Goal: Task Accomplishment & Management: Manage account settings

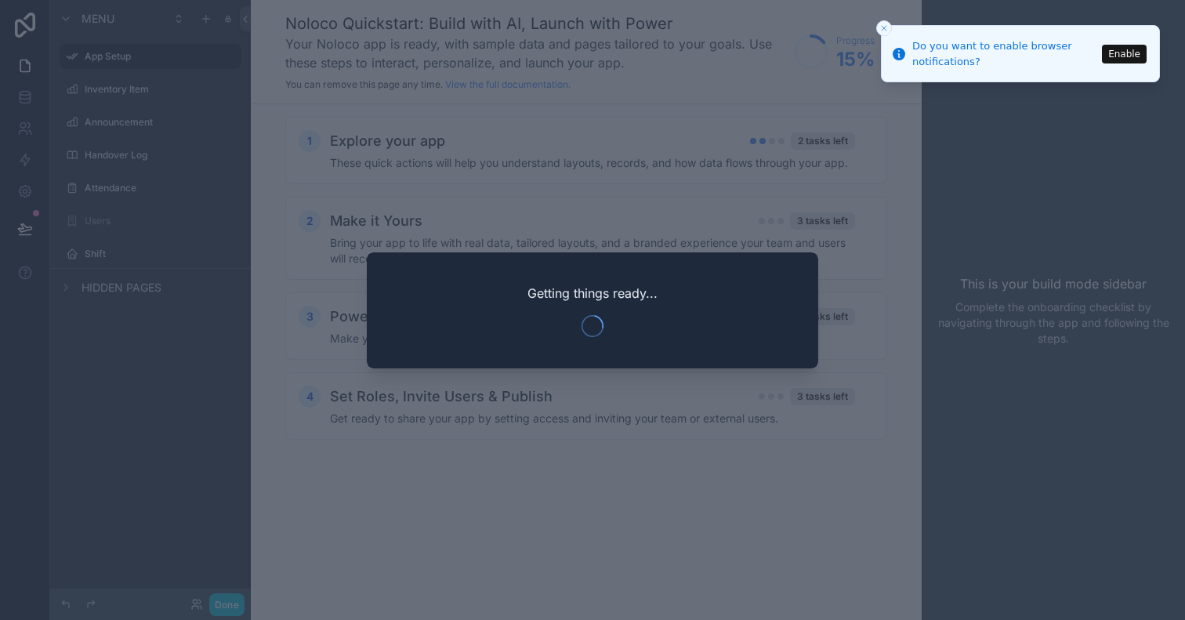
click at [778, 273] on div "Getting things ready..." at bounding box center [592, 310] width 451 height 116
click at [1128, 50] on button "Enable" at bounding box center [1124, 53] width 45 height 19
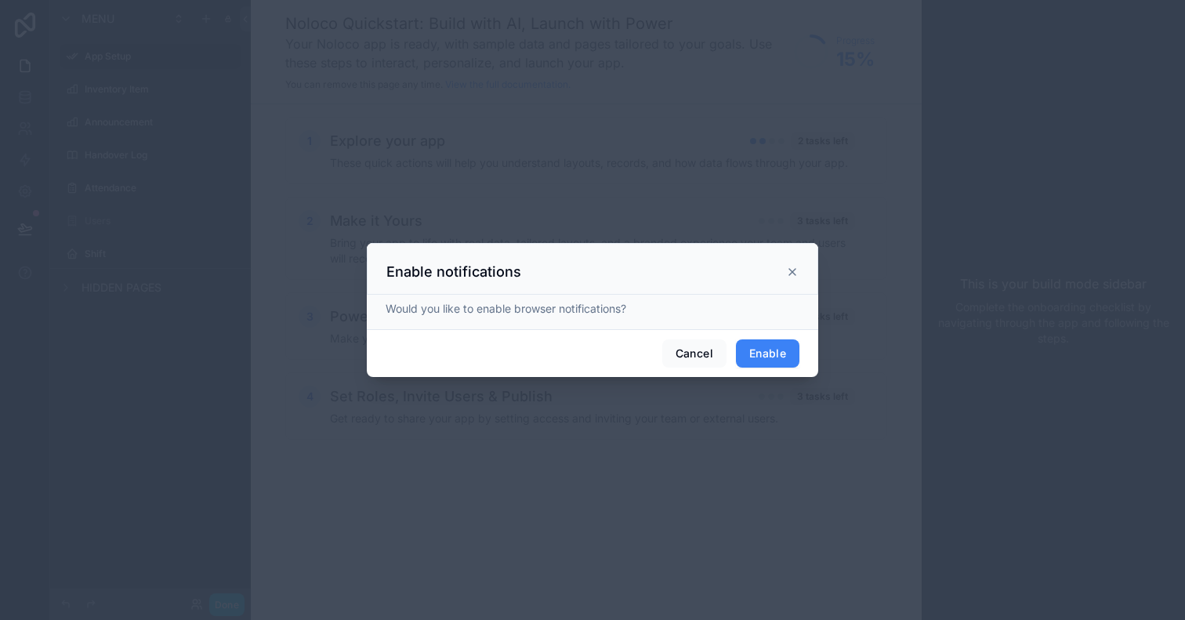
click at [772, 345] on button "Enable" at bounding box center [767, 353] width 63 height 28
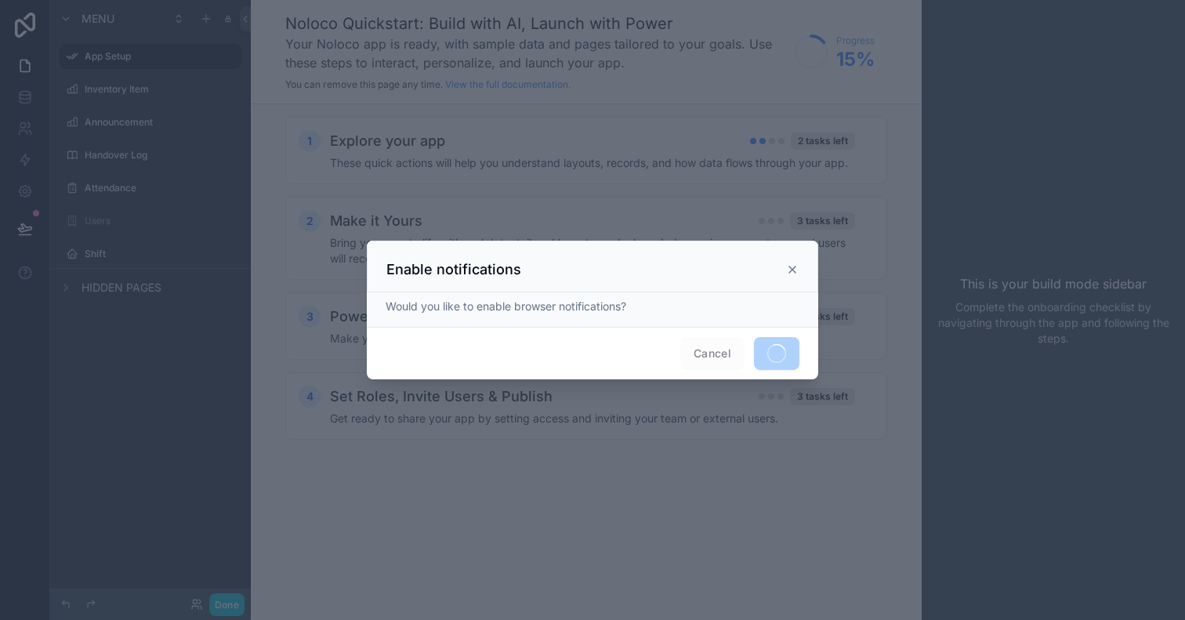
click at [792, 267] on icon at bounding box center [792, 269] width 13 height 13
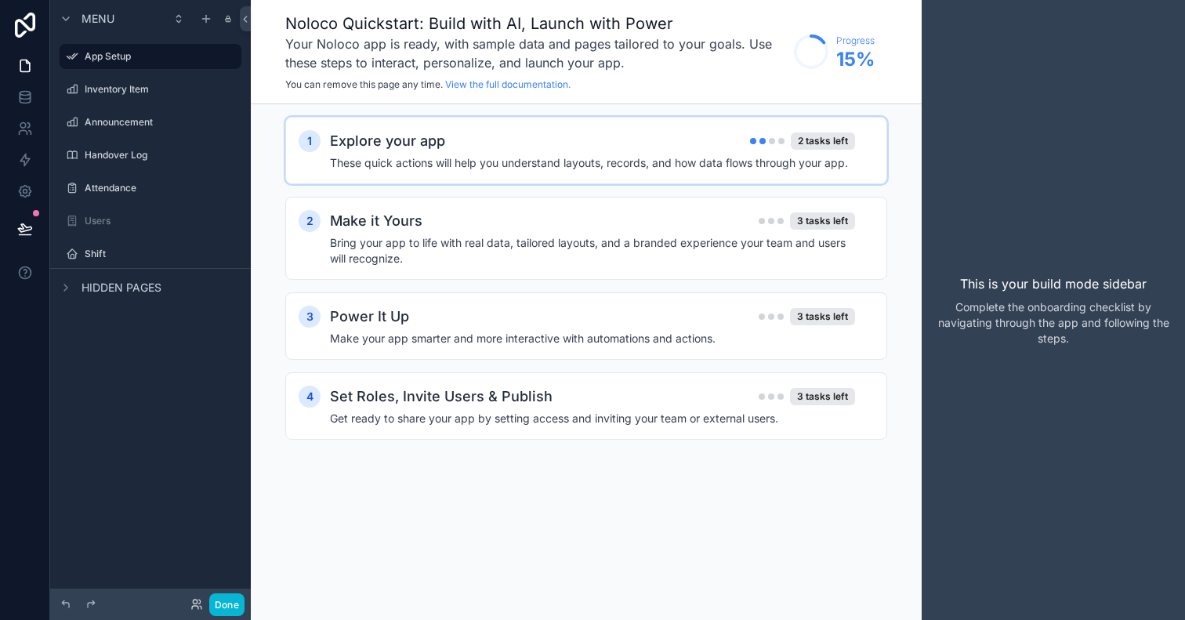
click at [625, 148] on div "Explore your app 2 tasks left" at bounding box center [592, 141] width 525 height 22
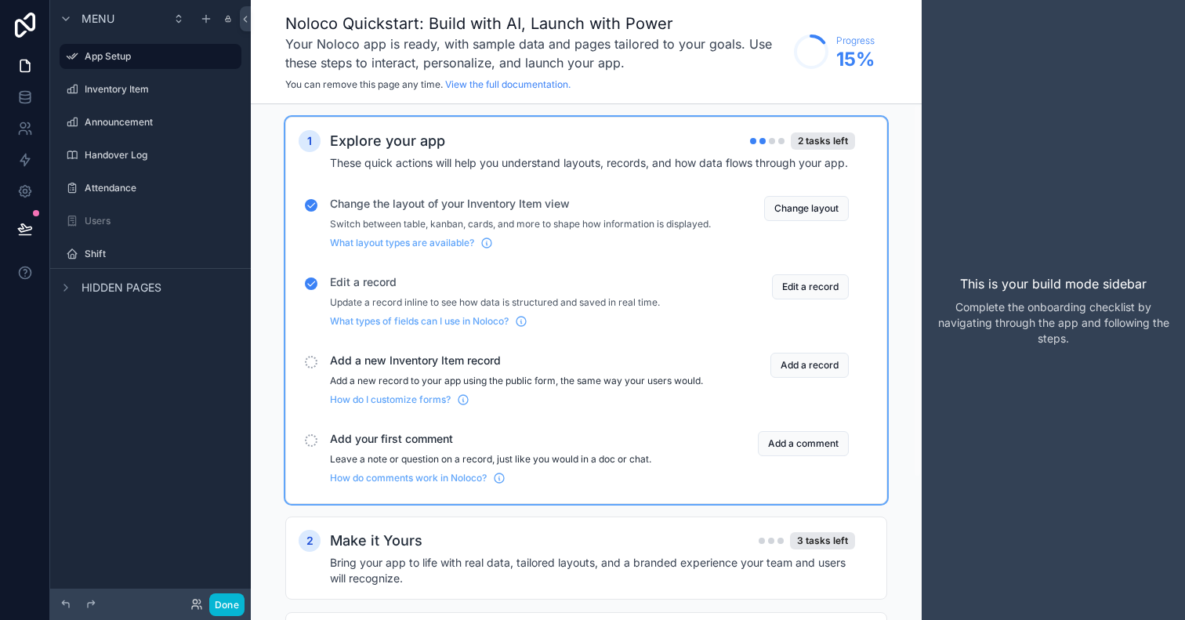
click at [465, 368] on span "Add a new Inventory Item record" at bounding box center [520, 361] width 381 height 16
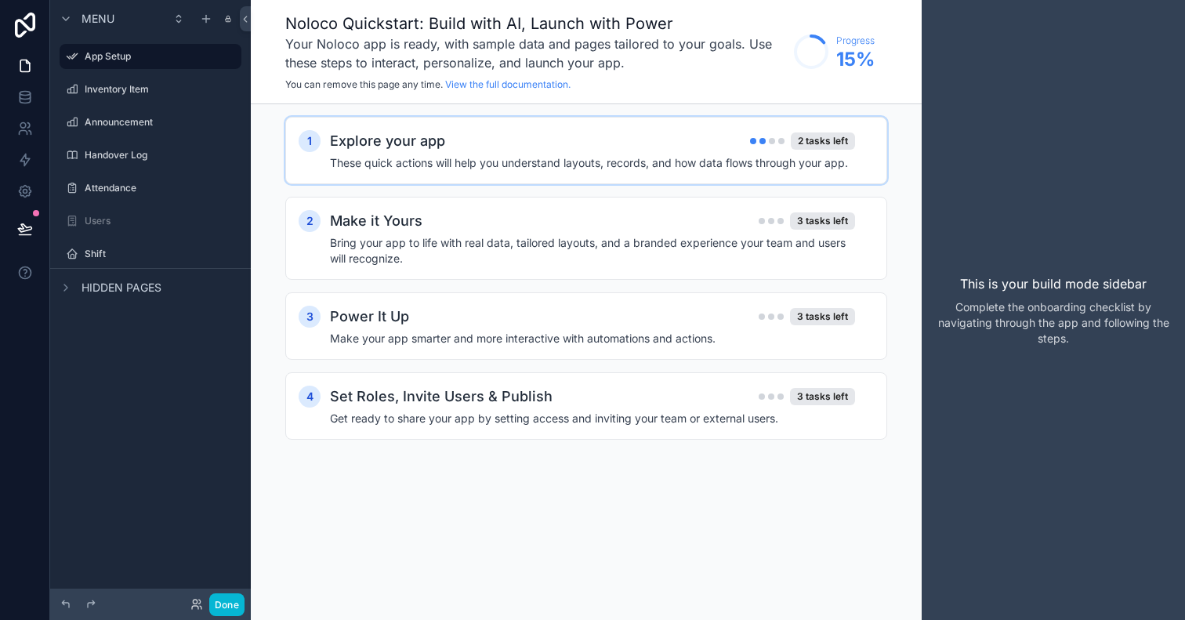
click at [664, 150] on div "Explore your app 2 tasks left" at bounding box center [592, 141] width 525 height 22
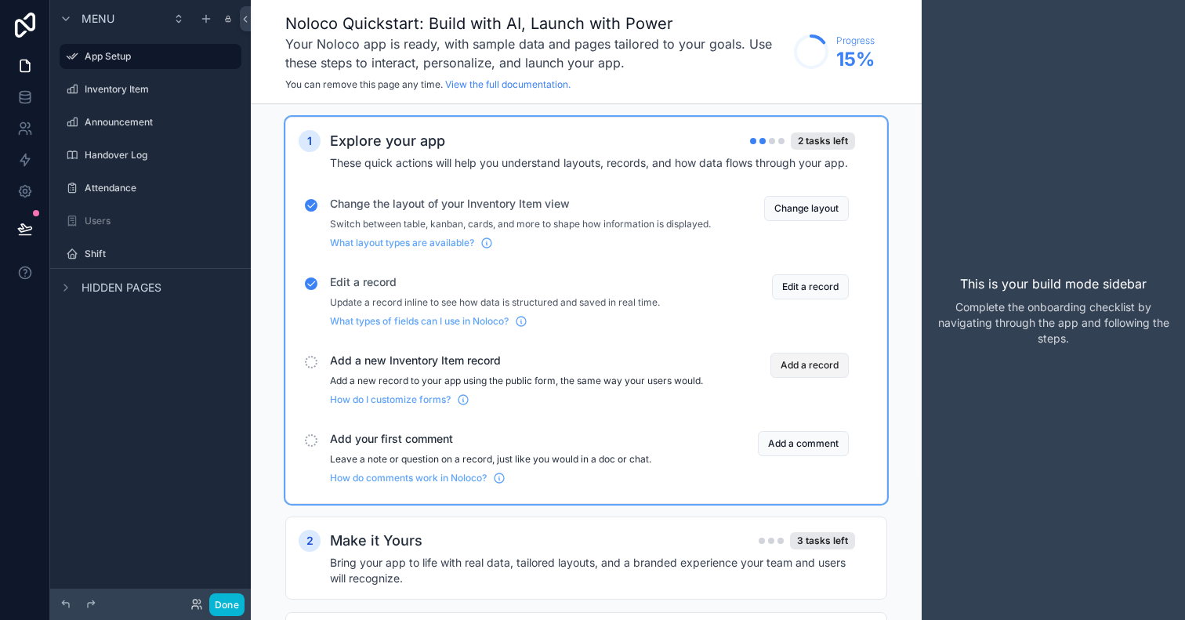
click at [830, 378] on button "Add a record" at bounding box center [809, 365] width 78 height 25
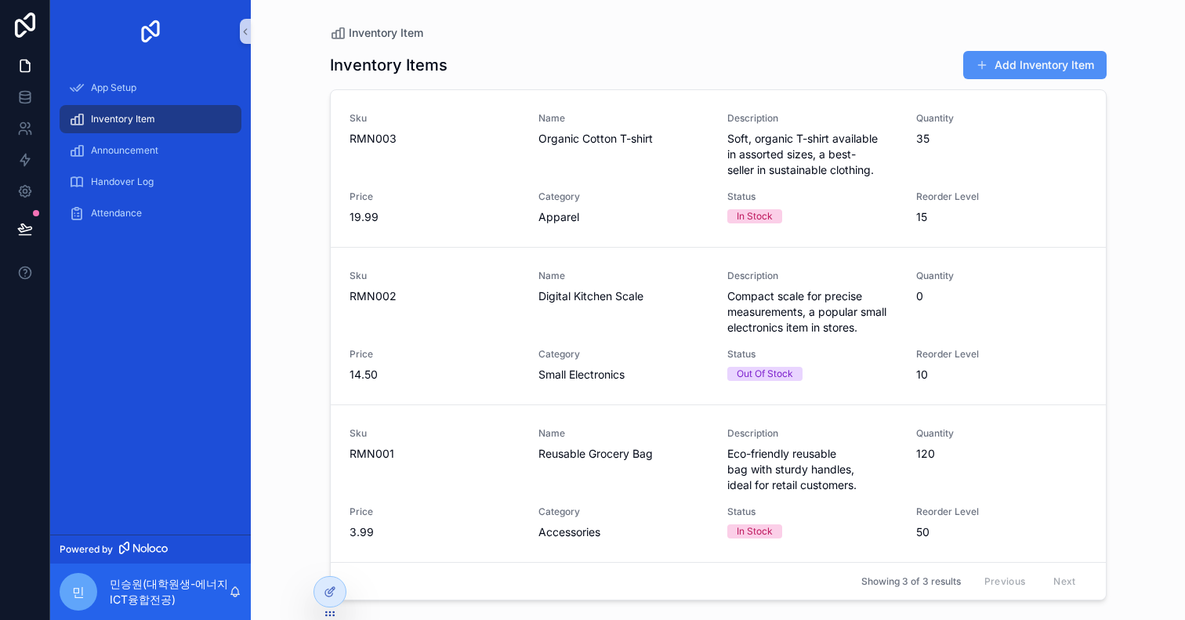
click at [1026, 69] on button "Add Inventory Item" at bounding box center [1034, 65] width 143 height 28
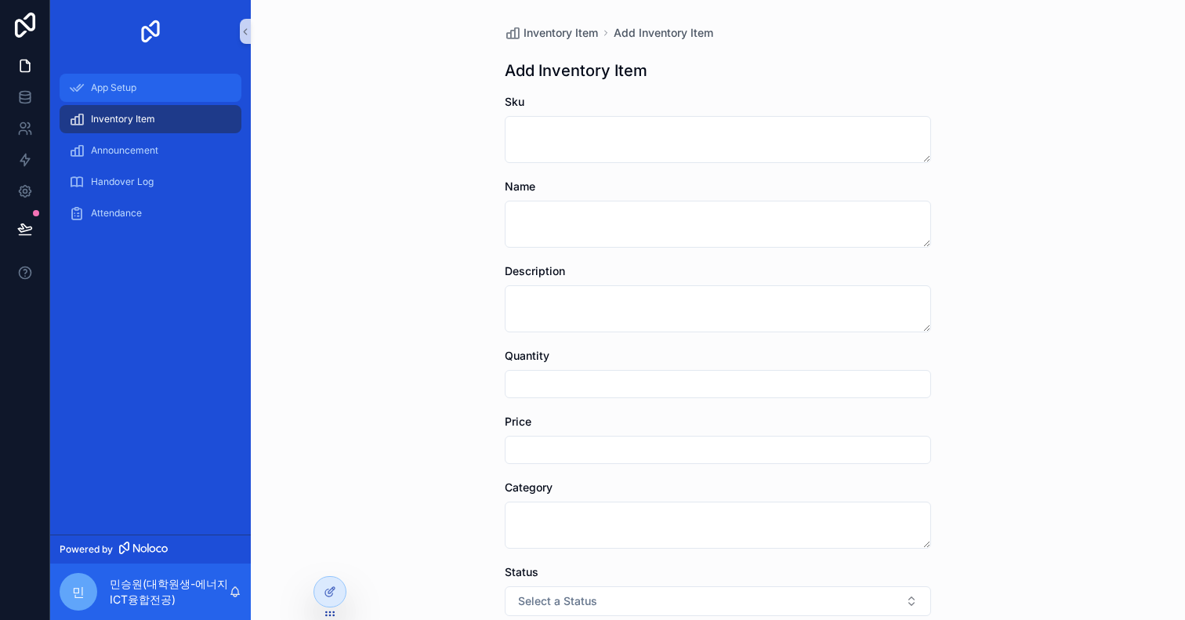
click at [143, 82] on div "App Setup" at bounding box center [150, 87] width 163 height 25
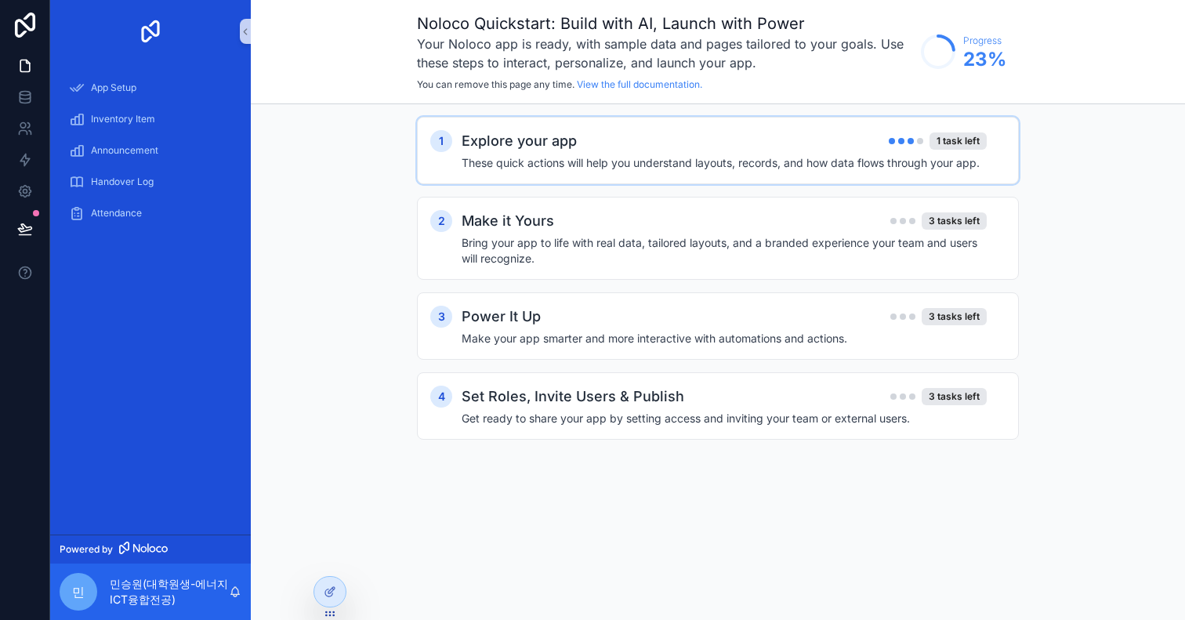
click at [566, 172] on div "1 Explore your app 1 task left These quick actions will help you understand lay…" at bounding box center [718, 150] width 602 height 67
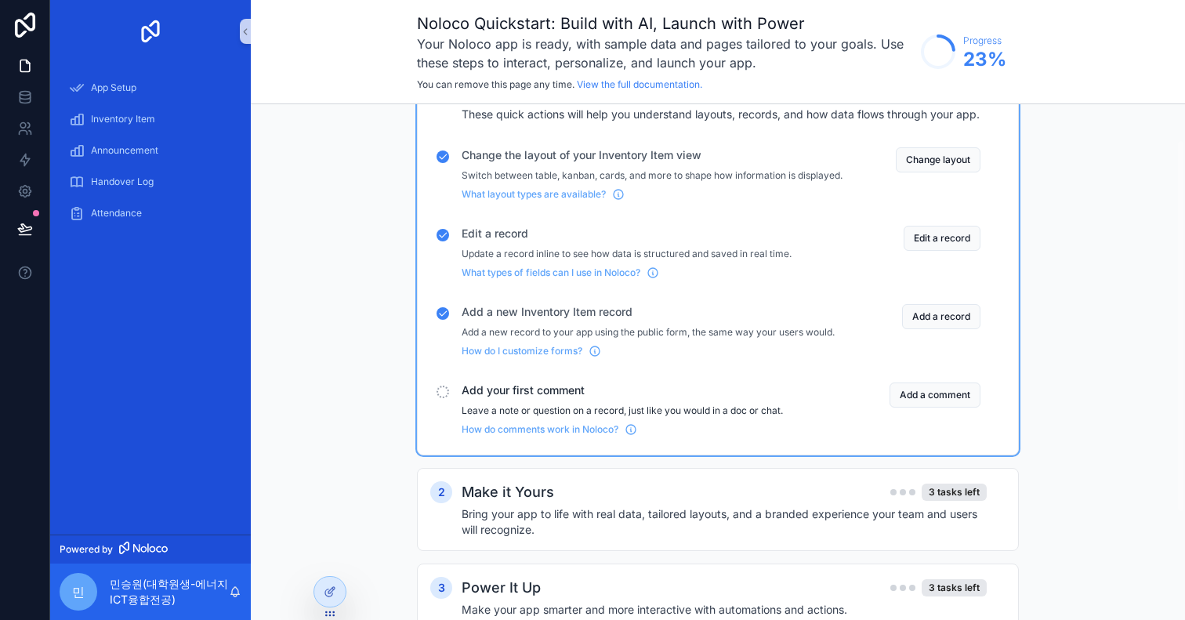
scroll to position [59, 0]
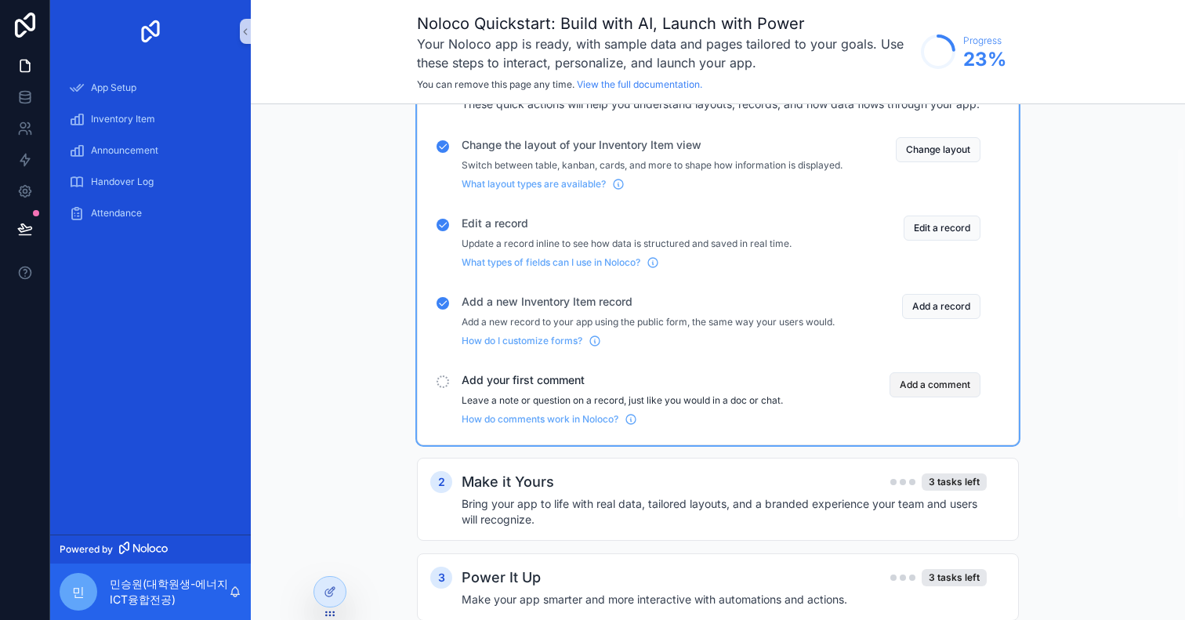
click at [945, 396] on button "Add a comment" at bounding box center [934, 384] width 91 height 25
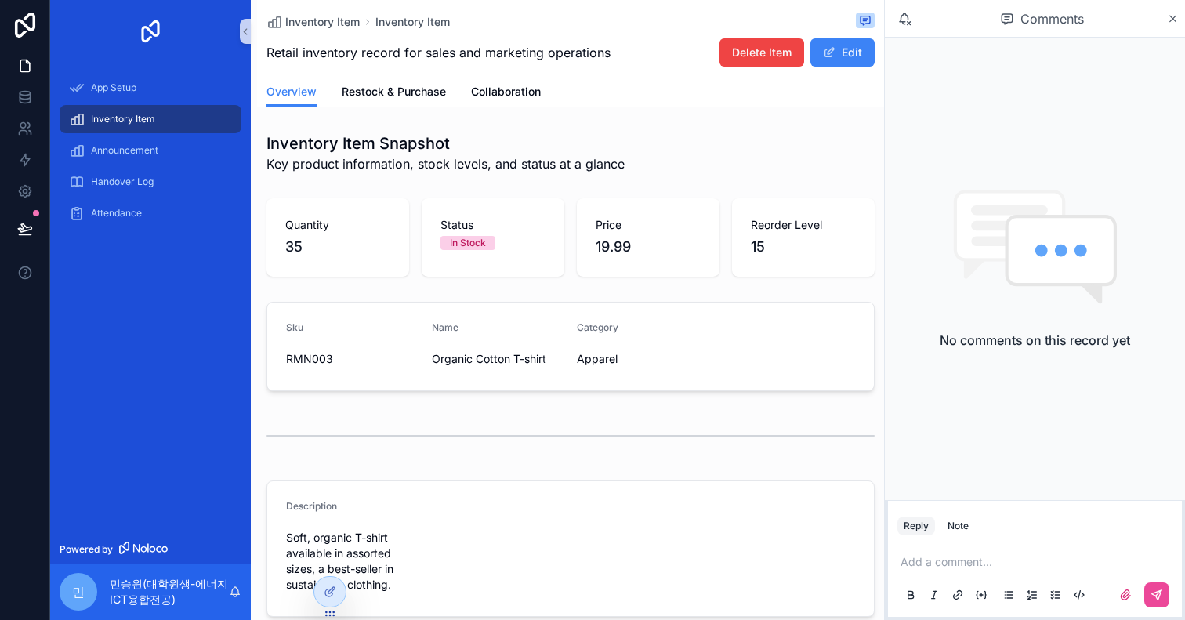
click at [155, 39] on img "scrollable content" at bounding box center [150, 31] width 25 height 25
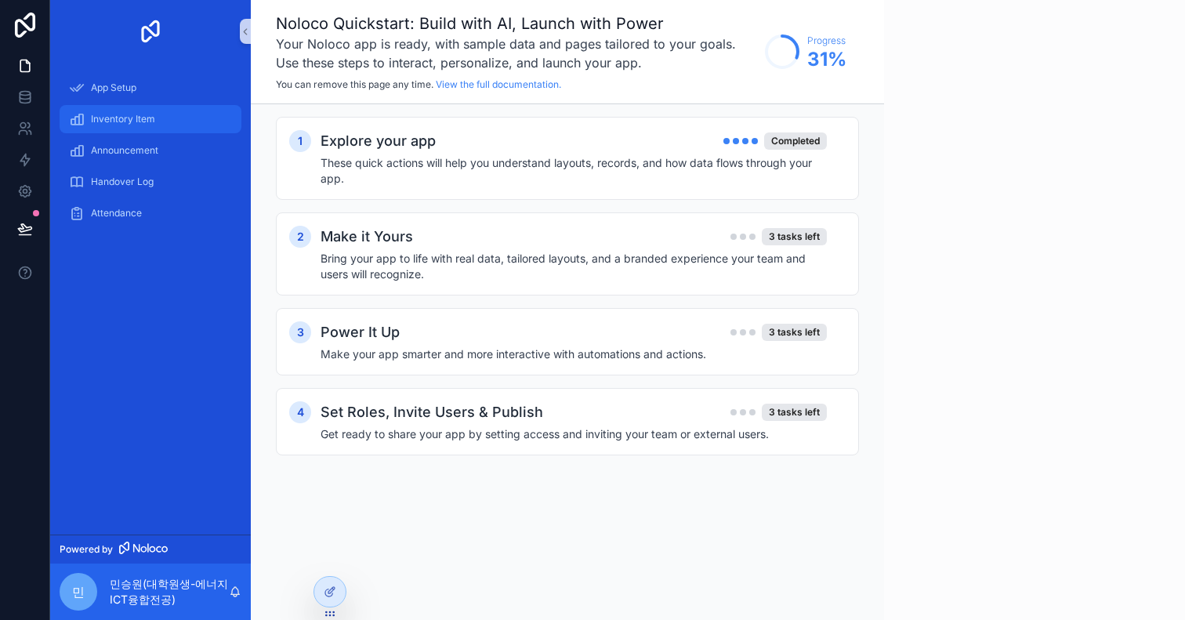
click at [193, 126] on div "Inventory Item" at bounding box center [150, 119] width 163 height 25
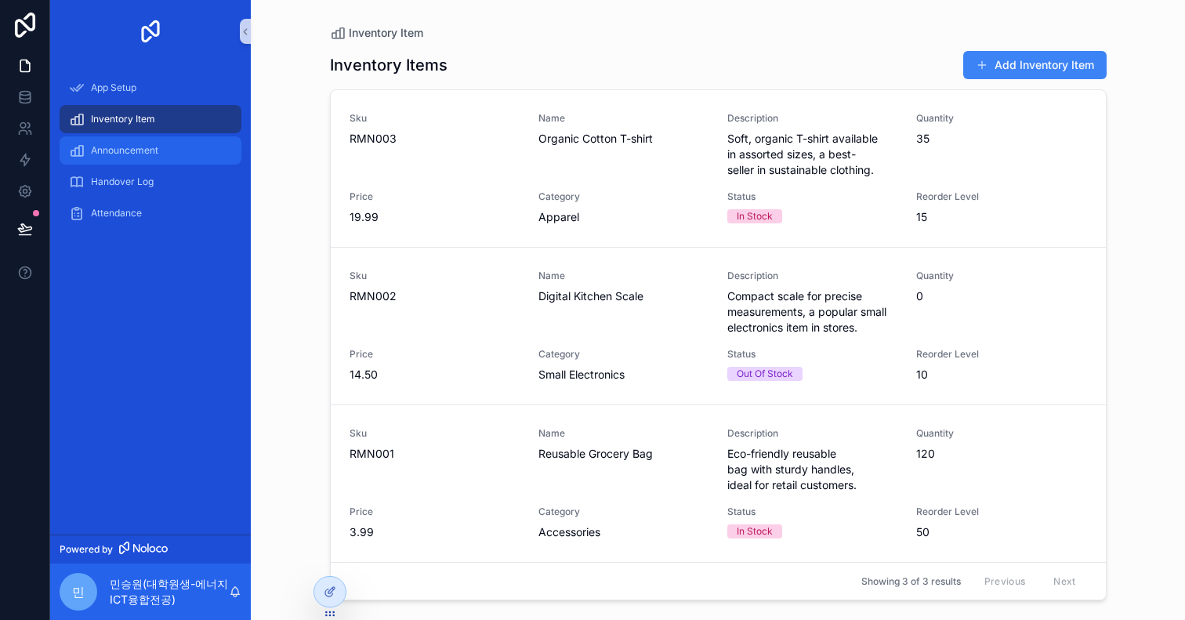
click at [181, 153] on div "Announcement" at bounding box center [150, 150] width 163 height 25
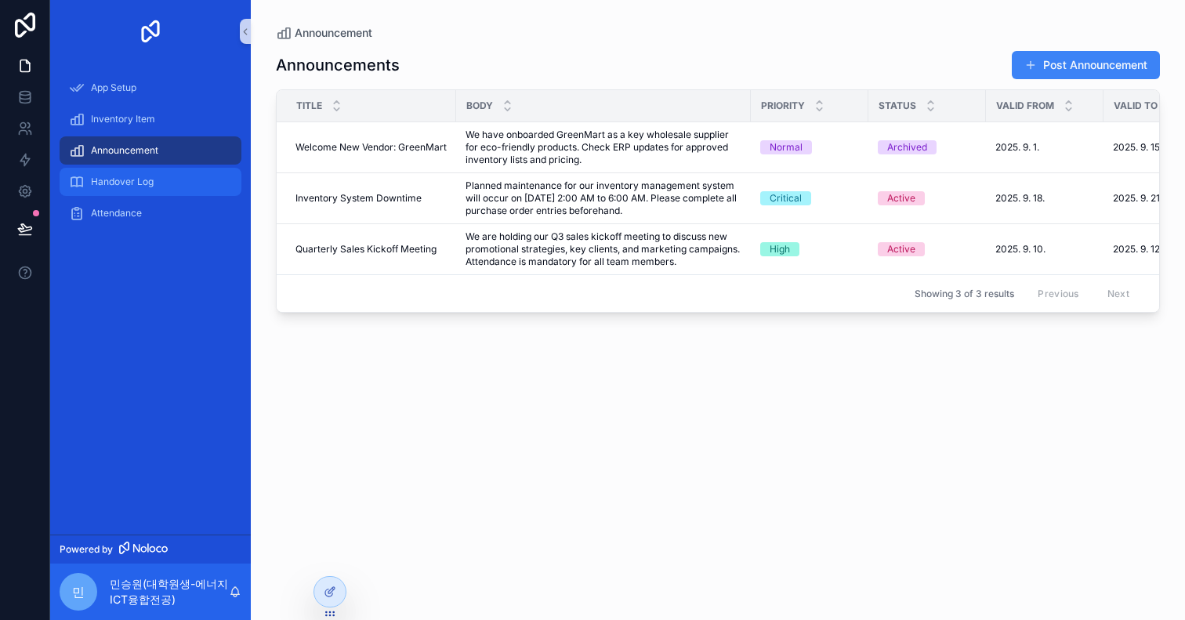
click at [171, 175] on div "Handover Log" at bounding box center [150, 181] width 163 height 25
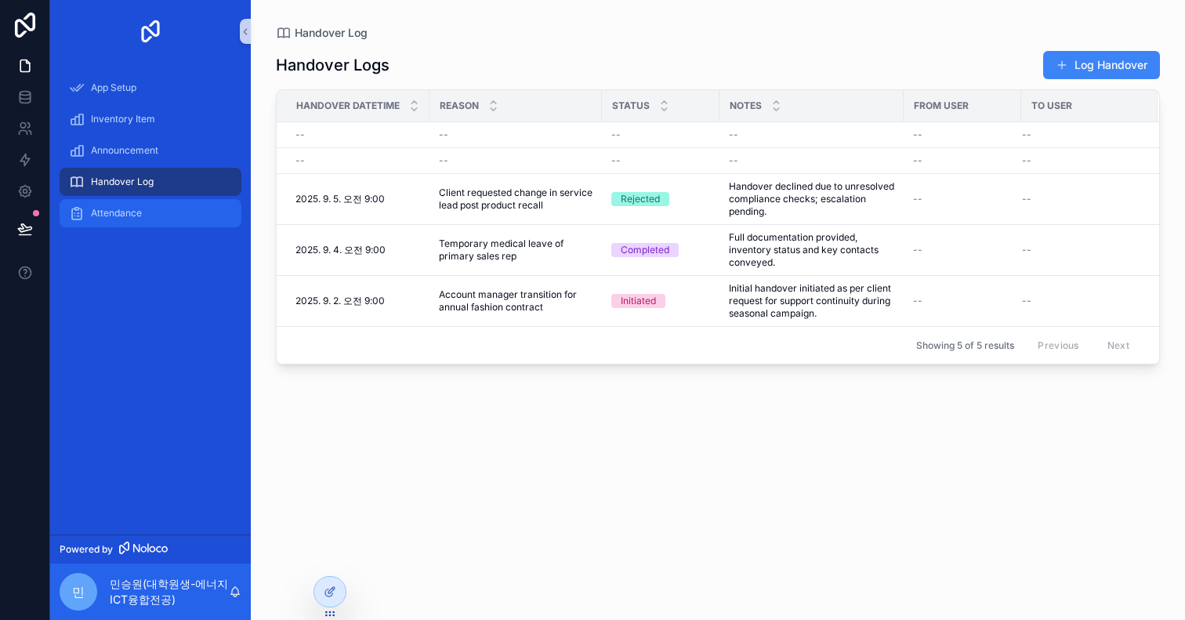
click at [164, 208] on div "Attendance" at bounding box center [150, 213] width 163 height 25
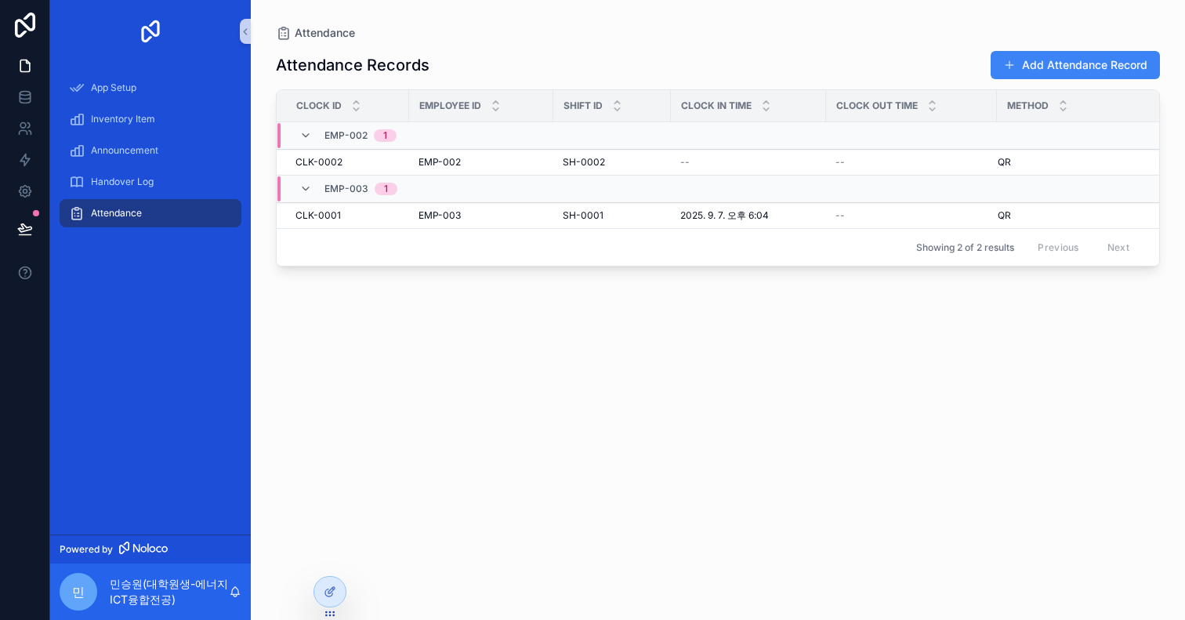
click at [141, 264] on div "App Setup Inventory Item Announcement Handover Log Attendance" at bounding box center [150, 299] width 201 height 472
click at [177, 184] on div "Handover Log" at bounding box center [150, 181] width 163 height 25
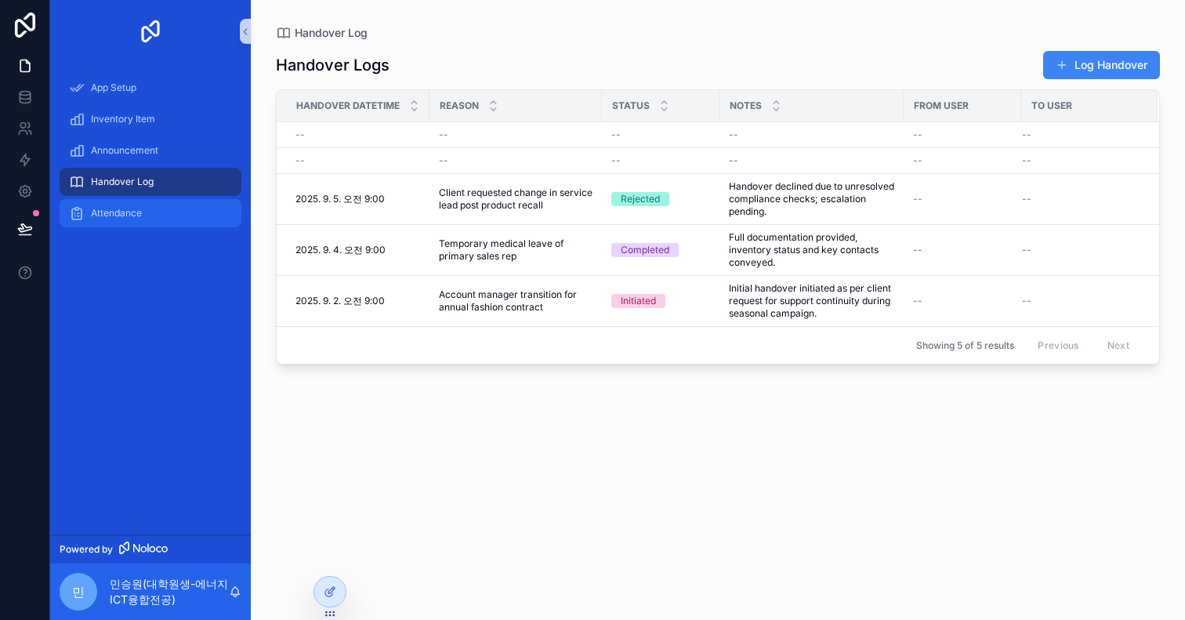
click at [170, 204] on div "Attendance" at bounding box center [150, 213] width 163 height 25
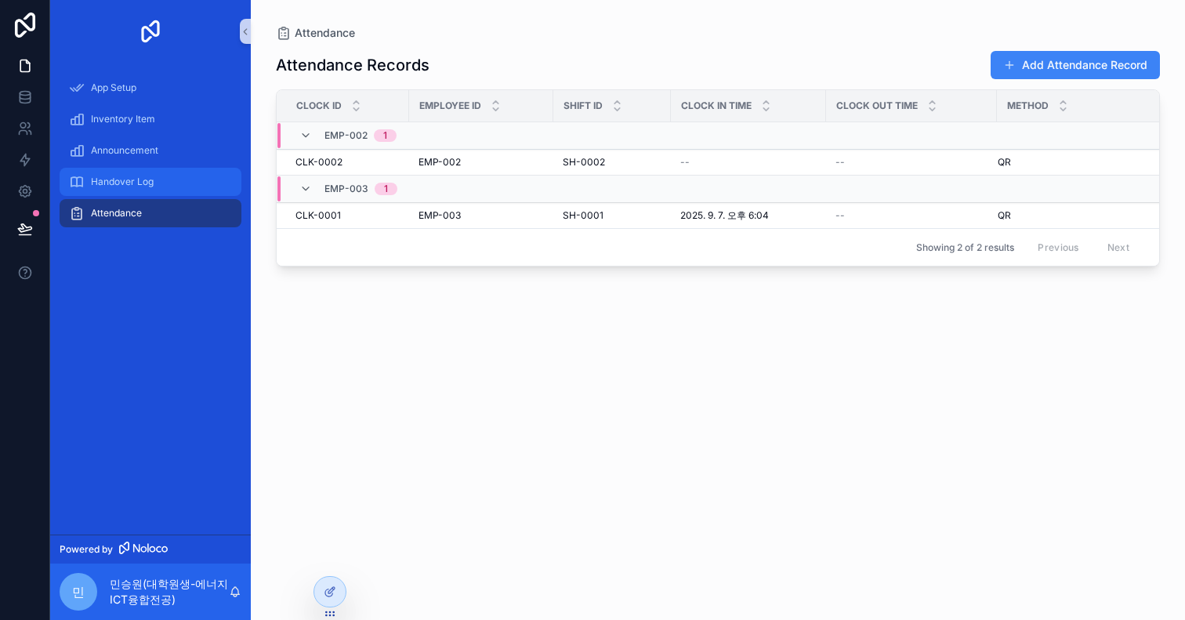
click at [177, 187] on div "Handover Log" at bounding box center [150, 181] width 163 height 25
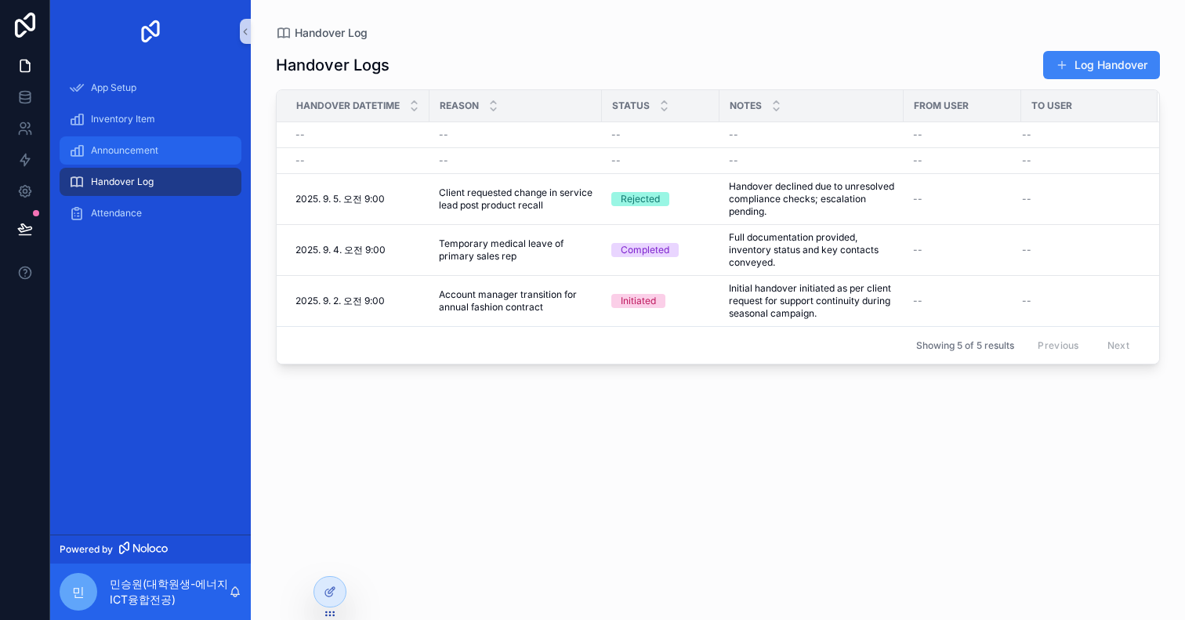
click at [193, 144] on div "Announcement" at bounding box center [150, 150] width 163 height 25
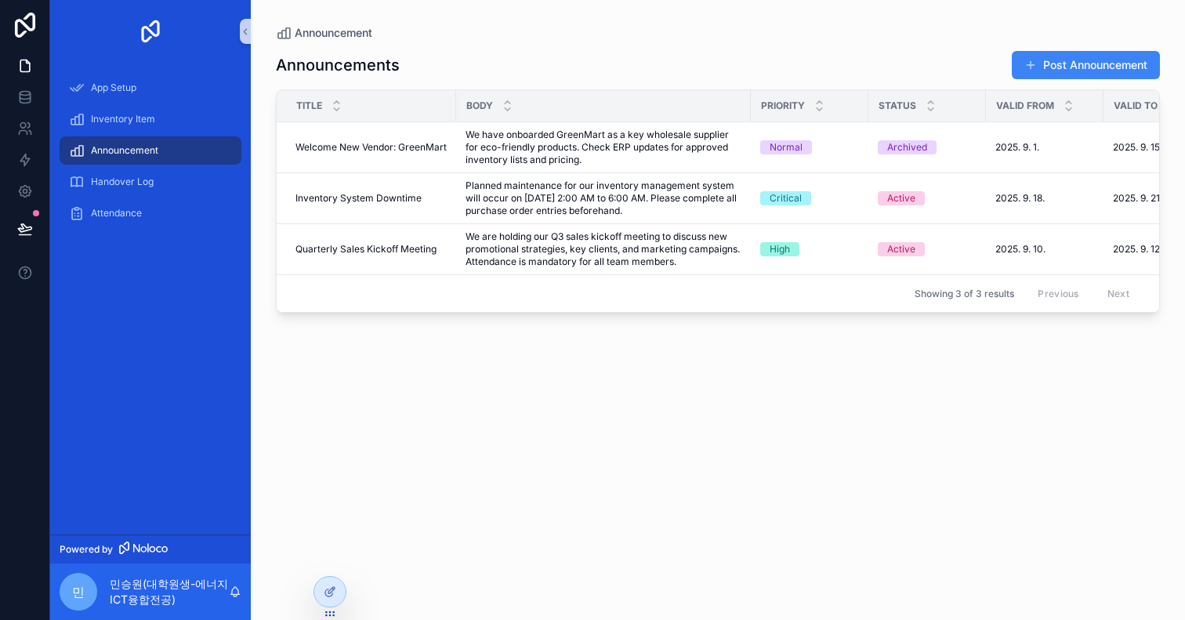
click at [177, 197] on div "Handover Log" at bounding box center [150, 181] width 201 height 31
click at [177, 212] on div "Attendance" at bounding box center [150, 213] width 163 height 25
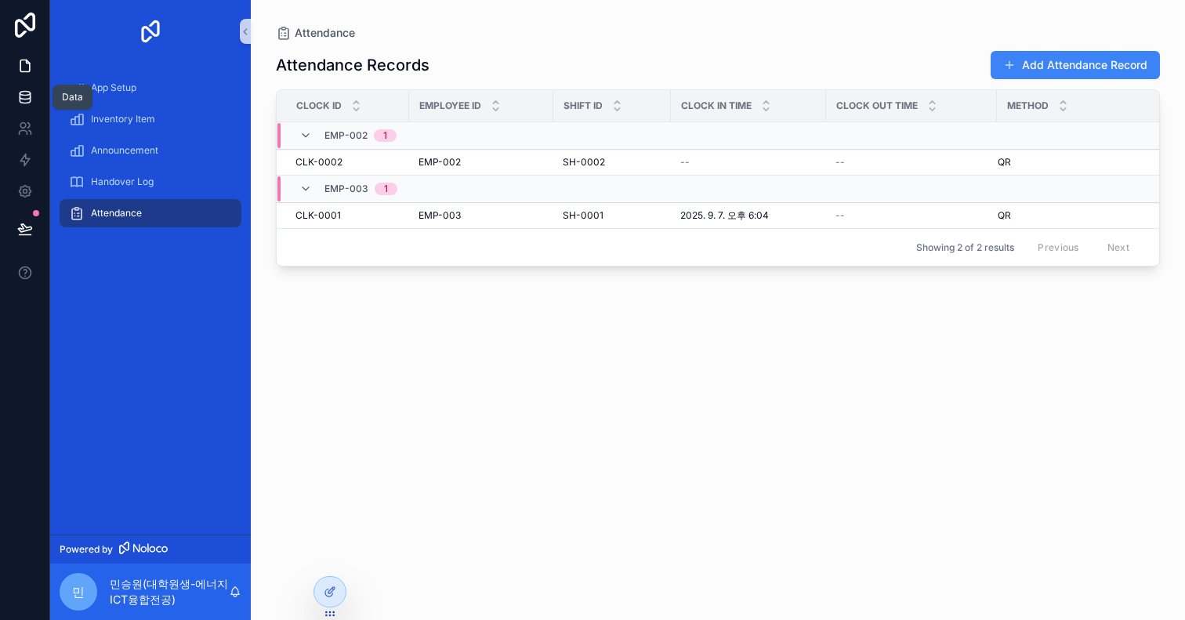
click at [31, 93] on icon at bounding box center [25, 97] width 16 height 16
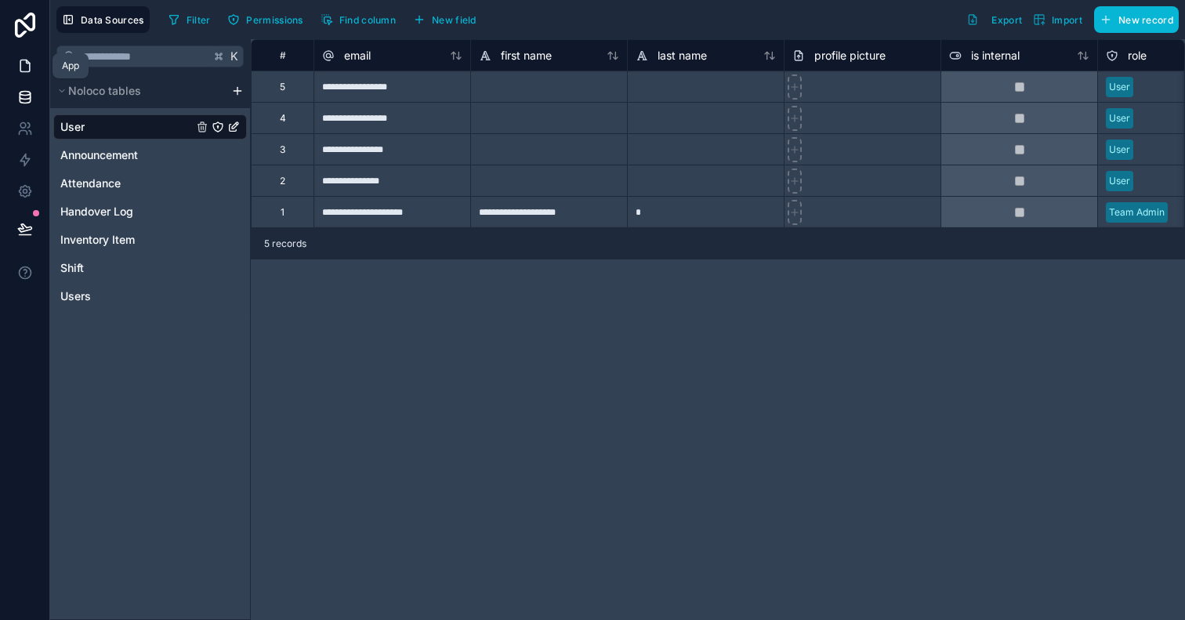
click at [24, 57] on link at bounding box center [24, 65] width 49 height 31
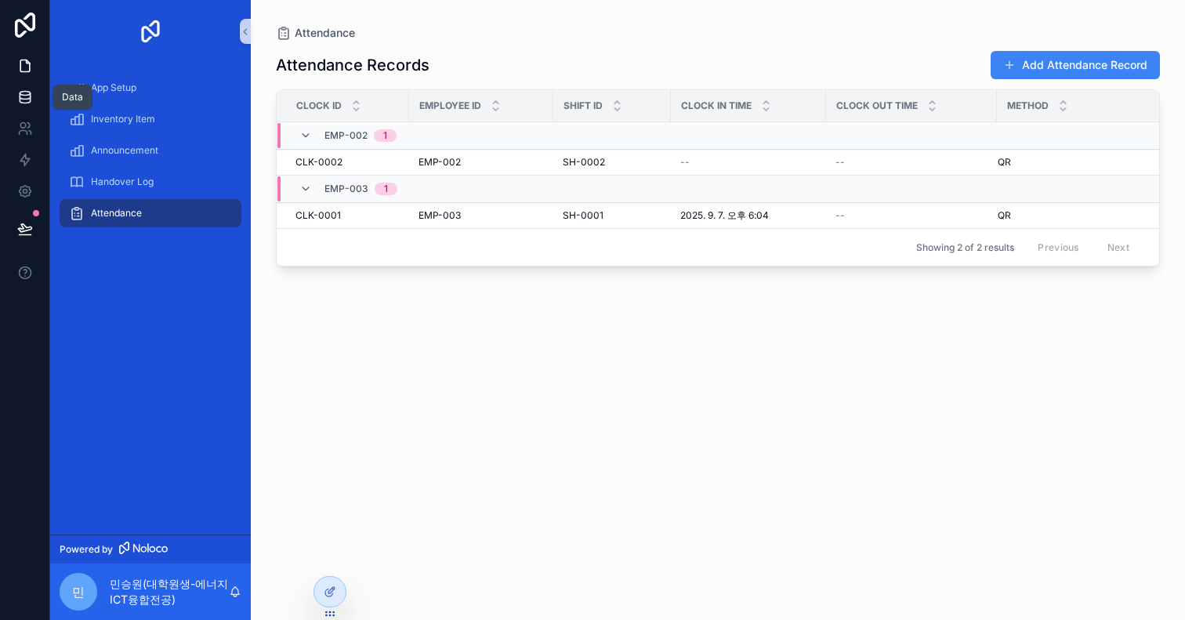
click at [20, 100] on icon at bounding box center [25, 100] width 10 height 6
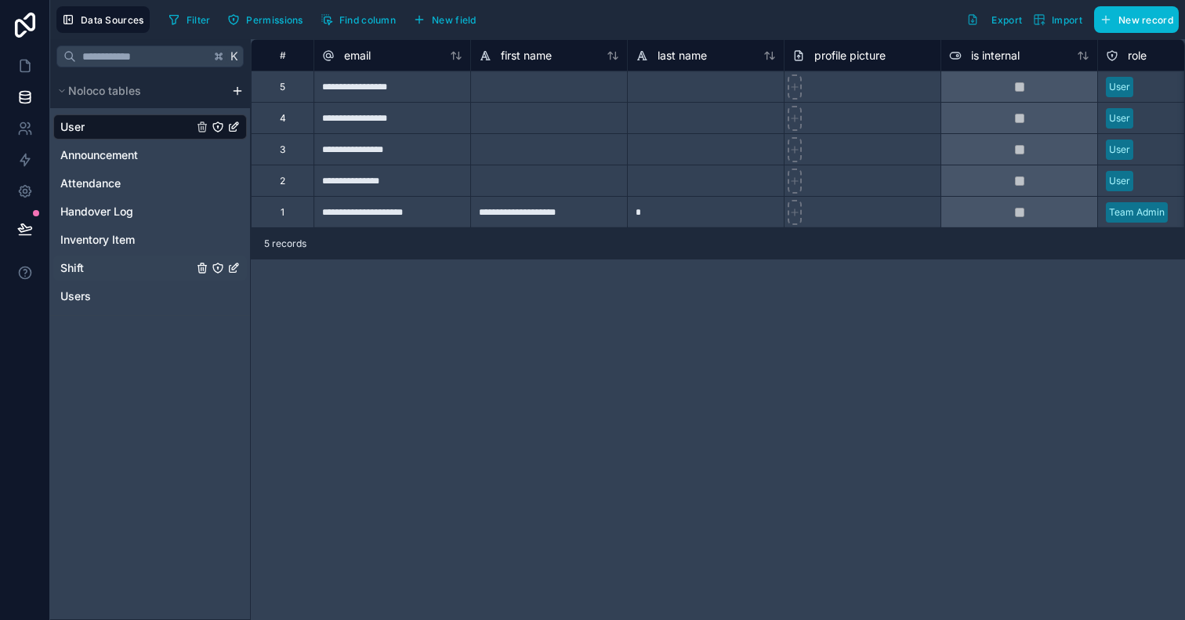
click at [78, 264] on span "Shift" at bounding box center [72, 268] width 24 height 16
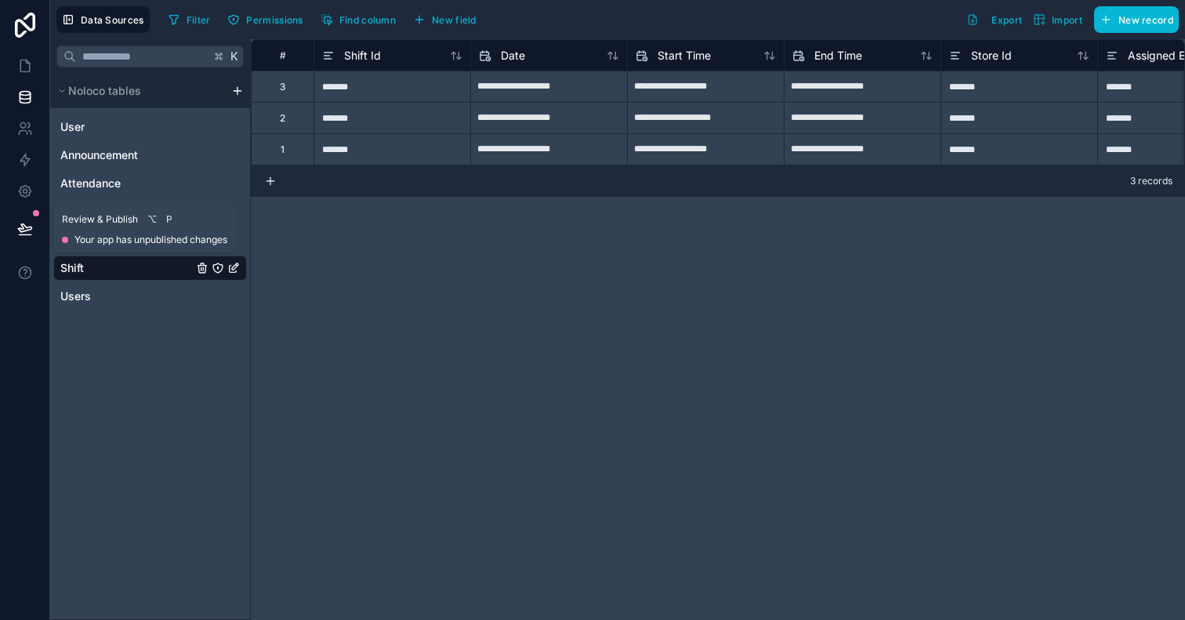
click at [31, 222] on icon at bounding box center [25, 229] width 16 height 16
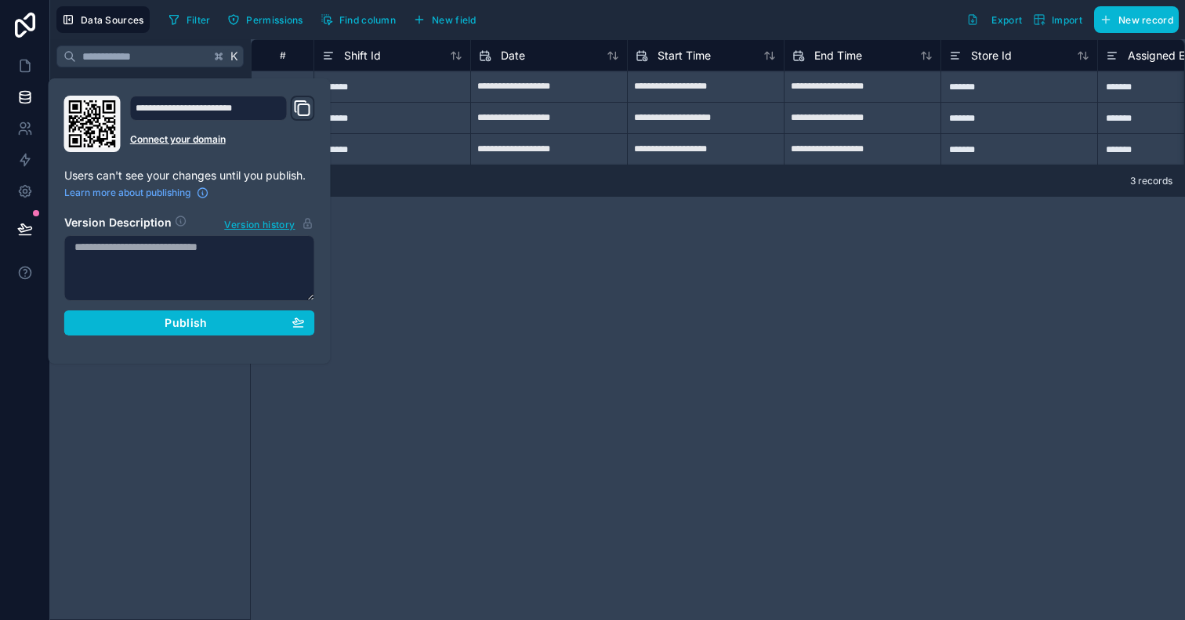
click at [156, 382] on div "K Noloco tables User Announcement Attendance Handover Log Inventory Item Shift …" at bounding box center [150, 329] width 201 height 581
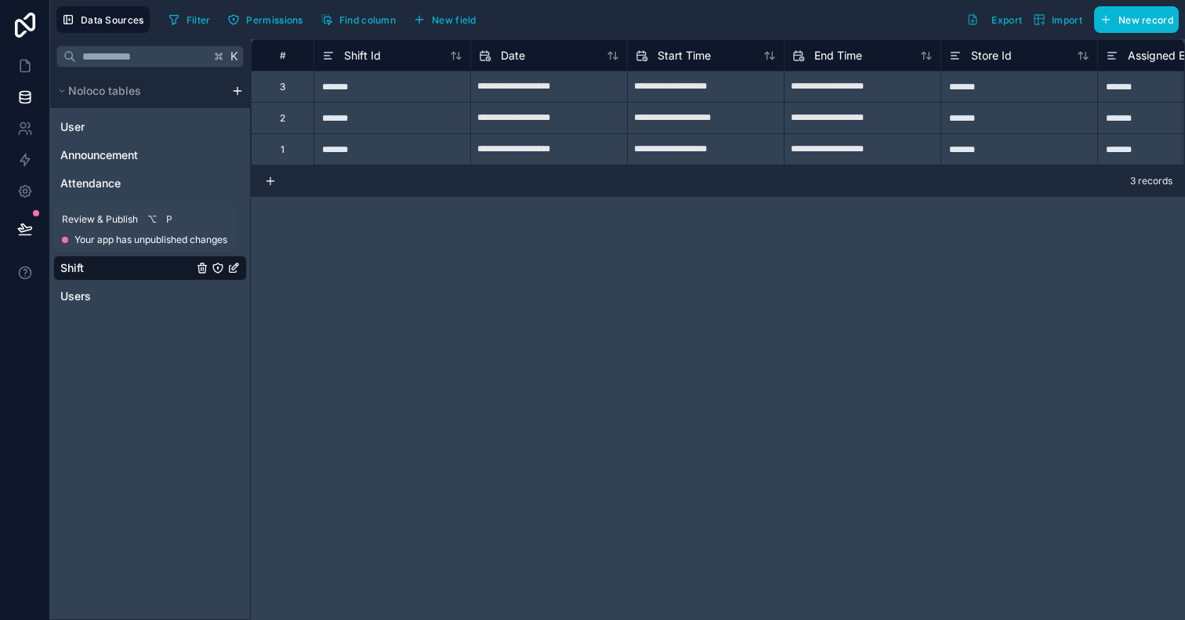
click at [32, 226] on icon at bounding box center [25, 229] width 16 height 16
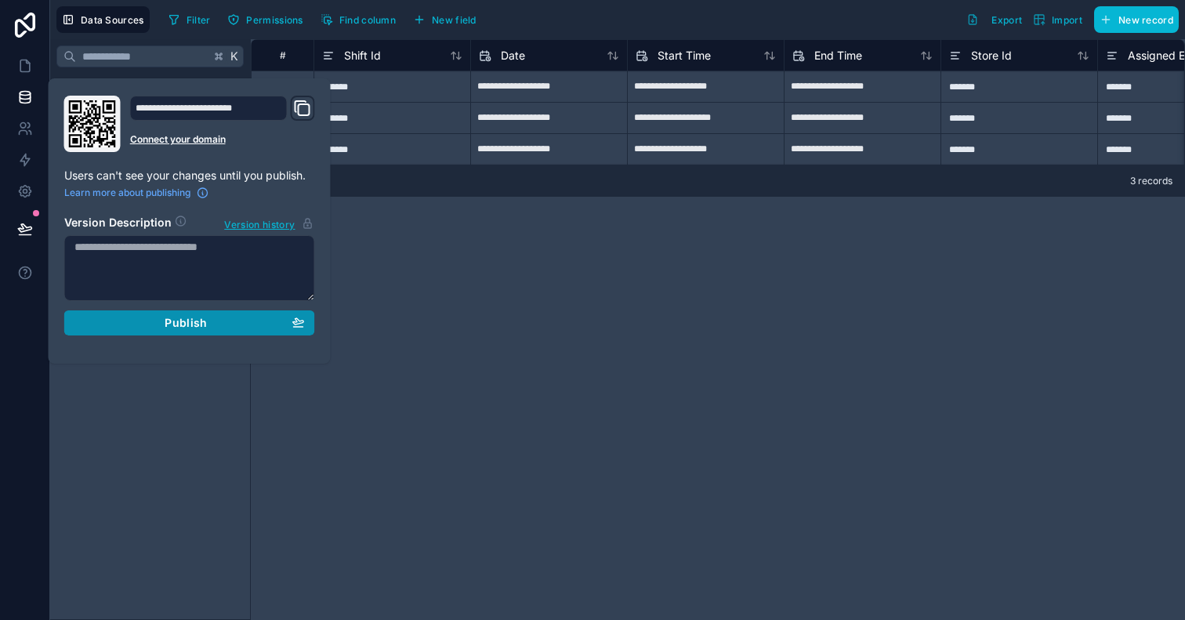
click at [159, 331] on button "Publish" at bounding box center [189, 322] width 251 height 25
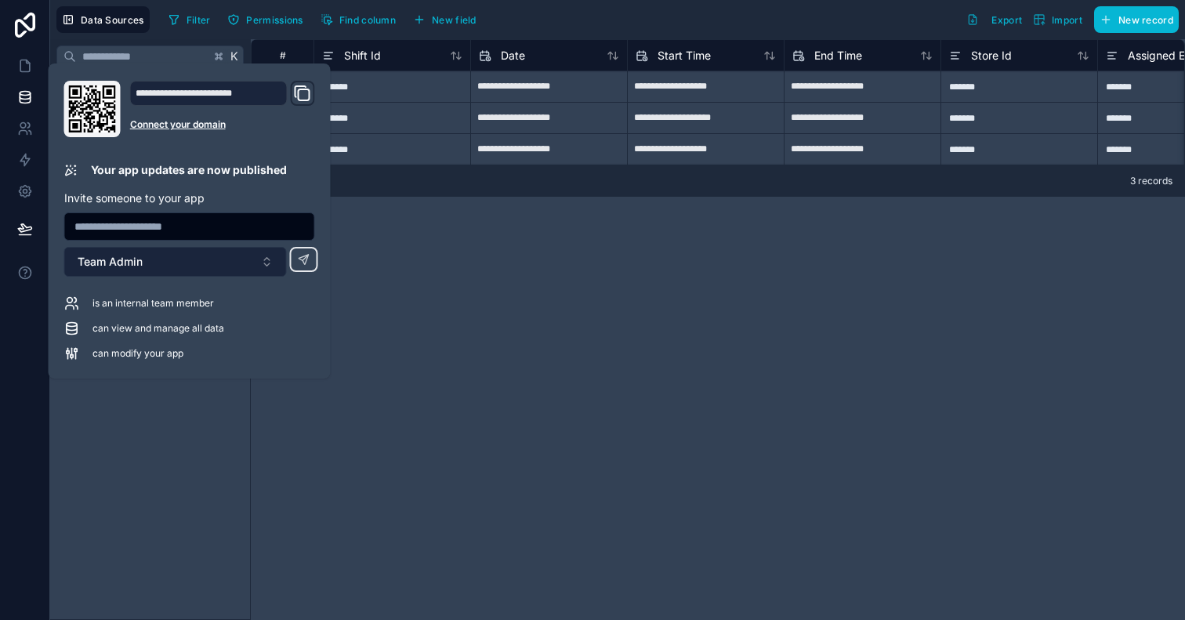
click at [251, 266] on button "Team Admin" at bounding box center [175, 262] width 223 height 30
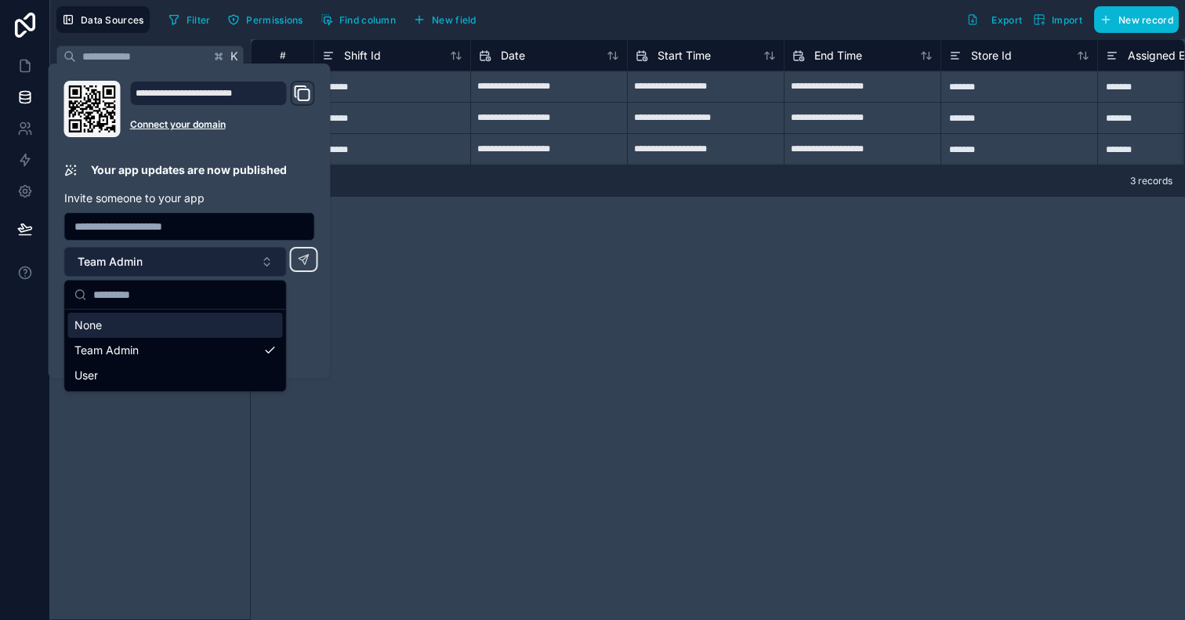
click at [251, 266] on button "Team Admin" at bounding box center [175, 262] width 223 height 30
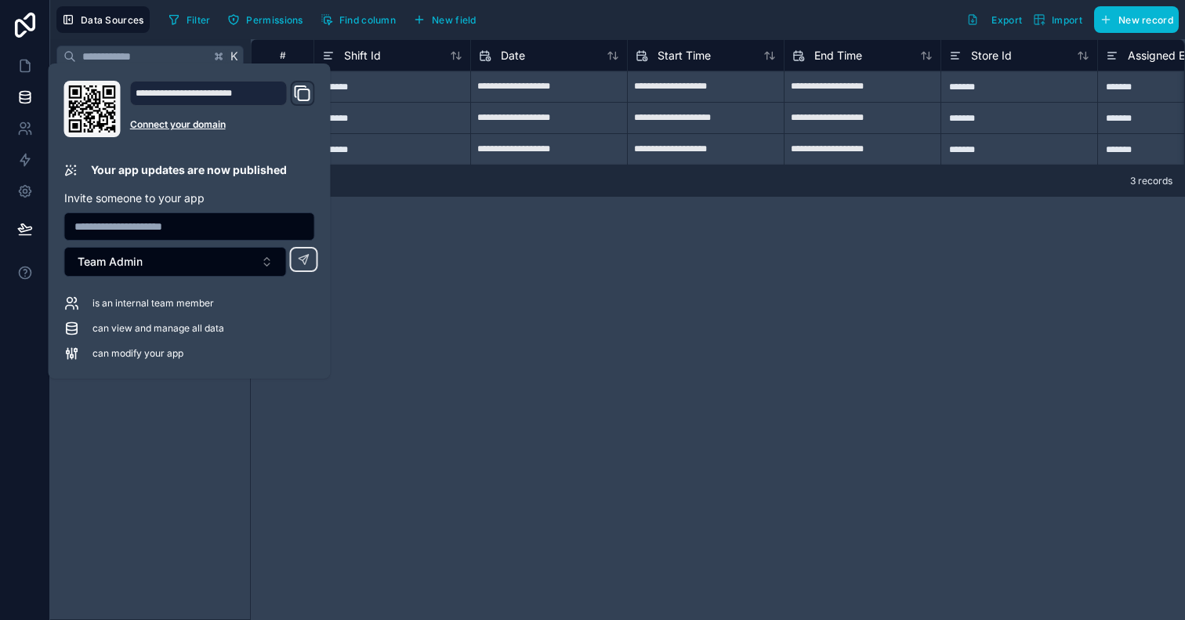
click at [182, 328] on span "can view and manage all data" at bounding box center [158, 328] width 132 height 13
click at [168, 299] on span "is an internal team member" at bounding box center [152, 303] width 121 height 13
click at [212, 126] on link "Connect your domain" at bounding box center [222, 124] width 185 height 13
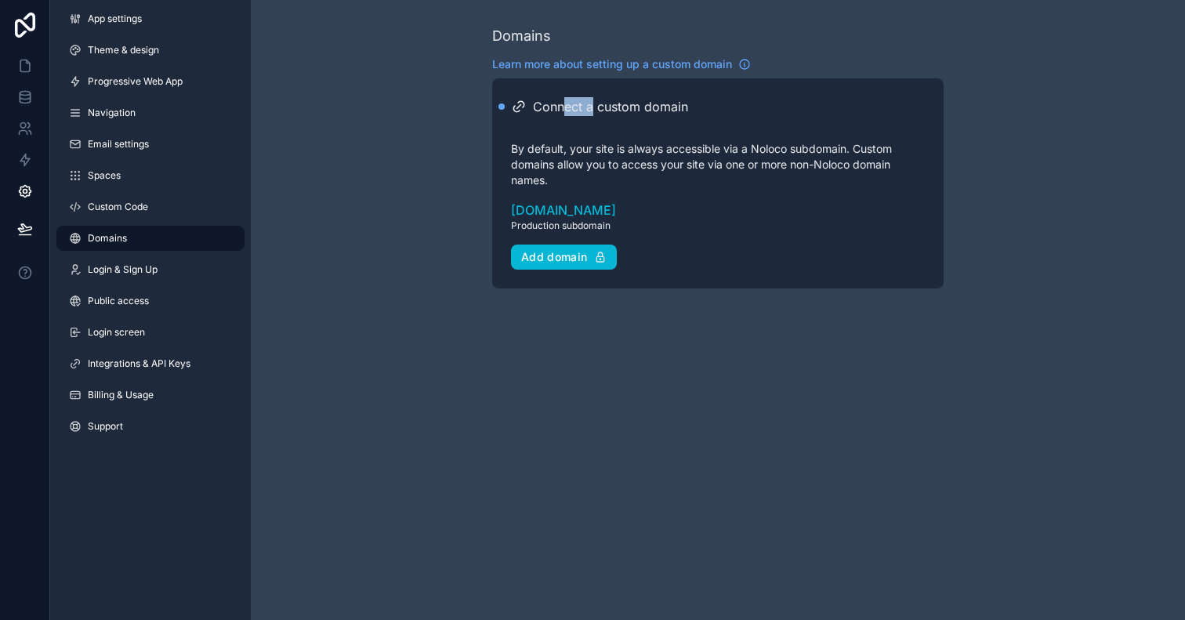
drag, startPoint x: 562, startPoint y: 106, endPoint x: 594, endPoint y: 106, distance: 32.1
click at [594, 106] on h2 "Connect a custom domain" at bounding box center [610, 106] width 155 height 19
click at [581, 143] on p "By default, your site is always accessible via a Noloco subdomain. Custom domai…" at bounding box center [718, 164] width 414 height 47
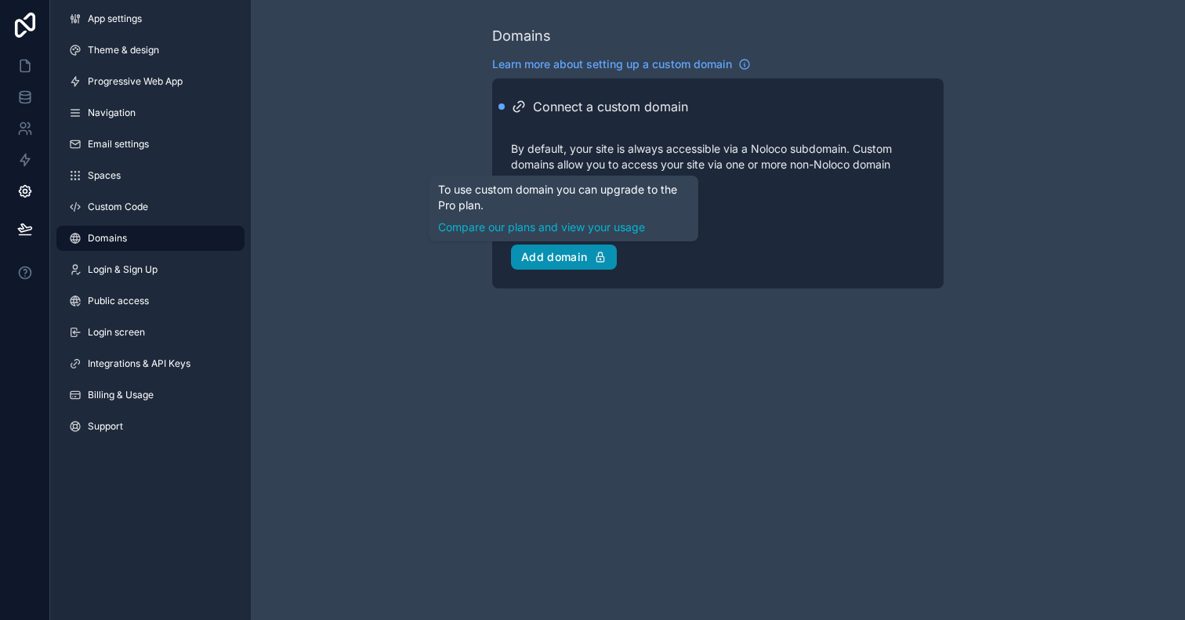
click at [571, 266] on button "Add domain" at bounding box center [564, 256] width 106 height 25
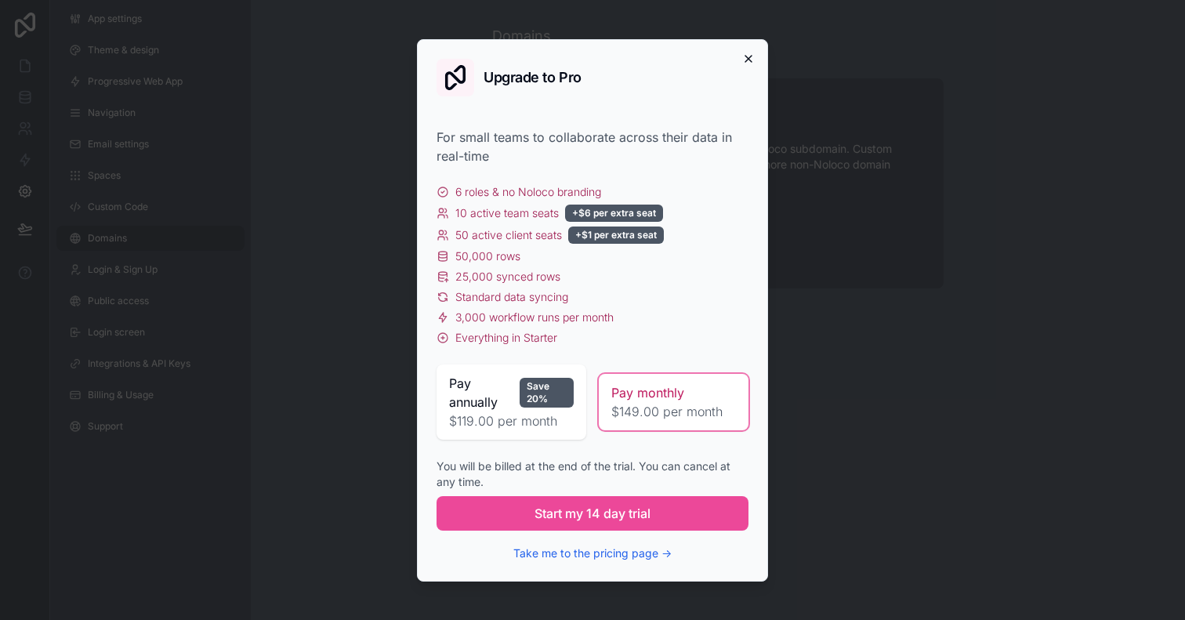
click at [744, 59] on icon "button" at bounding box center [748, 58] width 13 height 13
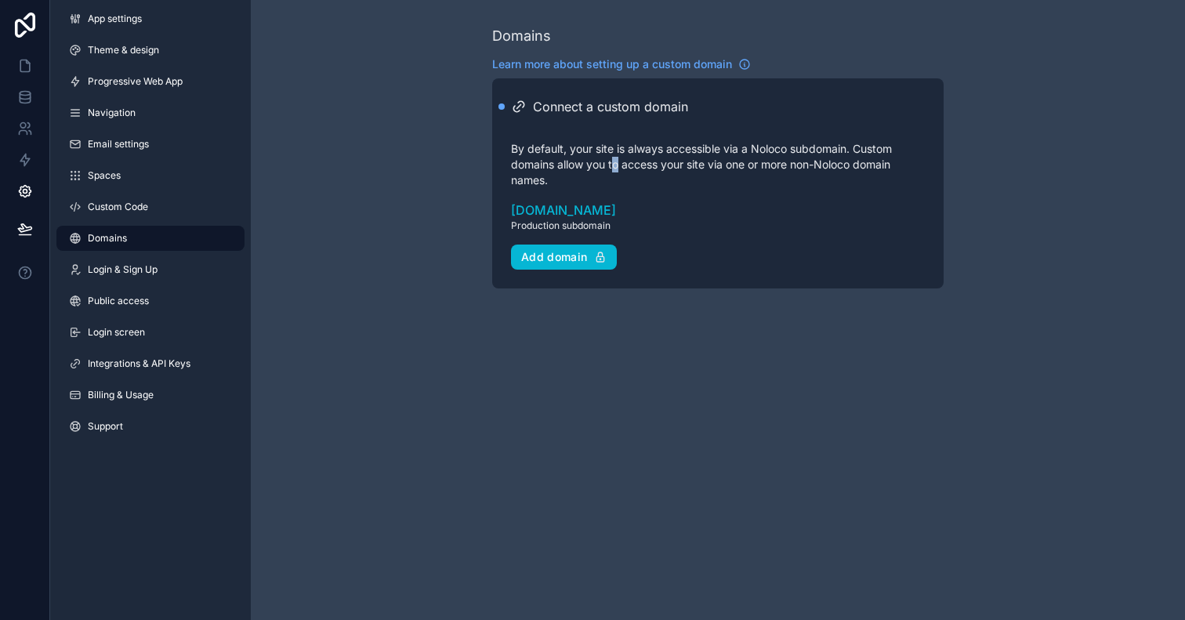
click at [620, 157] on p "By default, your site is always accessible via a Noloco subdomain. Custom domai…" at bounding box center [718, 164] width 414 height 47
drag, startPoint x: 659, startPoint y: 110, endPoint x: 577, endPoint y: 110, distance: 82.3
click at [577, 110] on h2 "Connect a custom domain" at bounding box center [610, 106] width 155 height 19
click at [574, 172] on p "By default, your site is always accessible via a Noloco subdomain. Custom domai…" at bounding box center [718, 164] width 414 height 47
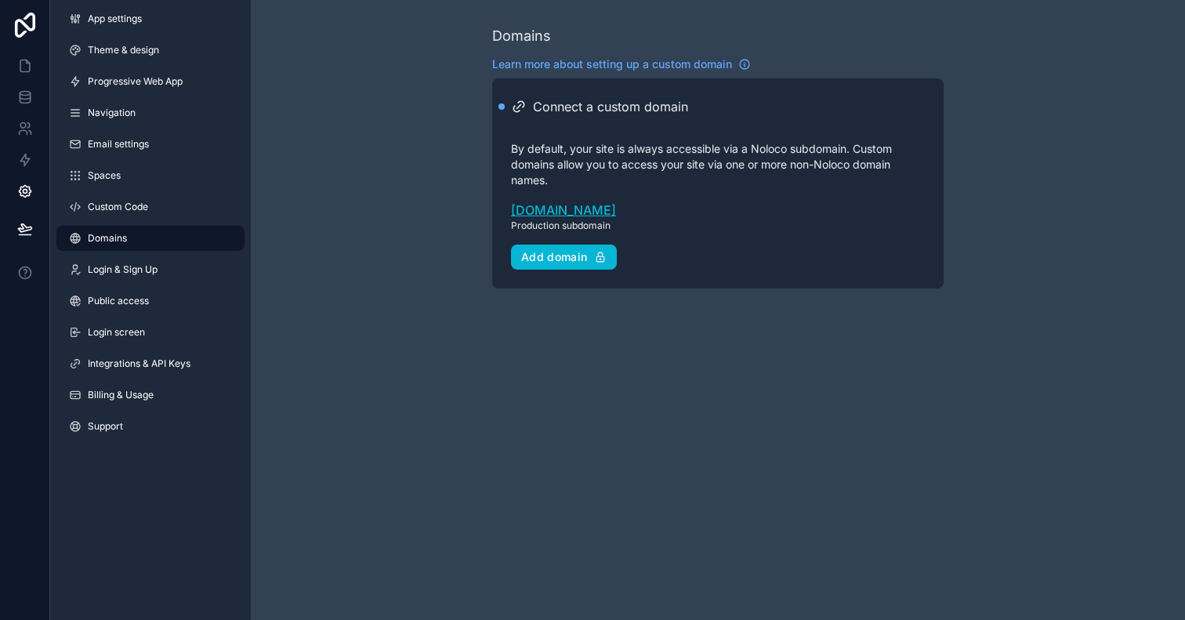
click at [573, 212] on link "[DOMAIN_NAME]" at bounding box center [718, 210] width 414 height 19
click at [164, 277] on link "Login & Sign Up" at bounding box center [150, 269] width 188 height 25
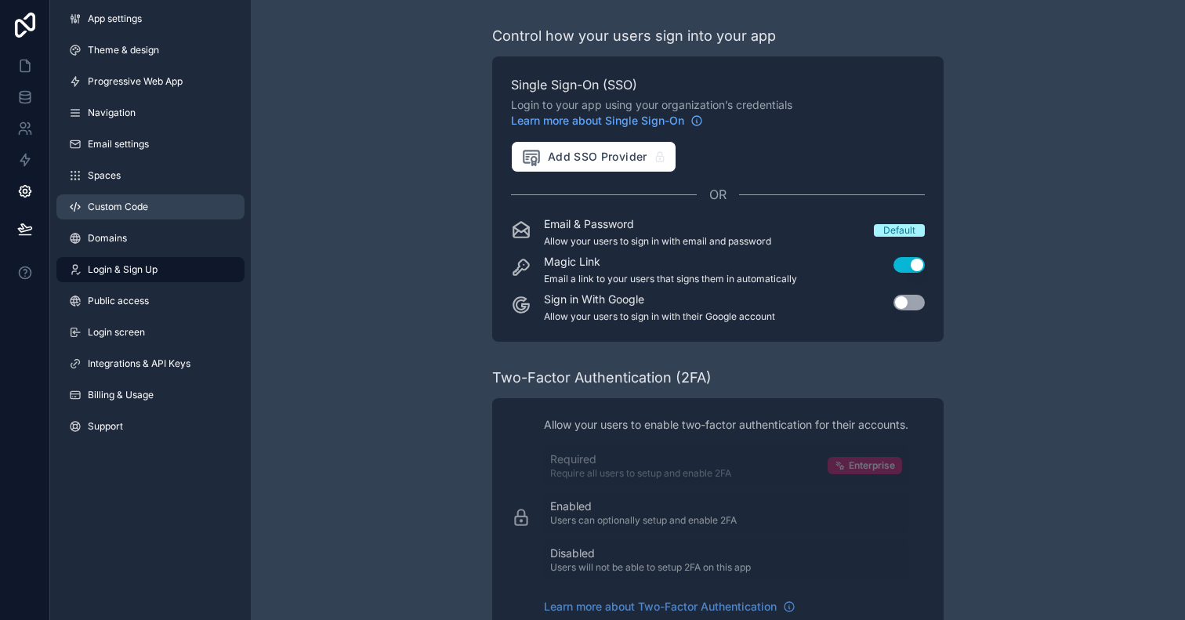
click at [163, 208] on link "Custom Code" at bounding box center [150, 206] width 188 height 25
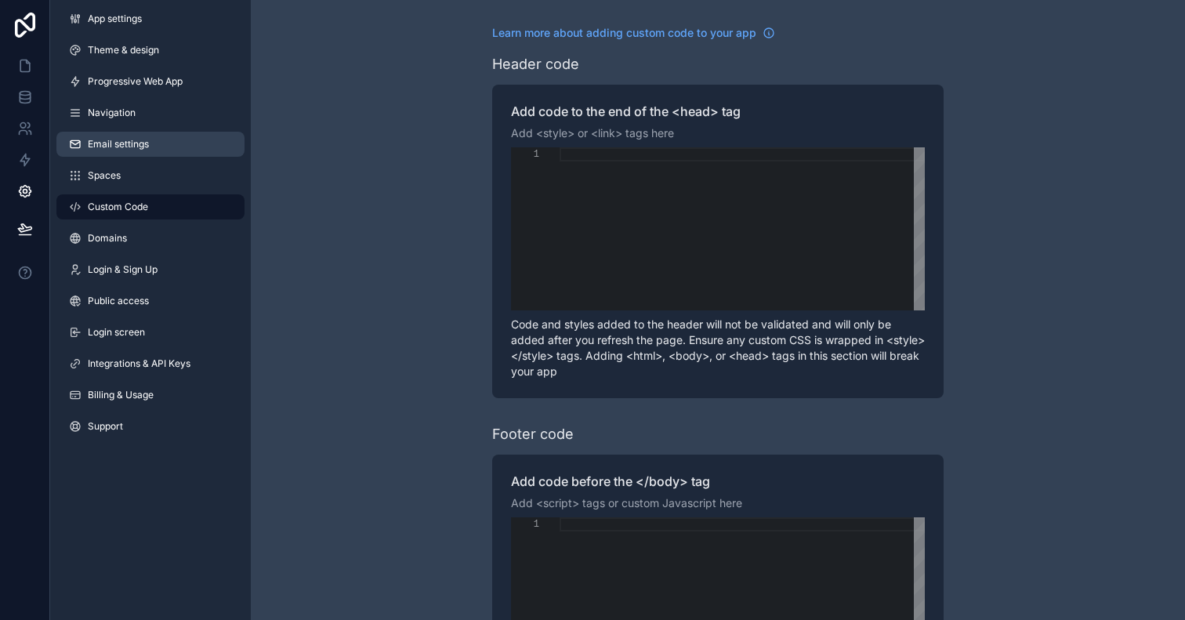
click at [176, 136] on link "Email settings" at bounding box center [150, 144] width 188 height 25
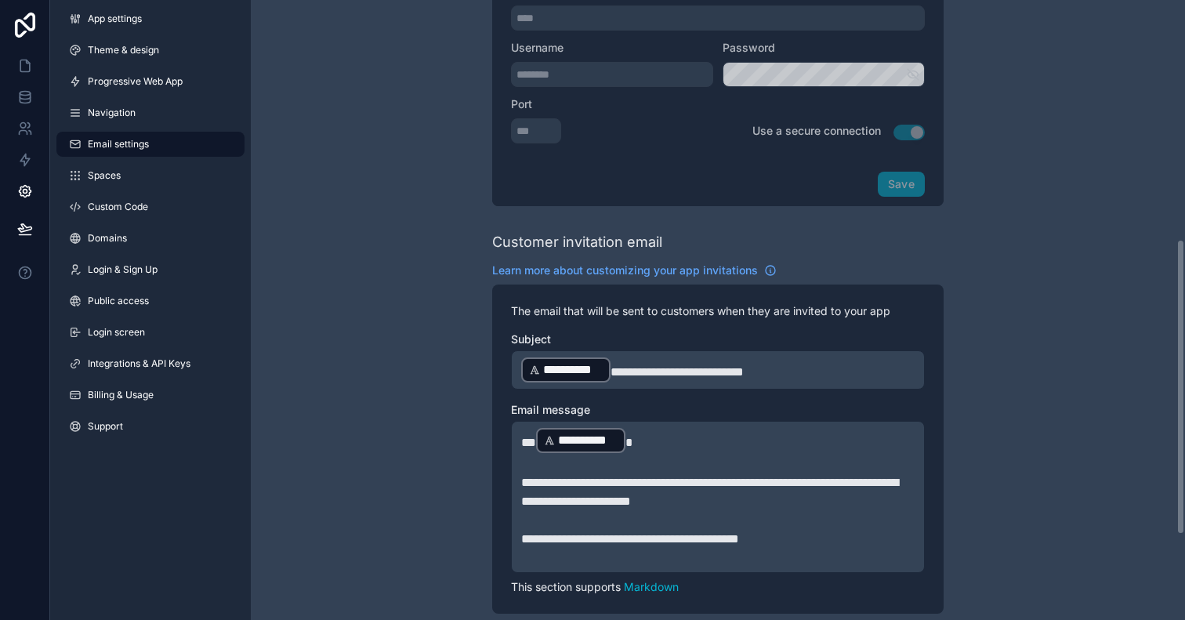
scroll to position [123, 0]
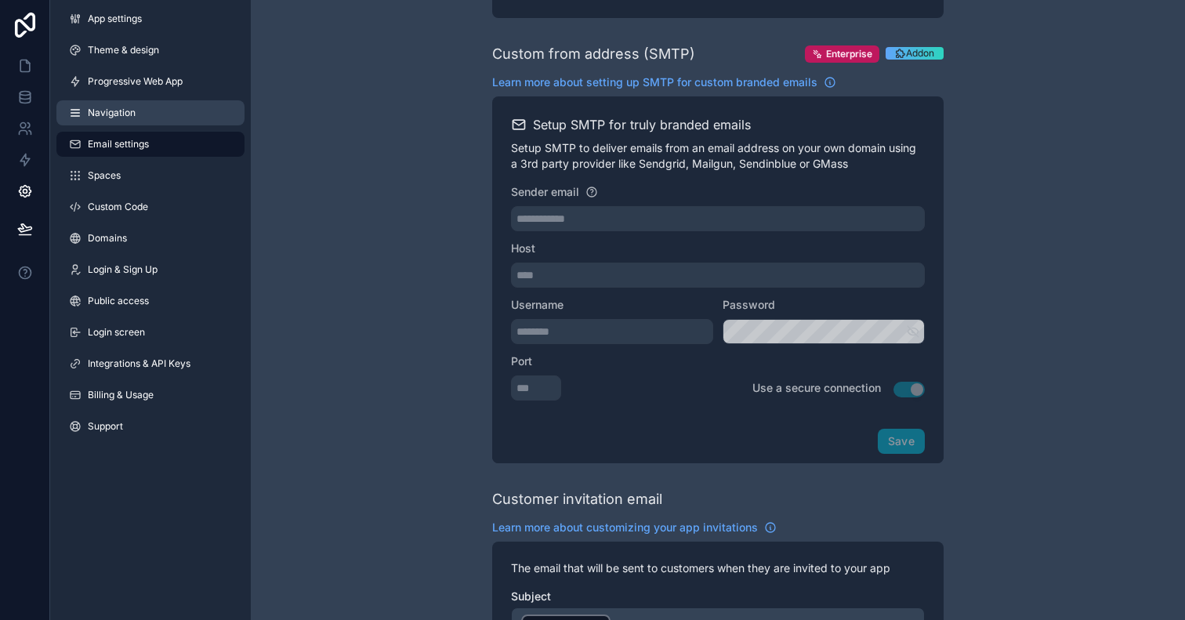
click at [195, 107] on link "Navigation" at bounding box center [150, 112] width 188 height 25
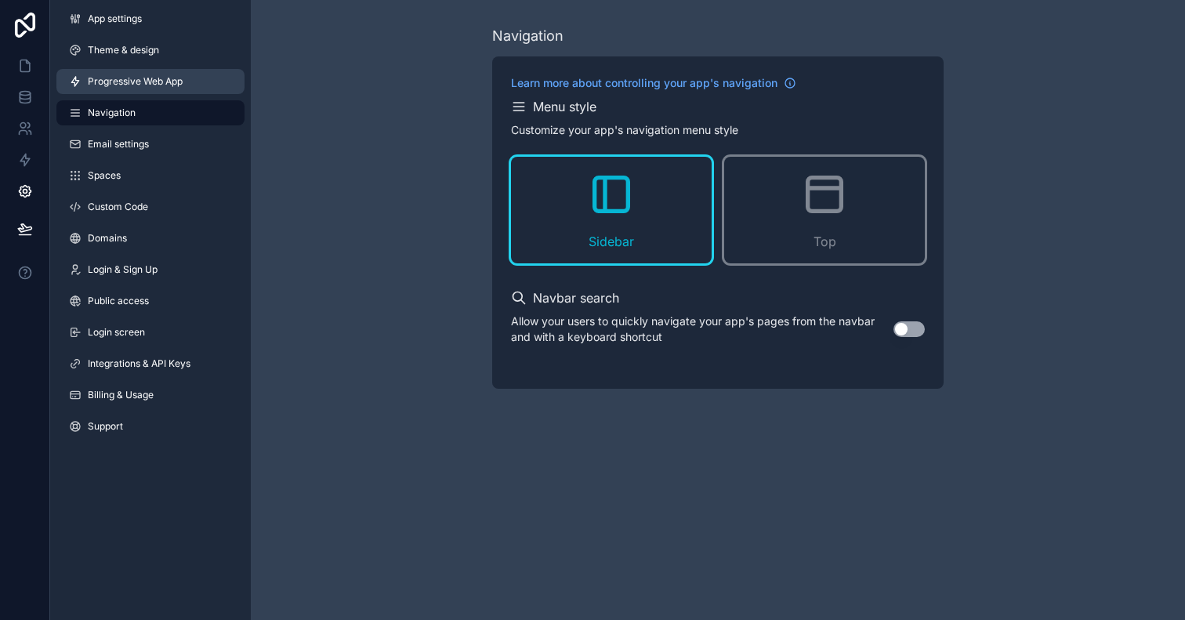
click at [199, 81] on link "Progressive Web App" at bounding box center [150, 81] width 188 height 25
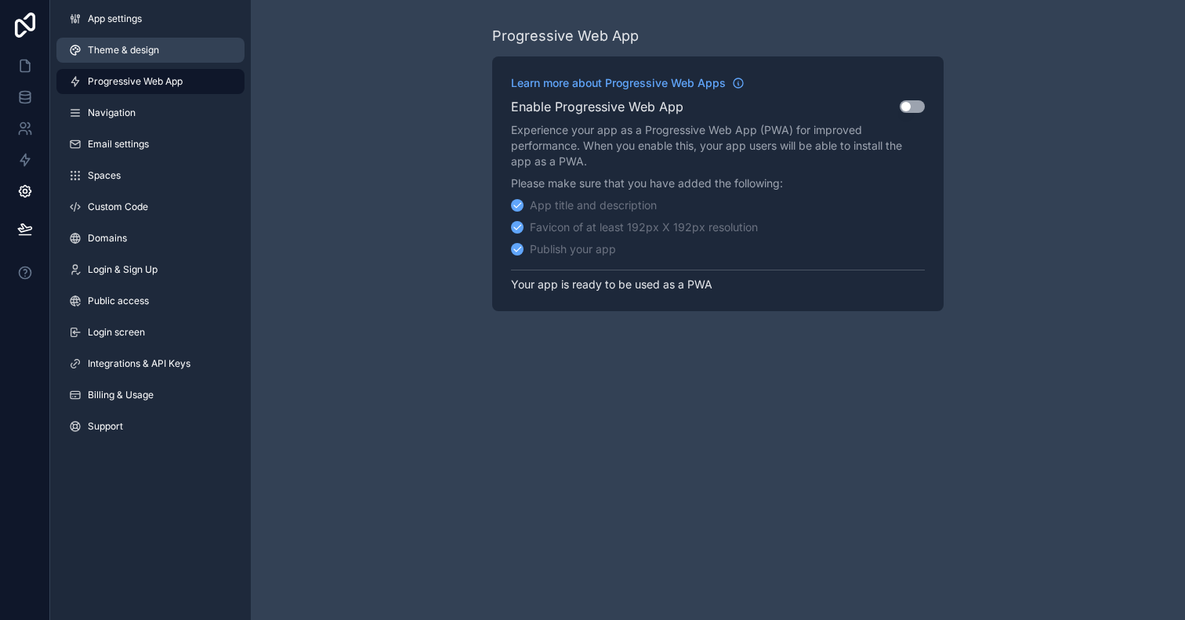
click at [186, 56] on link "Theme & design" at bounding box center [150, 50] width 188 height 25
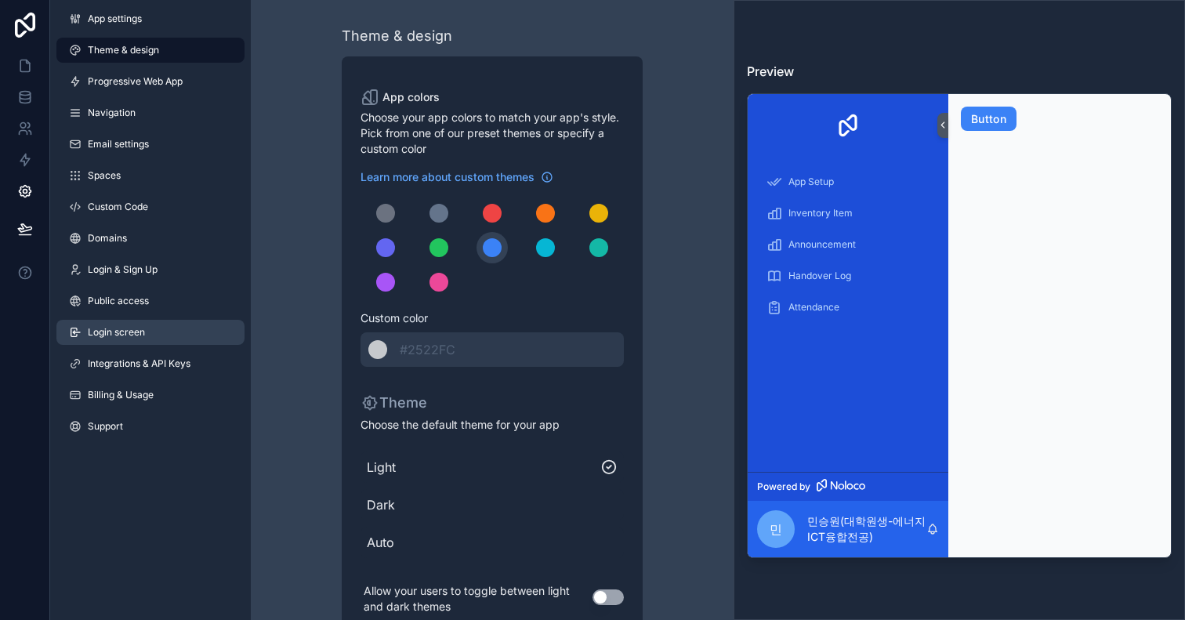
click at [171, 335] on link "Login screen" at bounding box center [150, 332] width 188 height 25
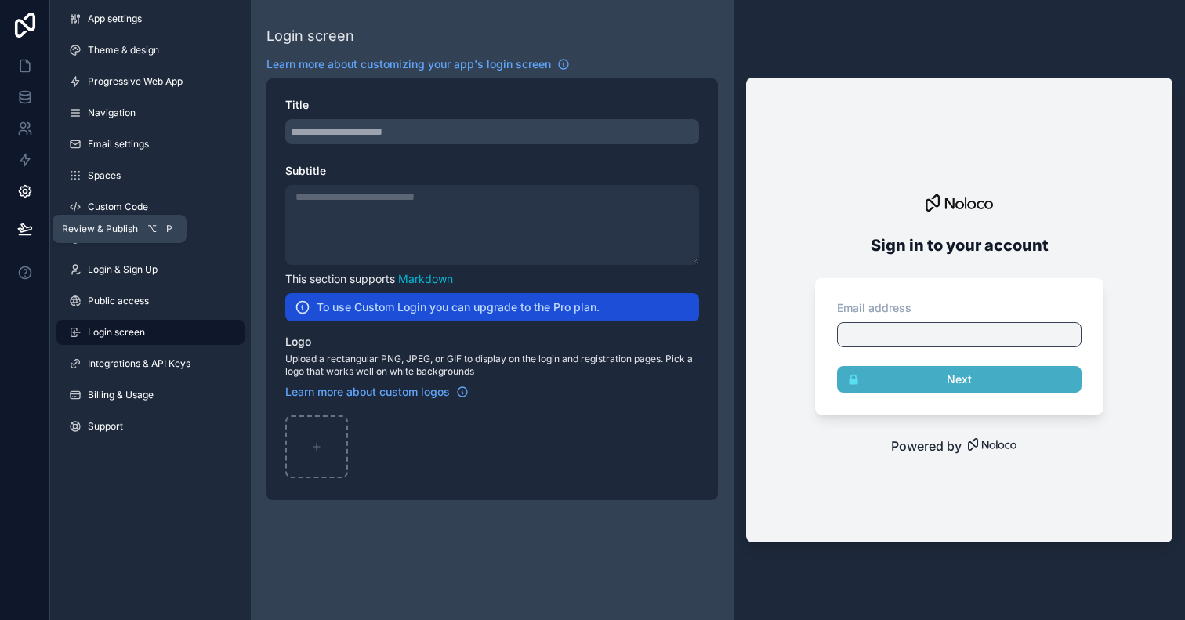
click at [25, 222] on icon at bounding box center [25, 229] width 16 height 16
click at [25, 241] on button at bounding box center [25, 229] width 34 height 44
click at [28, 195] on icon at bounding box center [25, 192] width 12 height 12
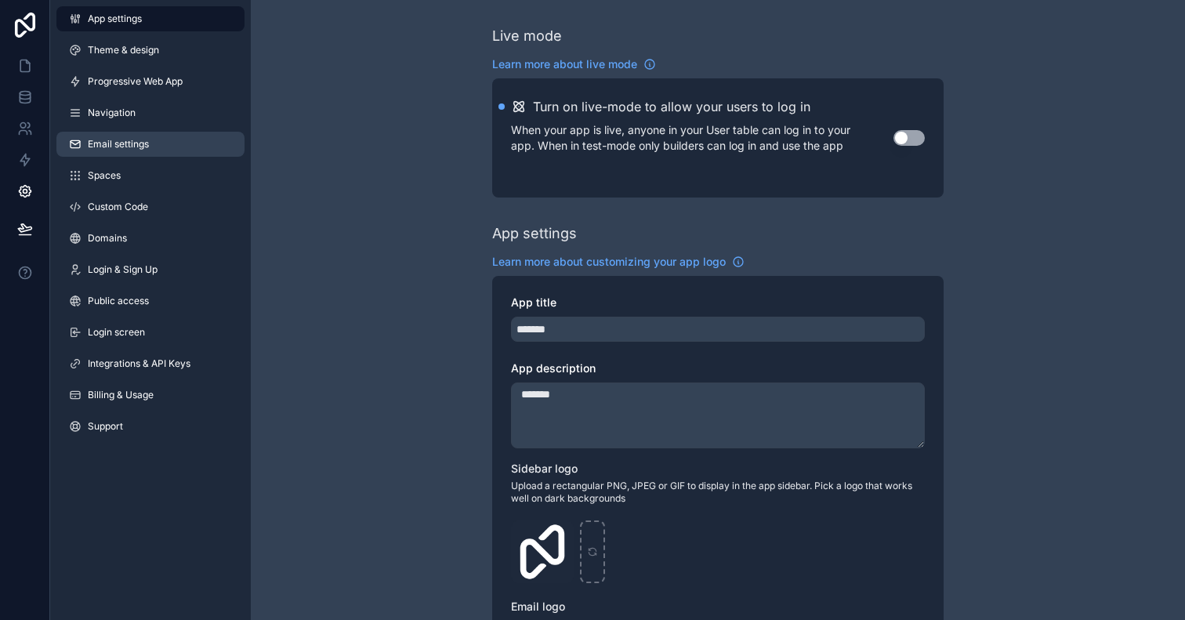
click at [165, 137] on link "Email settings" at bounding box center [150, 144] width 188 height 25
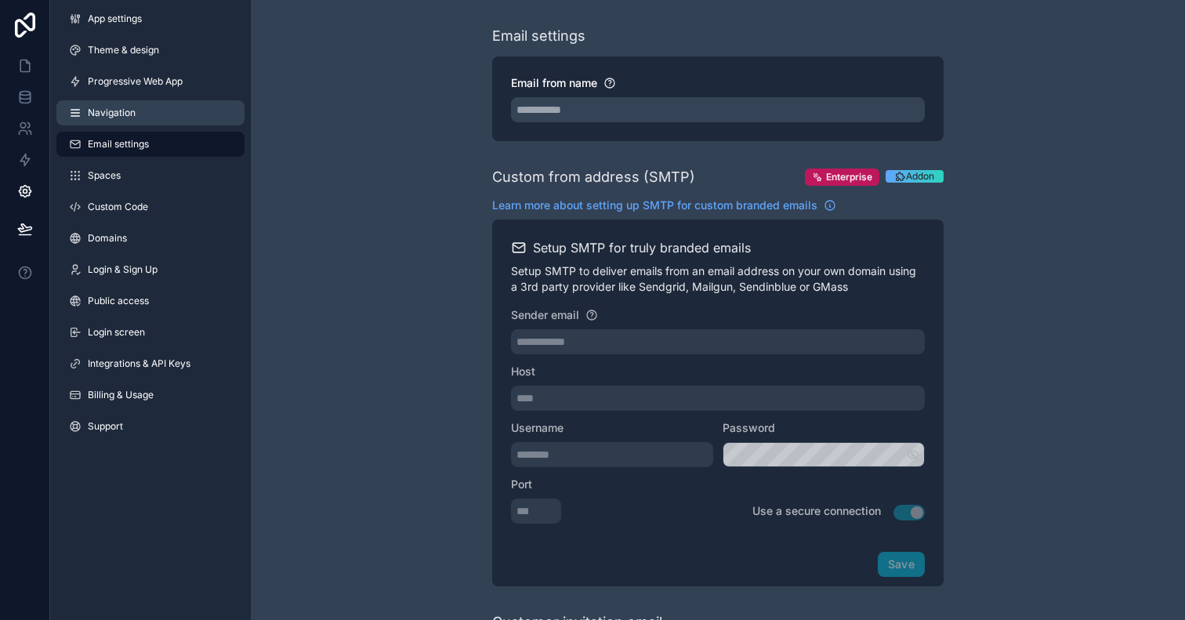
click at [174, 114] on link "Navigation" at bounding box center [150, 112] width 188 height 25
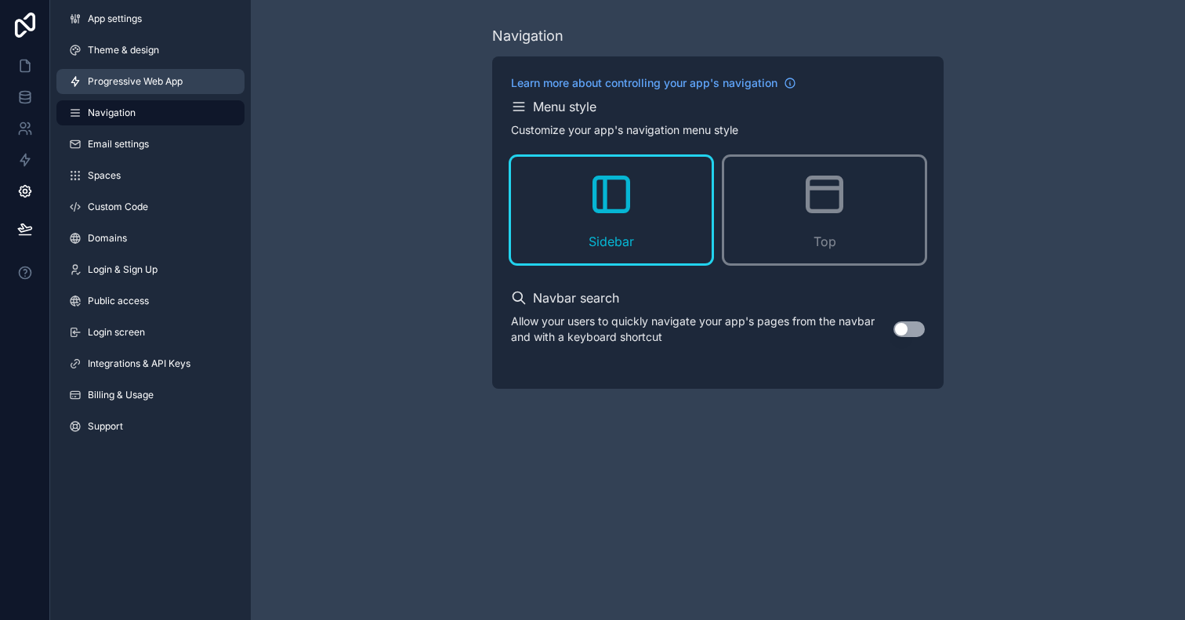
click at [176, 78] on span "Progressive Web App" at bounding box center [135, 81] width 95 height 13
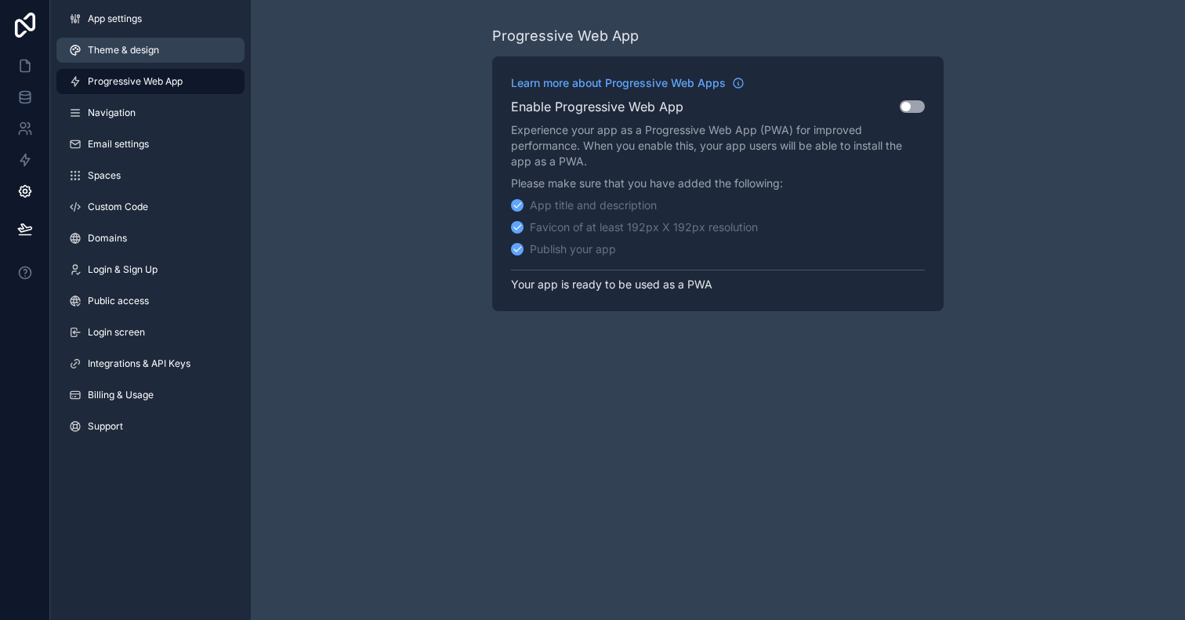
click at [176, 54] on link "Theme & design" at bounding box center [150, 50] width 188 height 25
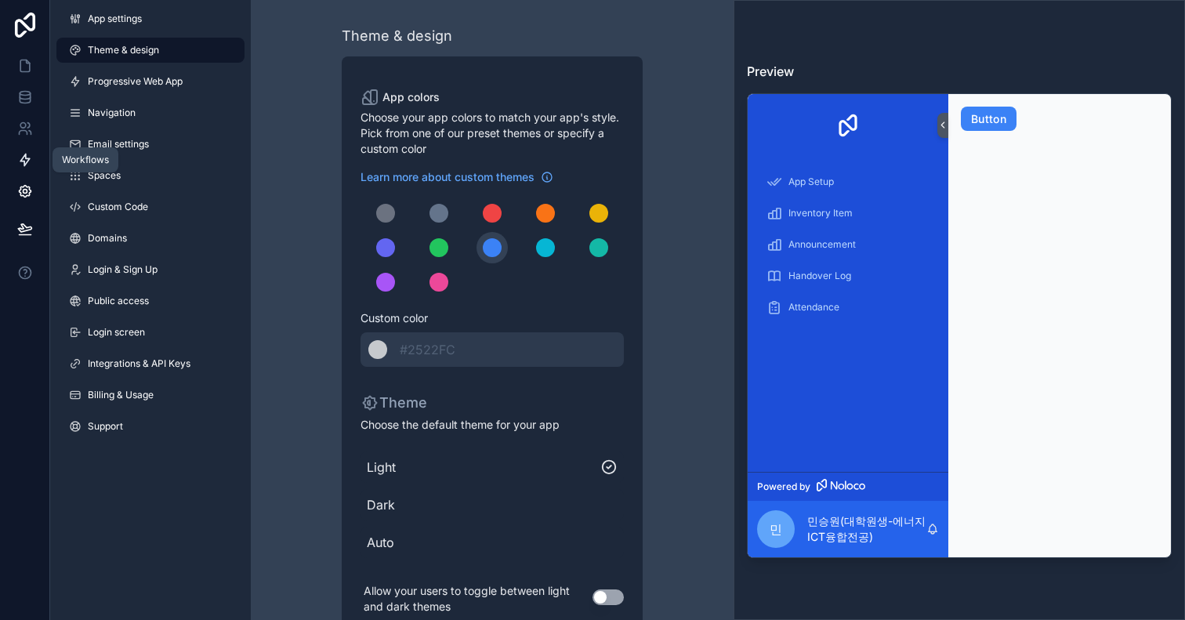
click at [31, 156] on icon at bounding box center [25, 160] width 16 height 16
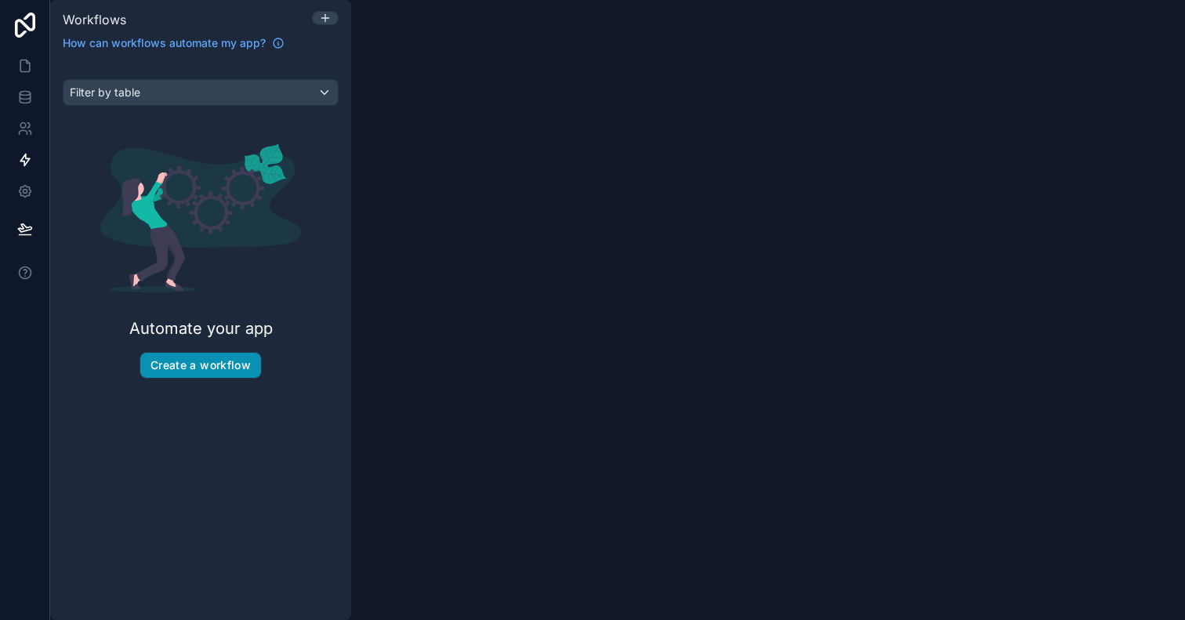
click at [169, 357] on button "Create a workflow" at bounding box center [200, 365] width 121 height 25
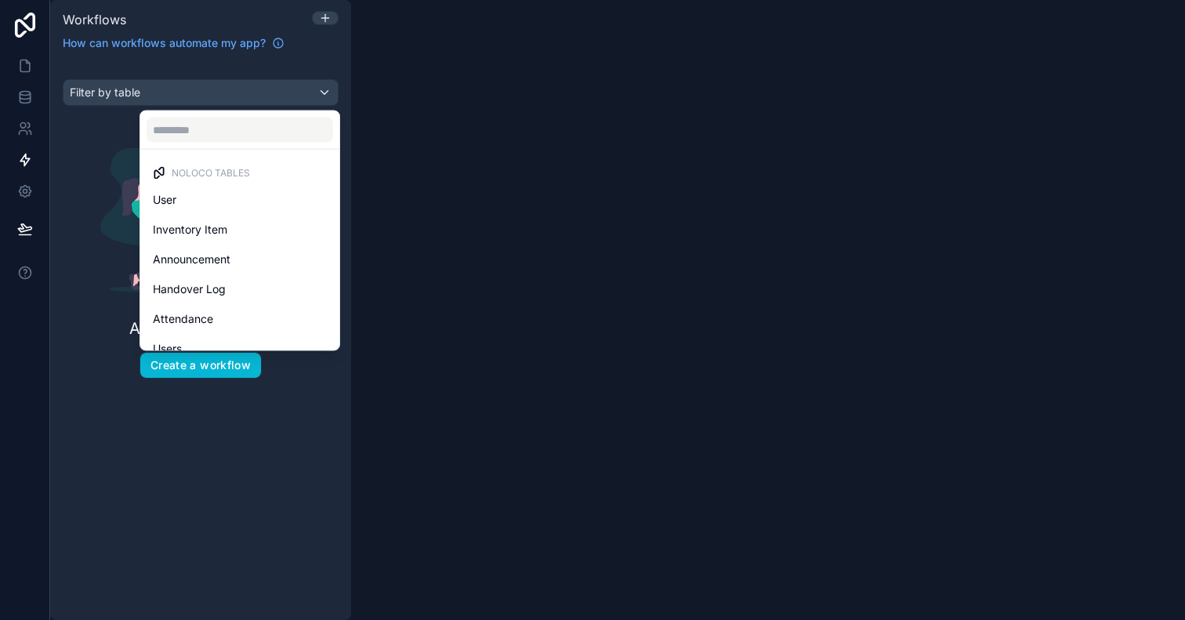
click at [95, 250] on div "scrollable content" at bounding box center [592, 310] width 1185 height 620
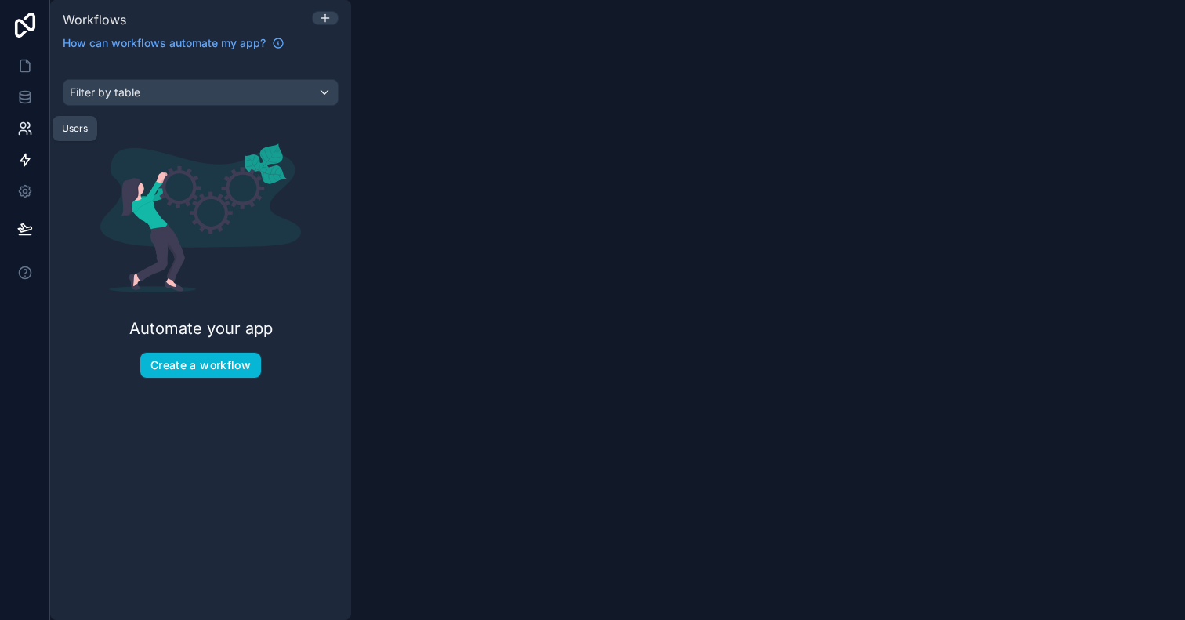
click at [27, 126] on icon at bounding box center [25, 129] width 16 height 16
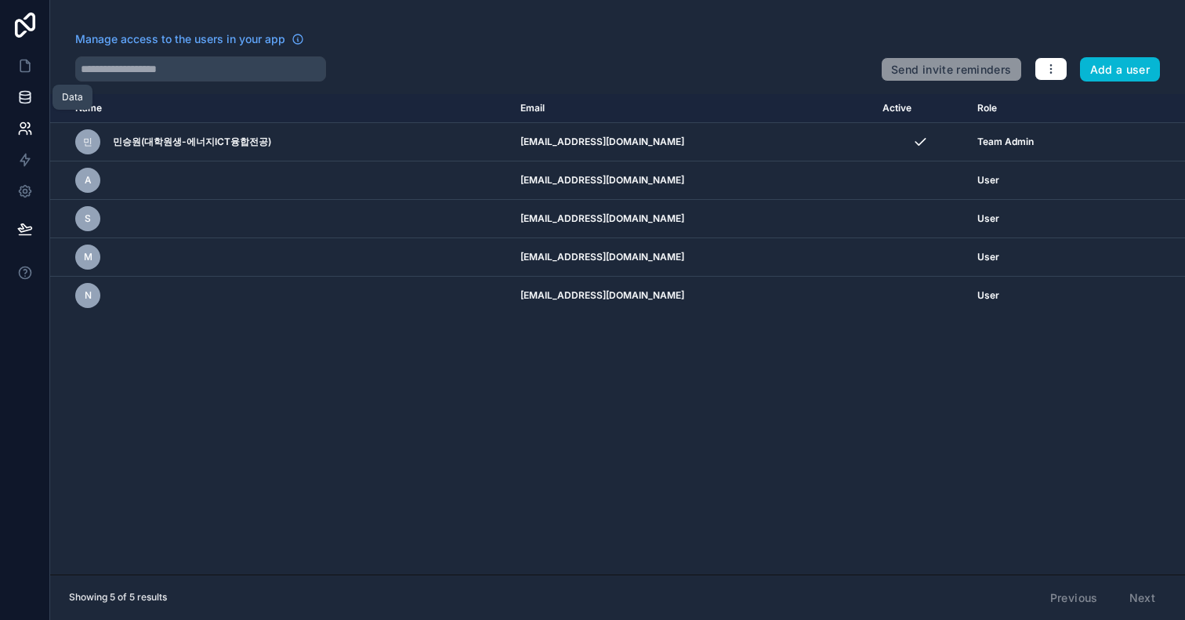
click at [31, 100] on icon at bounding box center [25, 97] width 16 height 16
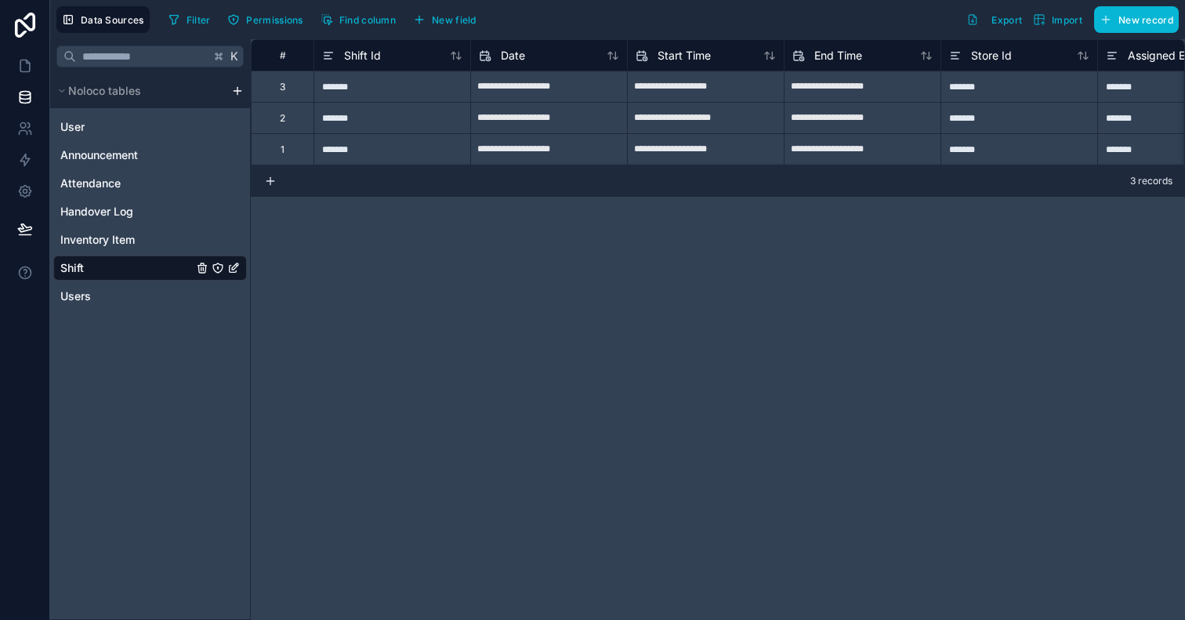
click at [184, 422] on div "K Noloco tables User Announcement Attendance Handover Log Inventory Item Shift …" at bounding box center [150, 329] width 201 height 581
click at [114, 81] on button "Noloco tables" at bounding box center [139, 91] width 172 height 22
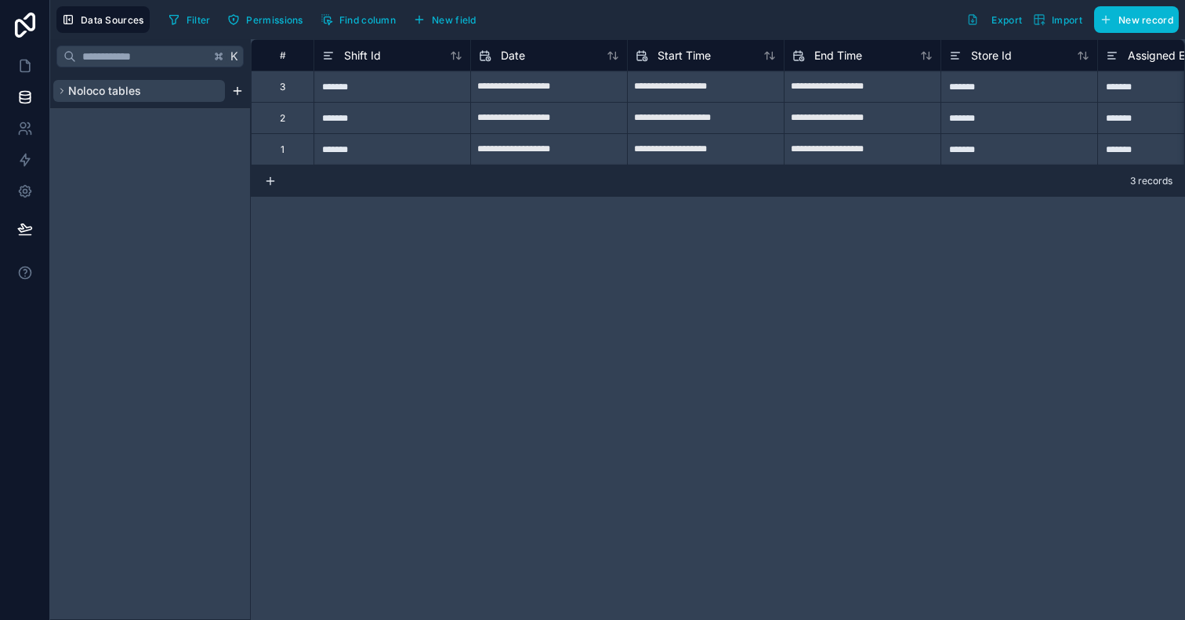
click at [125, 83] on span "Noloco tables" at bounding box center [104, 91] width 73 height 16
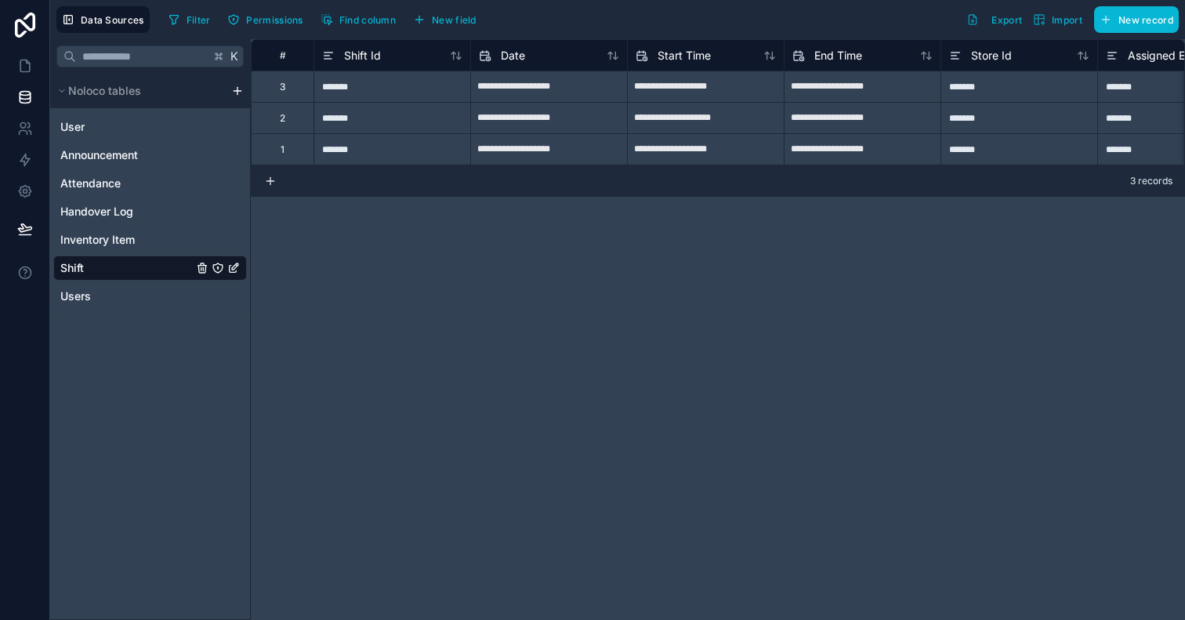
click at [193, 6] on div "Filter Permissions Find column New field" at bounding box center [325, 19] width 326 height 27
click at [193, 9] on button "Filter" at bounding box center [189, 20] width 54 height 24
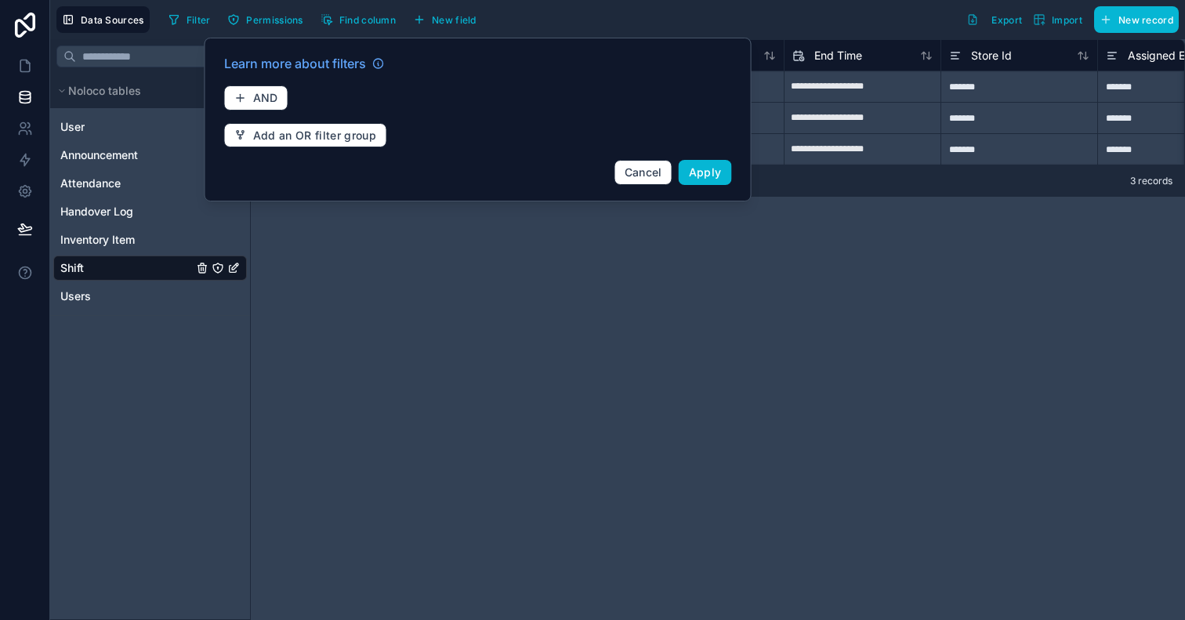
click at [357, 219] on div "**********" at bounding box center [718, 329] width 934 height 581
click at [639, 180] on button "Cancel" at bounding box center [643, 172] width 58 height 25
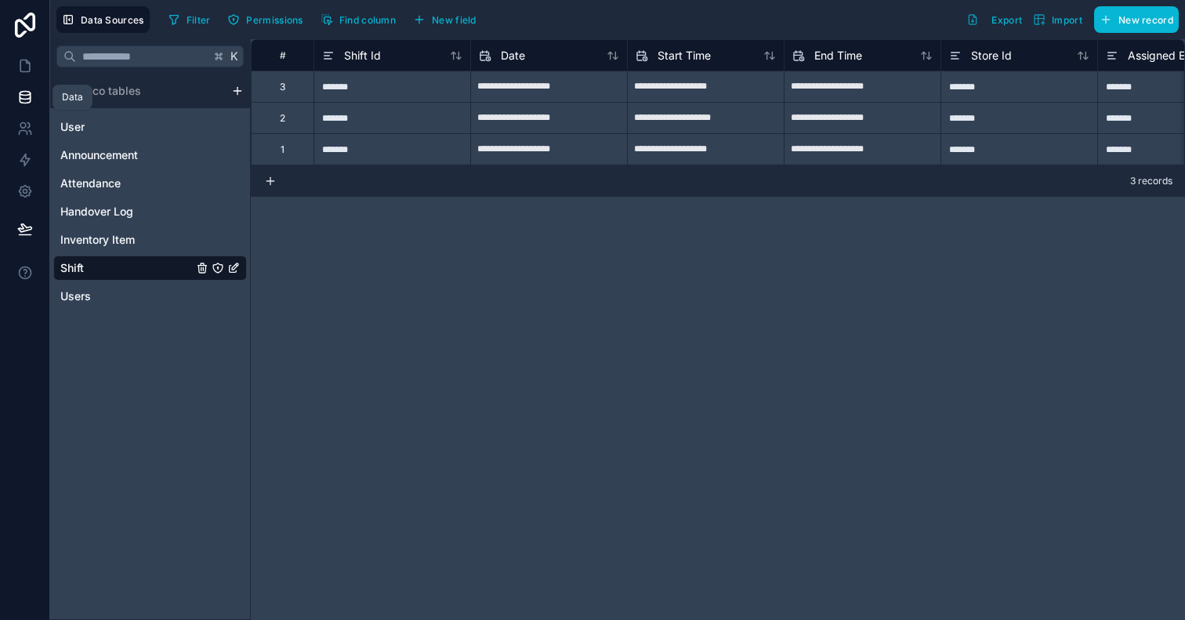
click at [27, 98] on icon at bounding box center [25, 97] width 16 height 16
click at [26, 230] on icon at bounding box center [25, 229] width 16 height 16
click at [25, 230] on icon at bounding box center [25, 229] width 16 height 16
click at [24, 231] on icon at bounding box center [24, 228] width 13 height 8
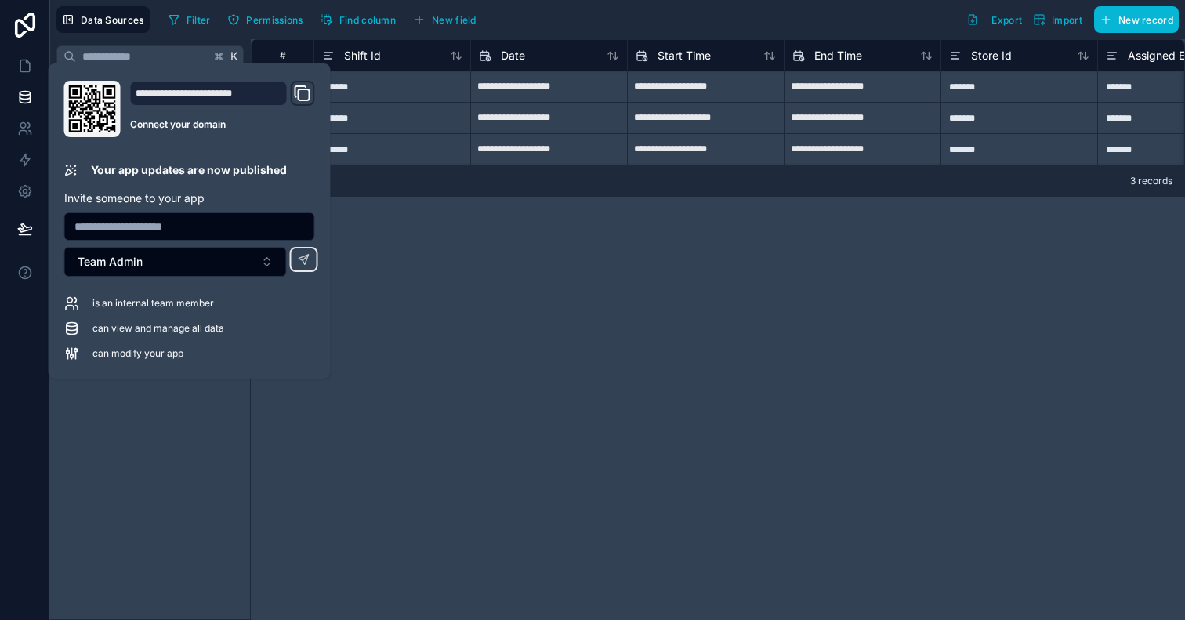
click at [64, 348] on icon at bounding box center [72, 354] width 16 height 16
click at [308, 258] on icon at bounding box center [304, 259] width 13 height 13
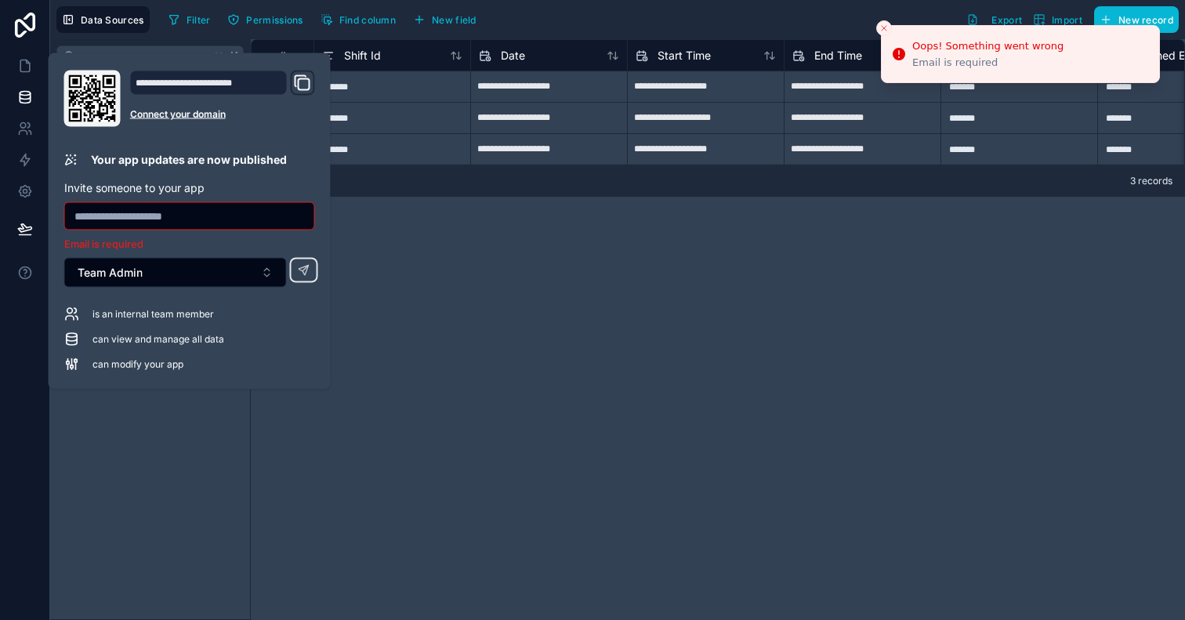
click at [260, 216] on input "text" at bounding box center [189, 216] width 249 height 22
type input "*"
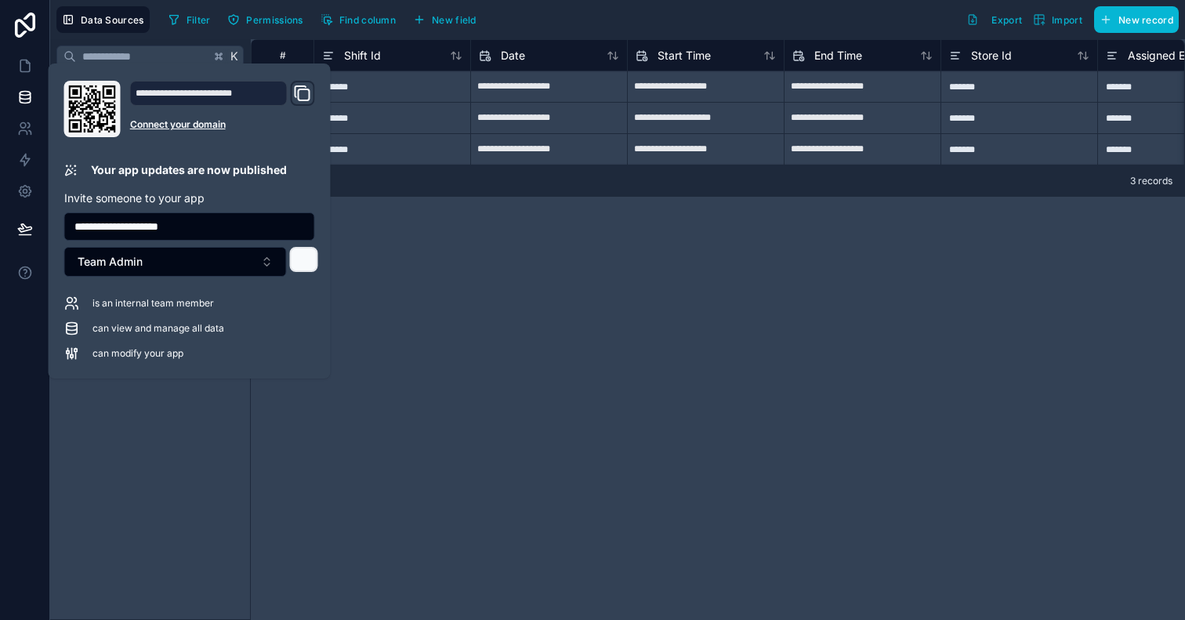
type input "**********"
click at [306, 259] on icon at bounding box center [304, 259] width 13 height 13
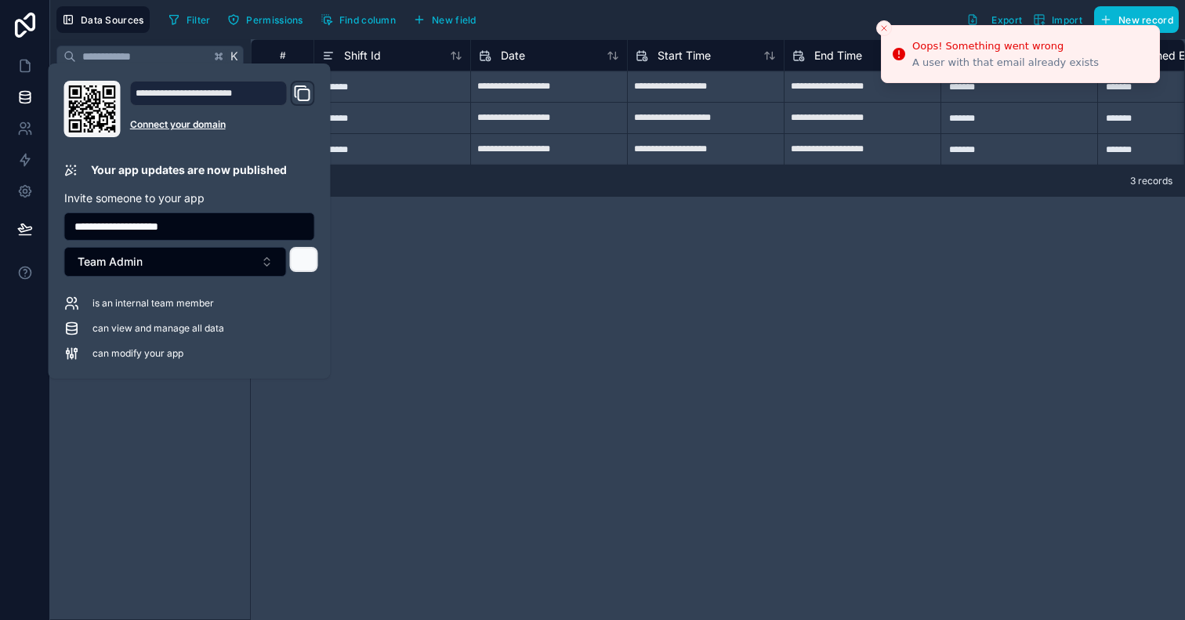
click at [268, 320] on div "is an internal team member can view and manage all data can modify your app" at bounding box center [189, 328] width 251 height 66
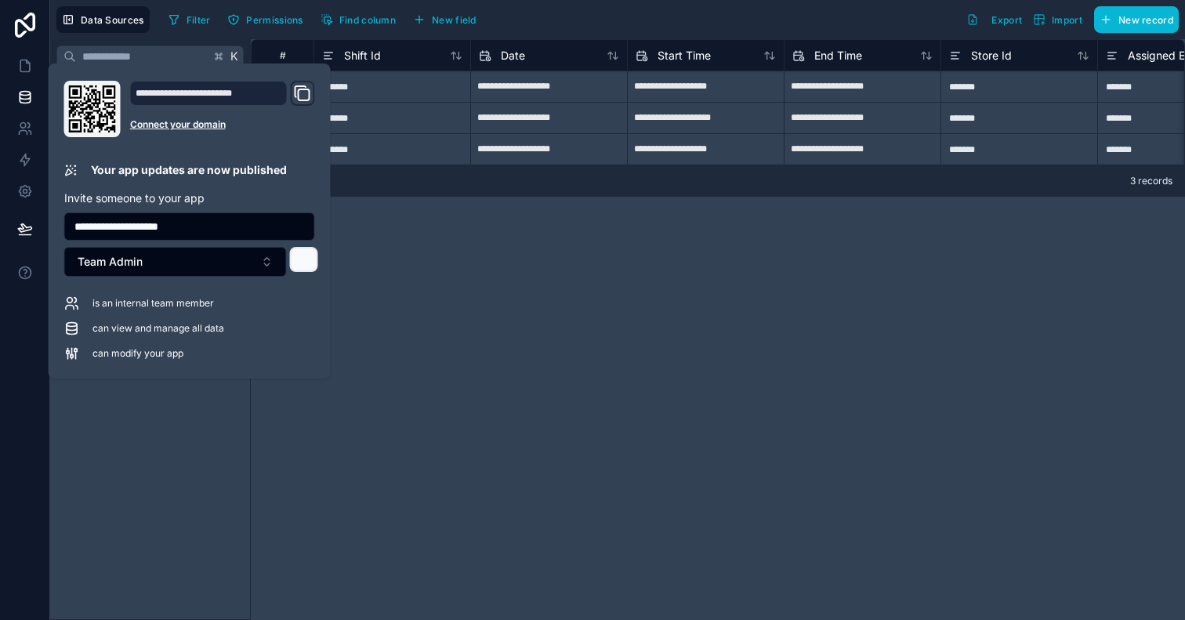
click at [95, 103] on icon at bounding box center [92, 108] width 47 height 47
click at [205, 130] on link "Connect your domain" at bounding box center [222, 124] width 185 height 13
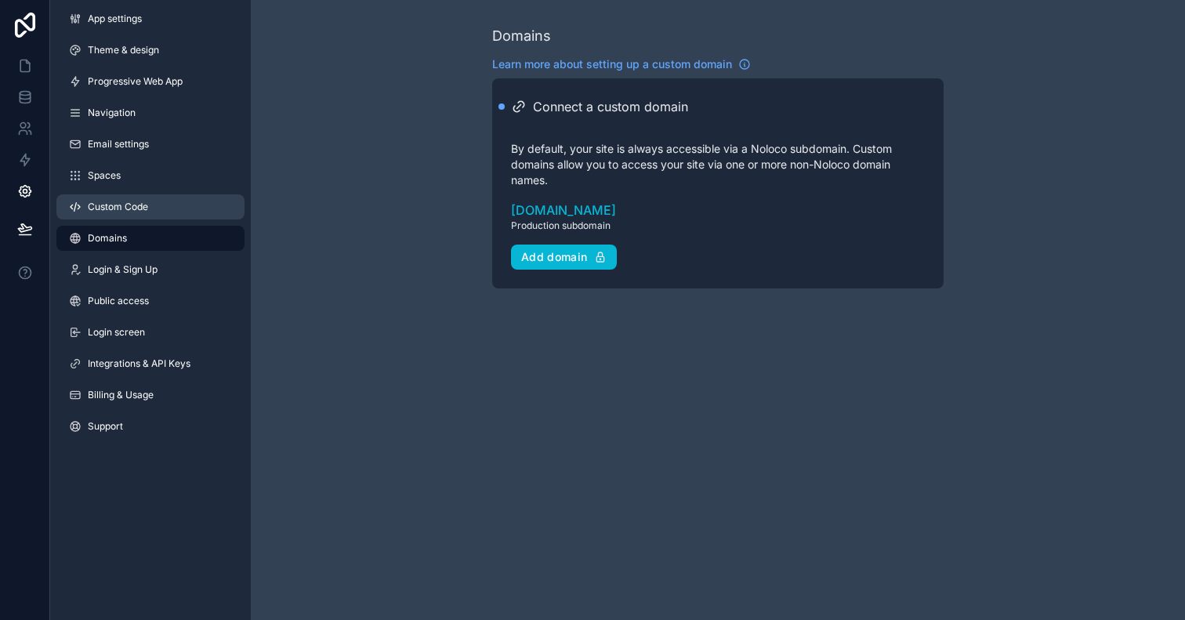
click at [143, 215] on link "Custom Code" at bounding box center [150, 206] width 188 height 25
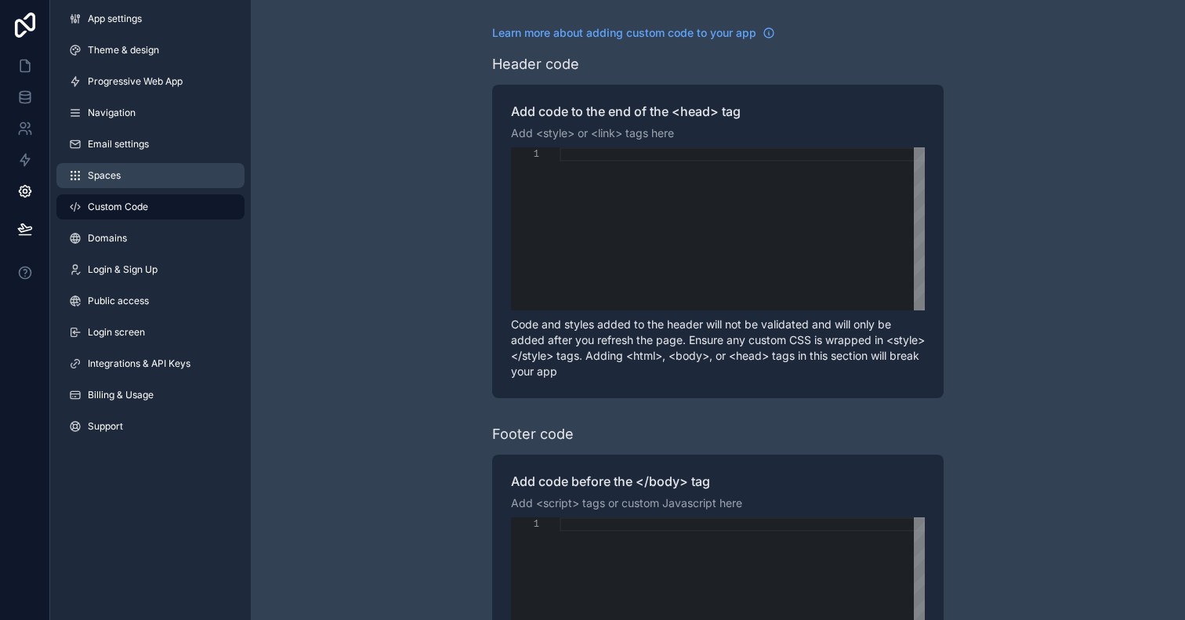
click at [150, 182] on link "Spaces" at bounding box center [150, 175] width 188 height 25
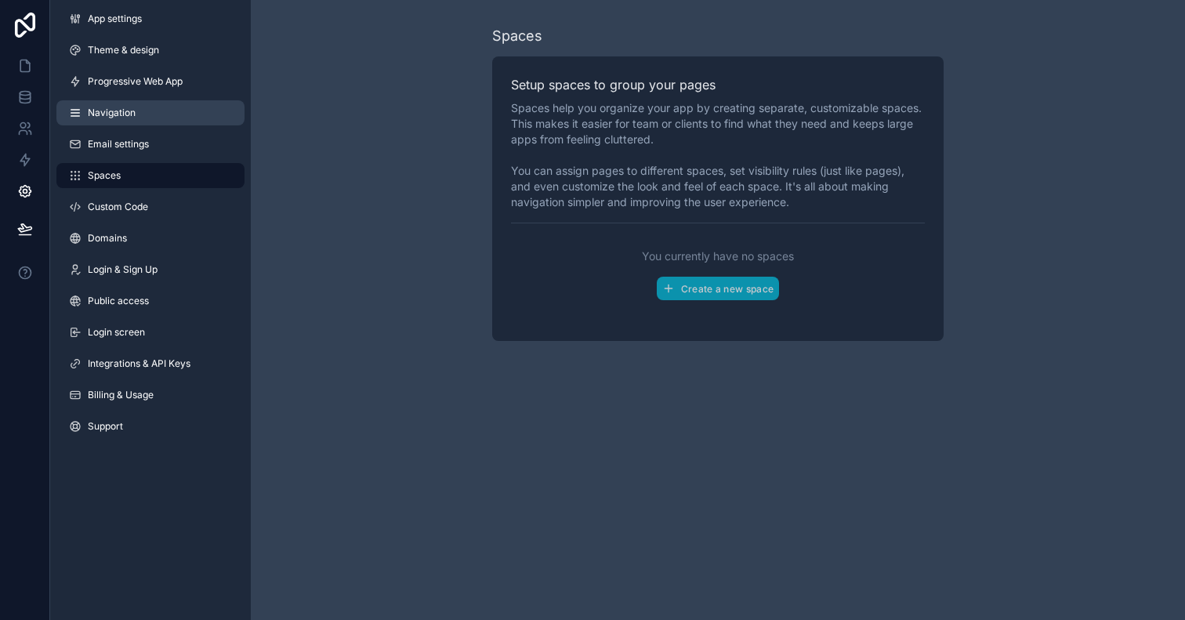
click at [173, 118] on link "Navigation" at bounding box center [150, 112] width 188 height 25
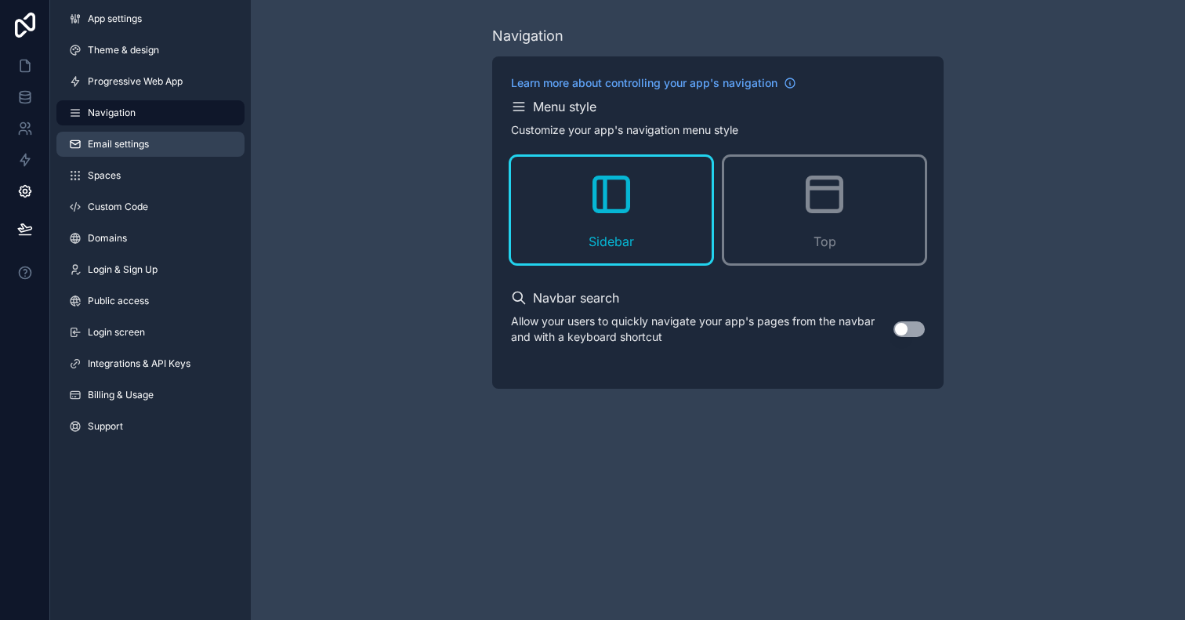
click at [163, 150] on link "Email settings" at bounding box center [150, 144] width 188 height 25
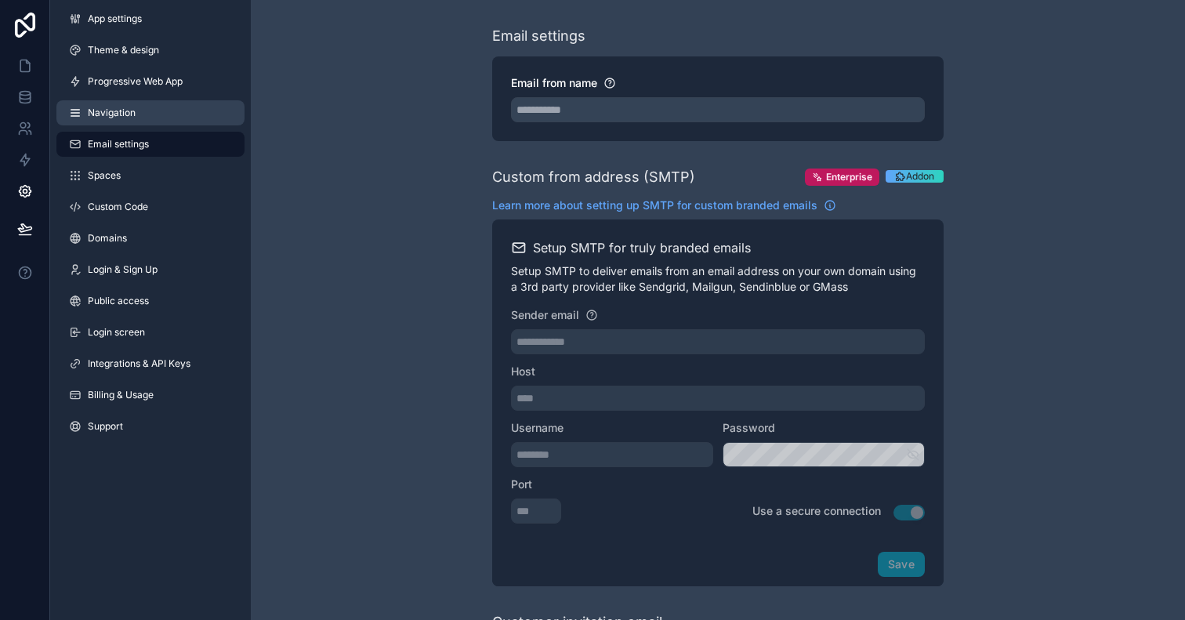
click at [177, 110] on link "Navigation" at bounding box center [150, 112] width 188 height 25
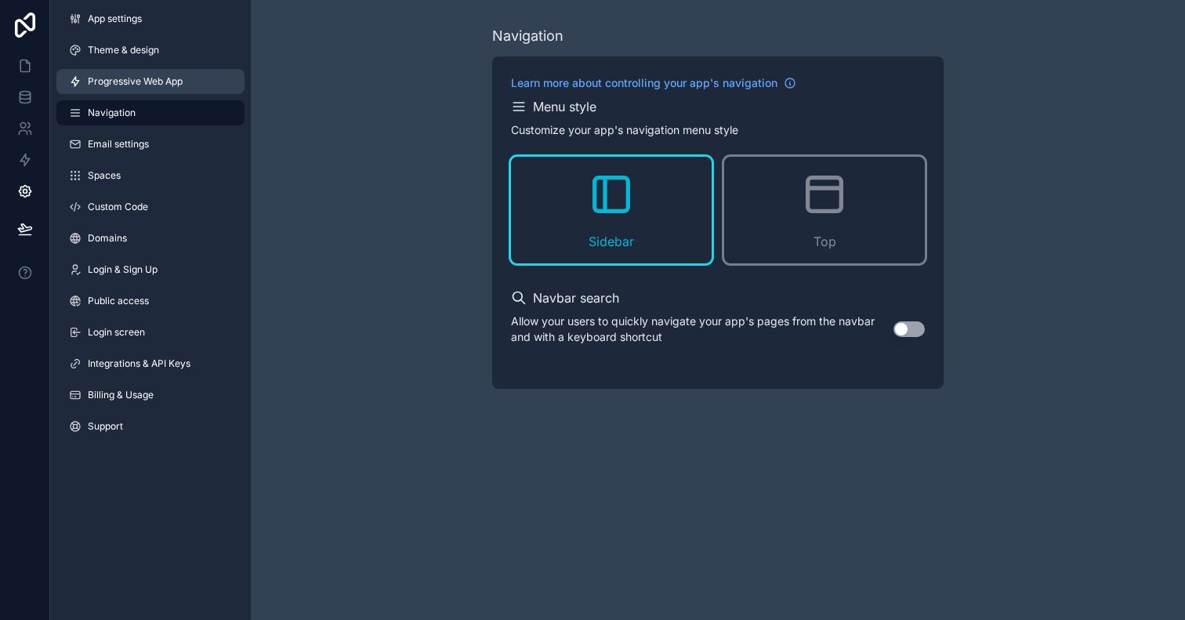
click at [179, 85] on span "Progressive Web App" at bounding box center [135, 81] width 95 height 13
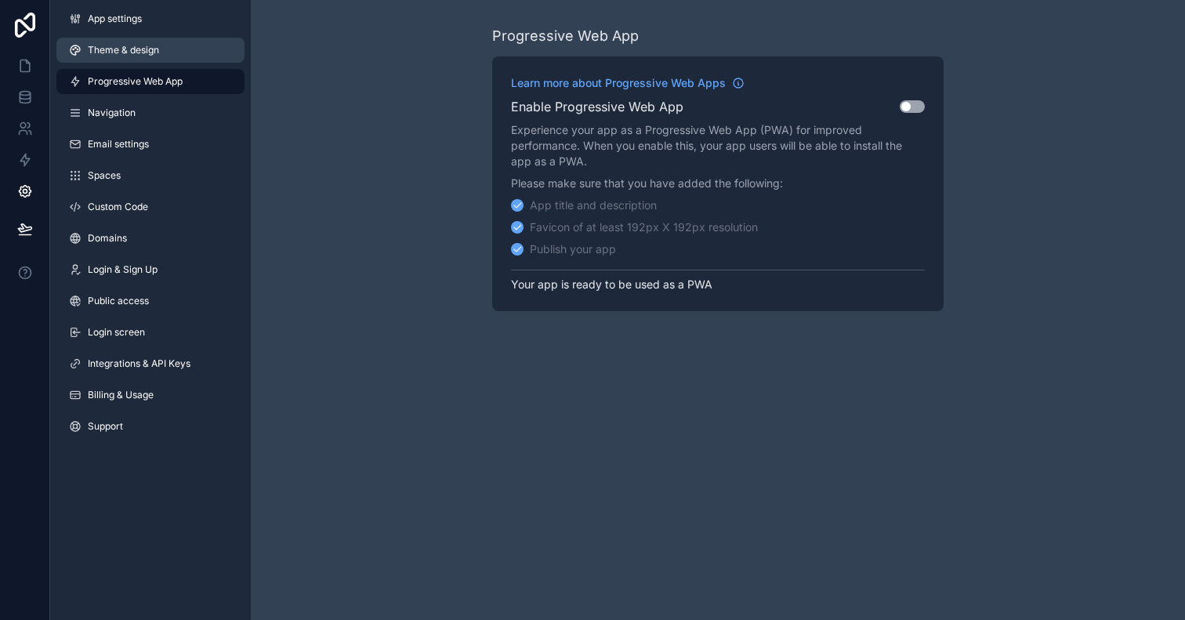
click at [190, 46] on link "Theme & design" at bounding box center [150, 50] width 188 height 25
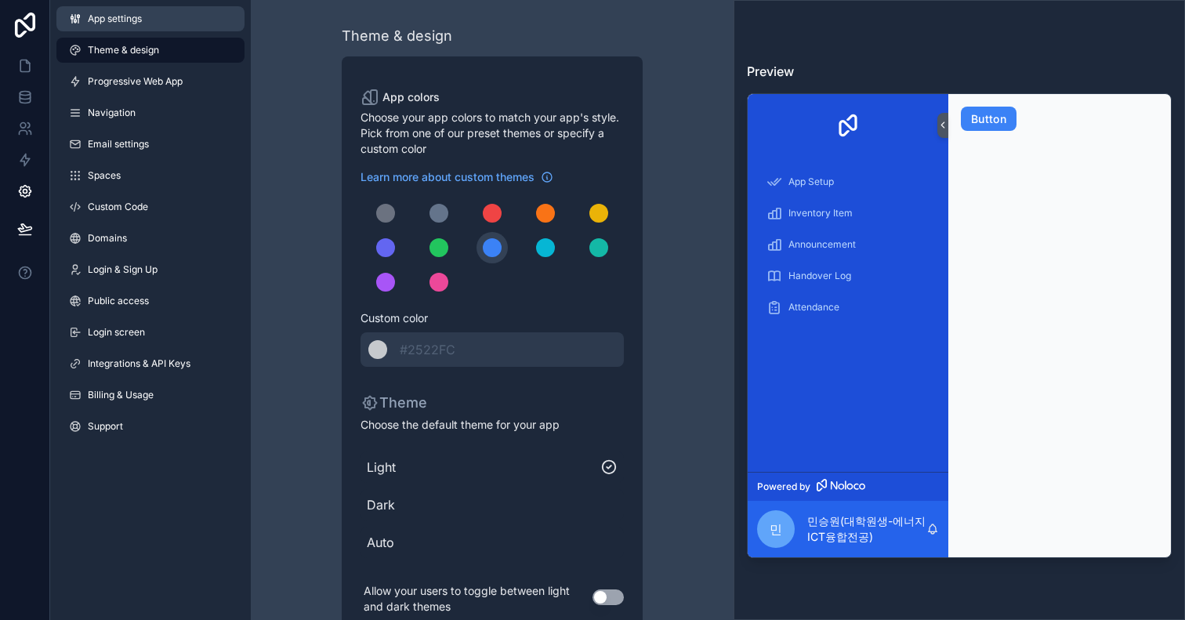
click at [179, 13] on link "App settings" at bounding box center [150, 18] width 188 height 25
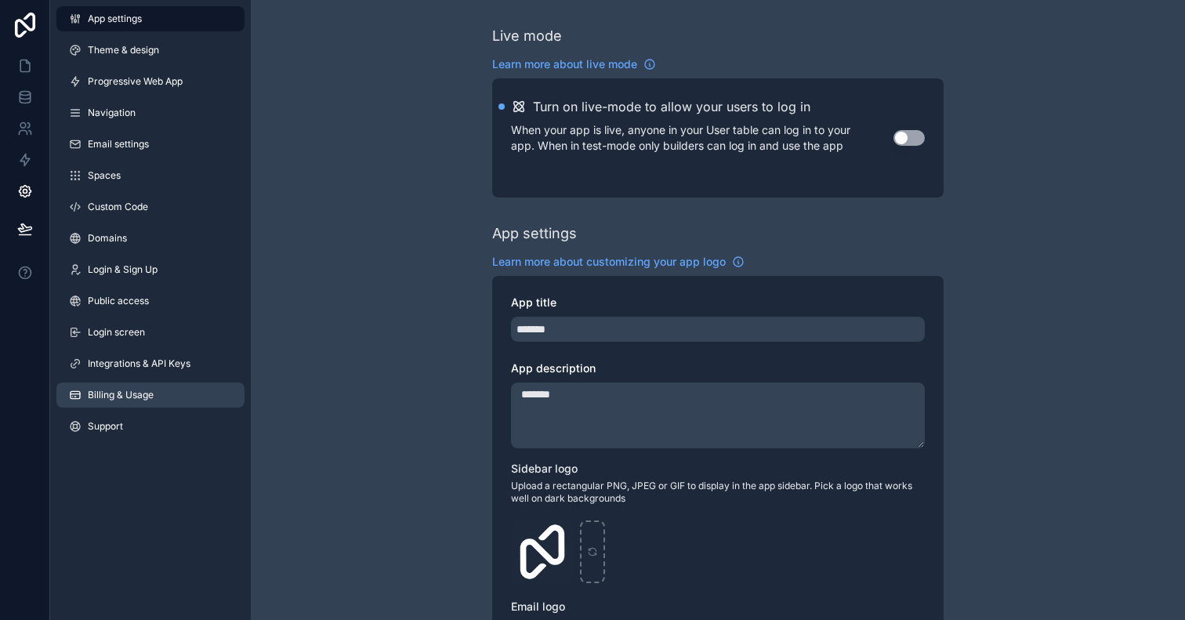
click at [147, 396] on span "Billing & Usage" at bounding box center [121, 395] width 66 height 13
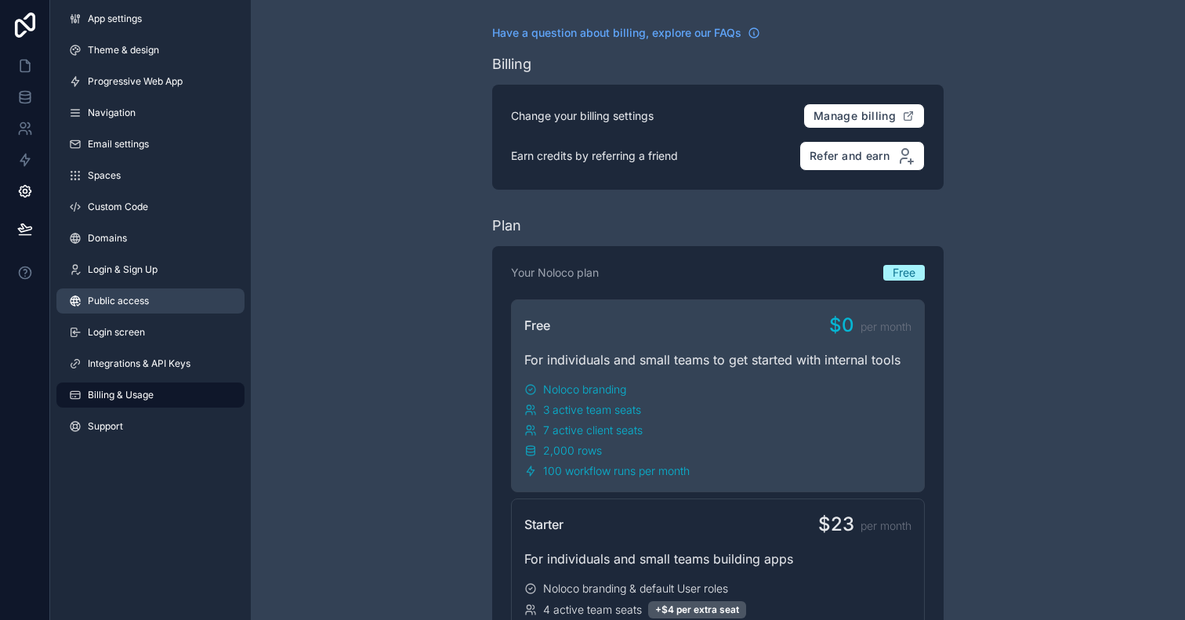
click at [167, 304] on link "Public access" at bounding box center [150, 300] width 188 height 25
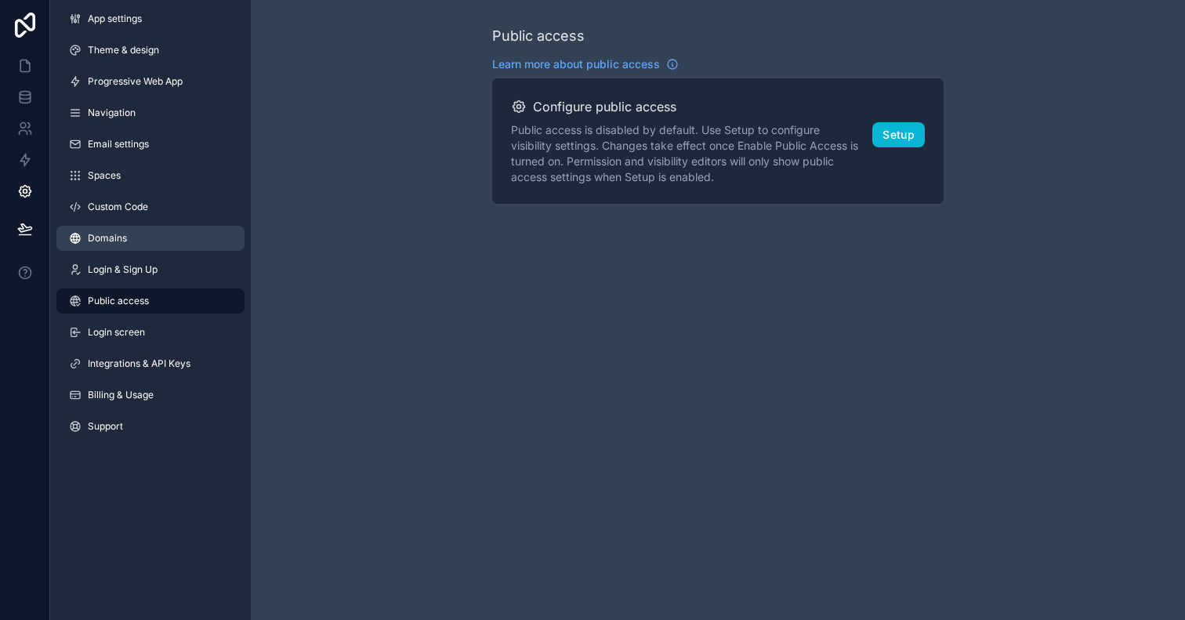
click at [172, 246] on link "Domains" at bounding box center [150, 238] width 188 height 25
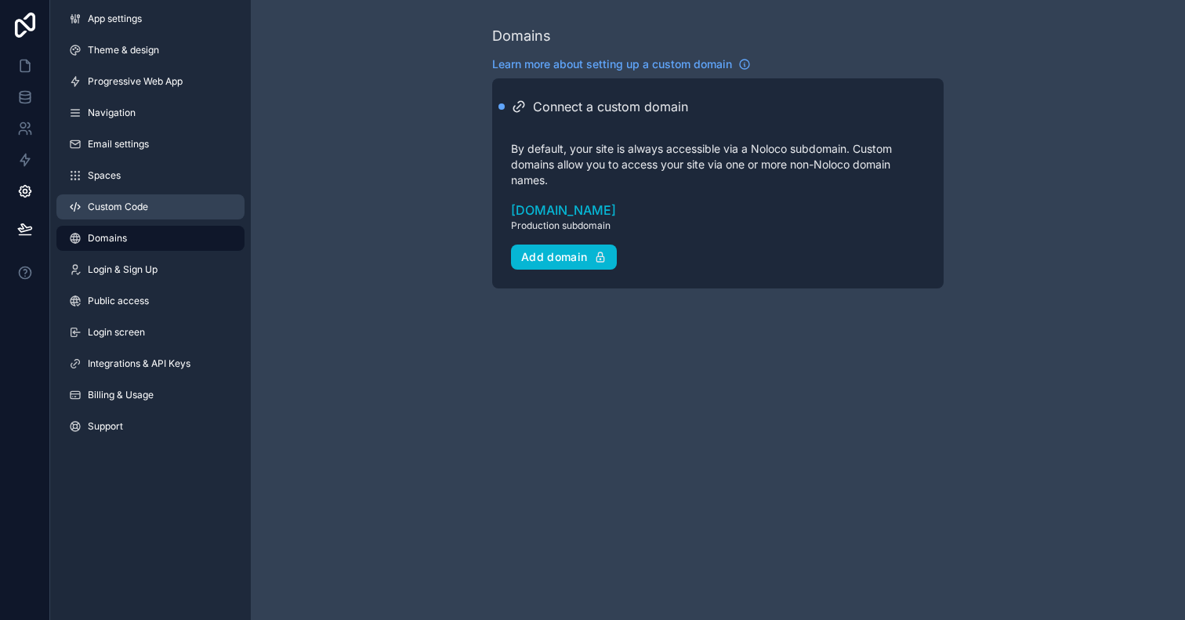
click at [172, 216] on link "Custom Code" at bounding box center [150, 206] width 188 height 25
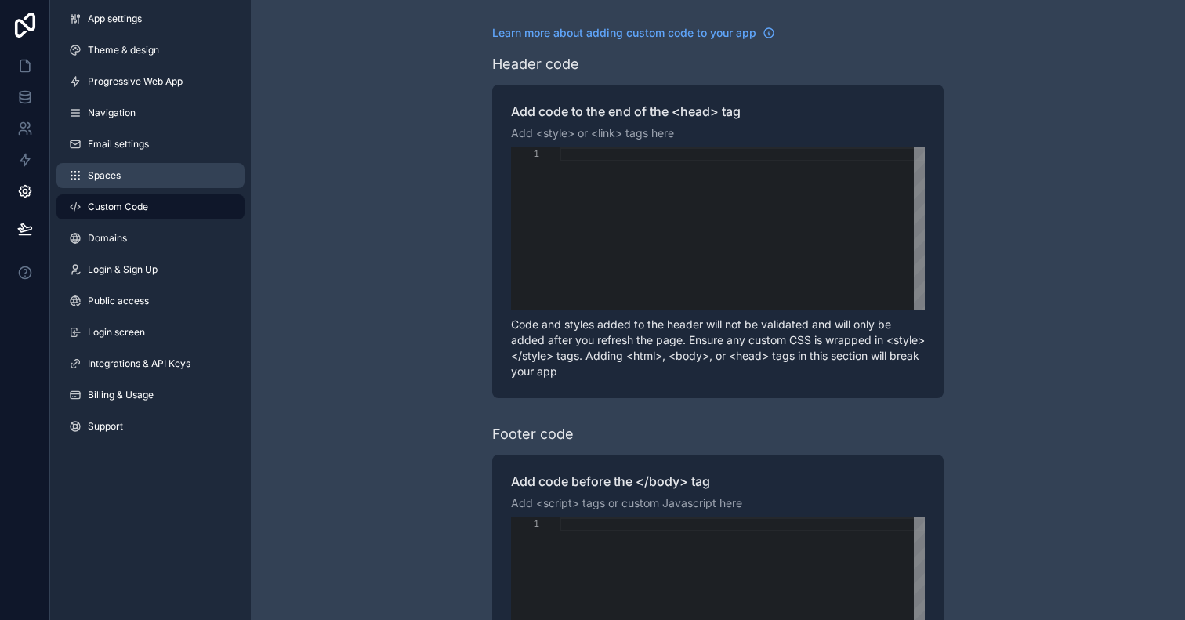
click at [172, 183] on link "Spaces" at bounding box center [150, 175] width 188 height 25
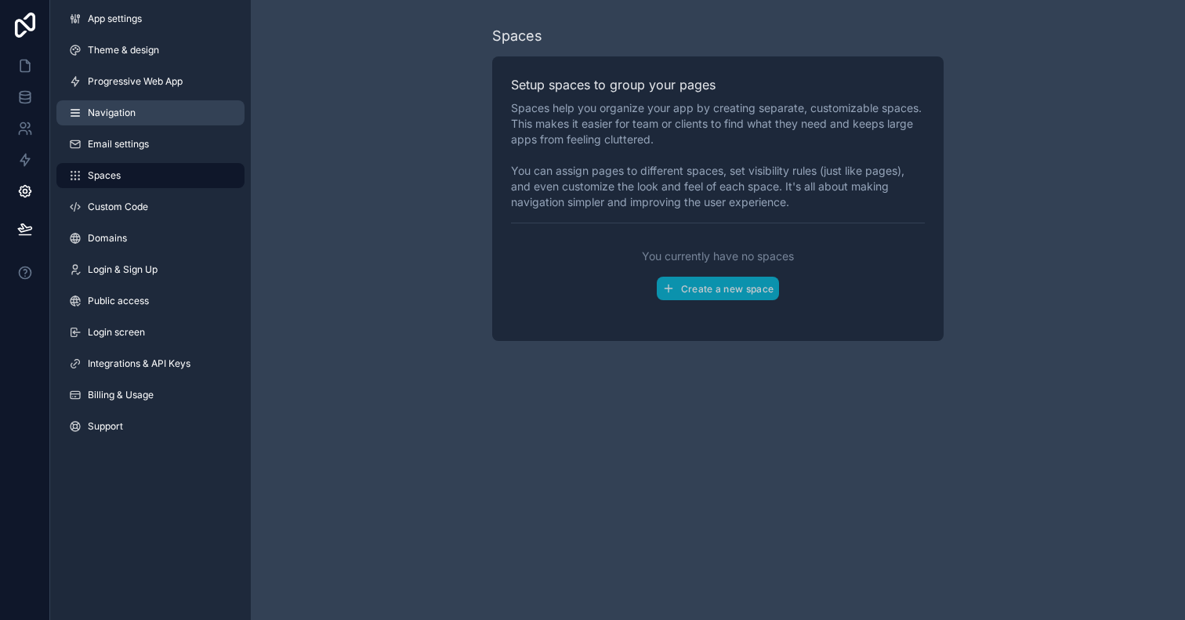
click at [161, 109] on link "Navigation" at bounding box center [150, 112] width 188 height 25
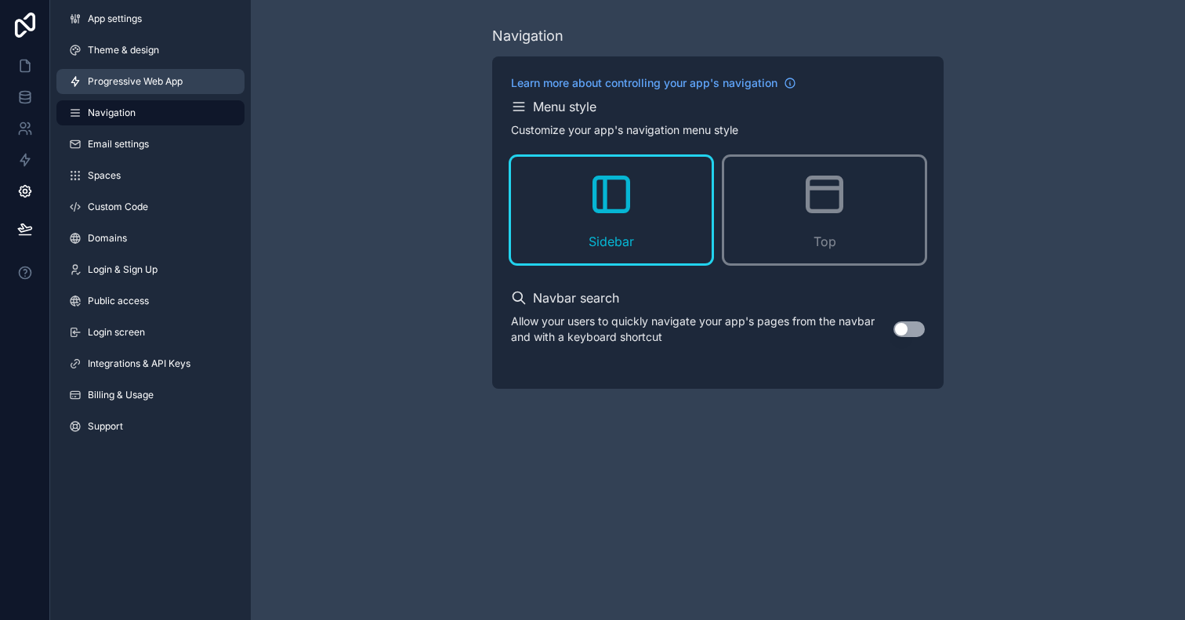
click at [162, 81] on span "Progressive Web App" at bounding box center [135, 81] width 95 height 13
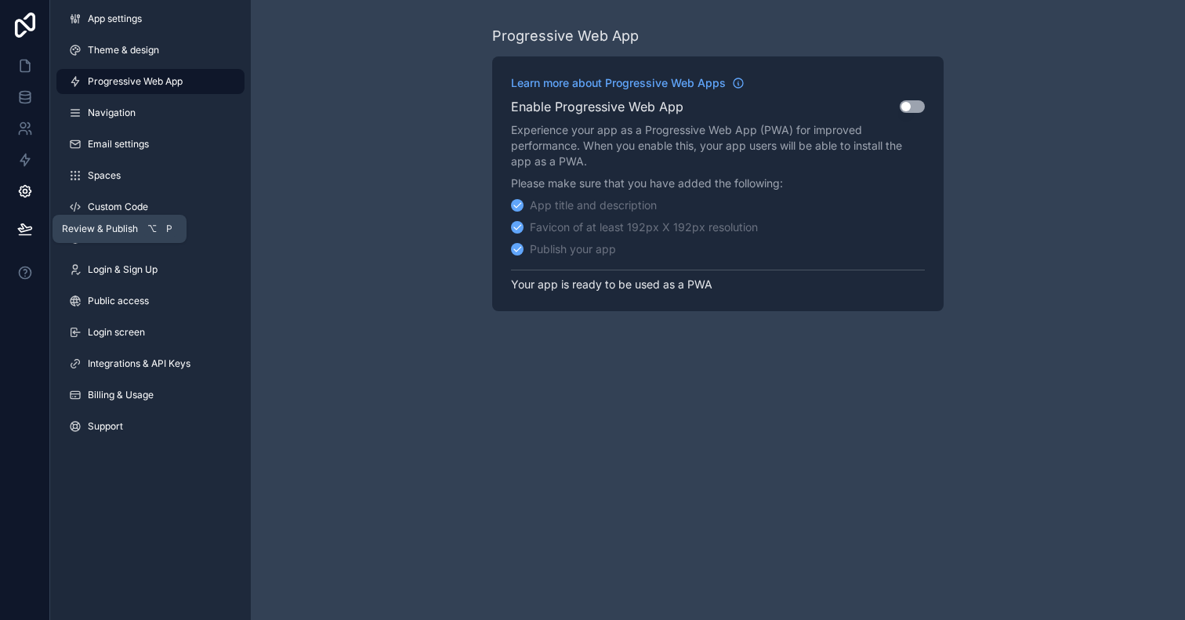
click at [24, 227] on icon at bounding box center [25, 229] width 16 height 16
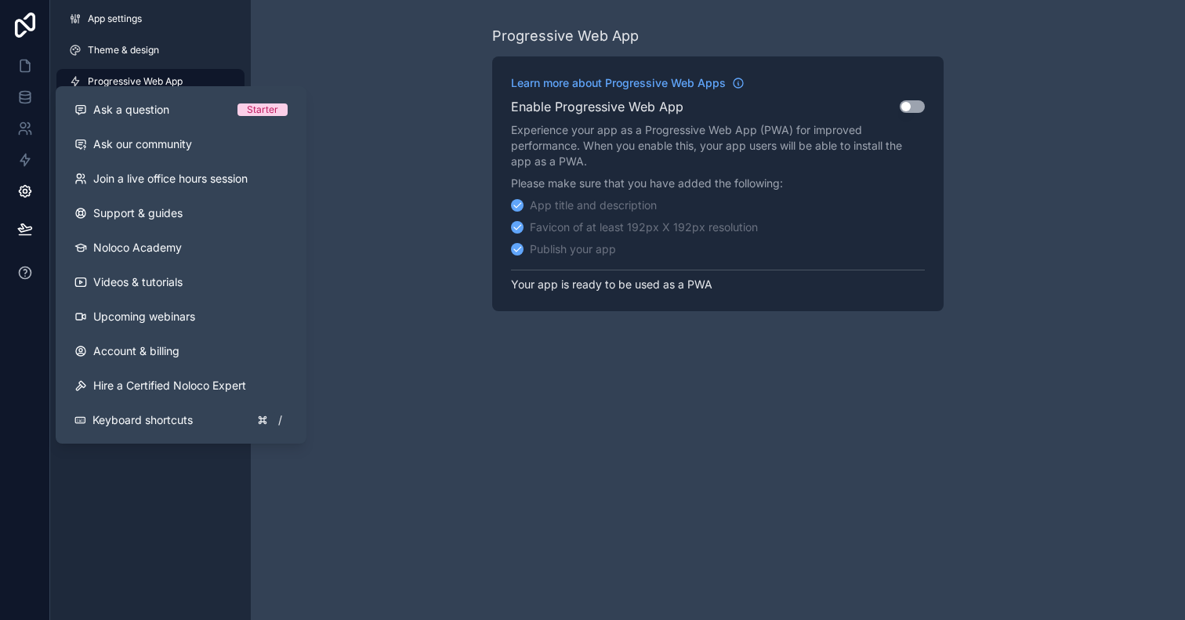
click at [28, 277] on icon at bounding box center [25, 273] width 16 height 16
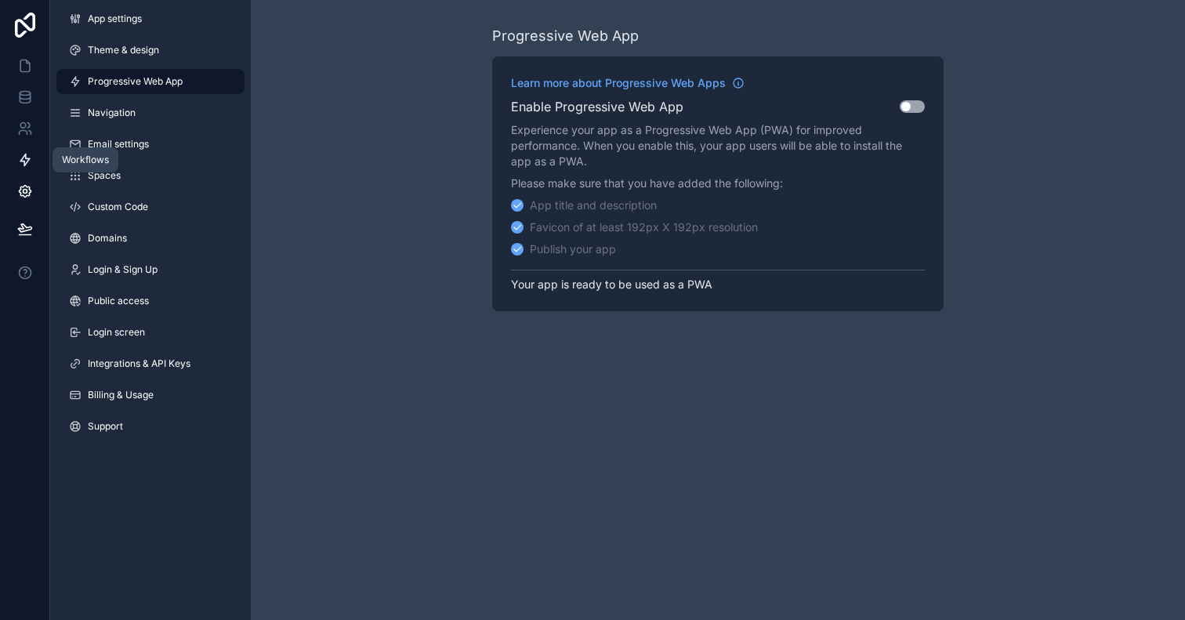
click at [27, 156] on icon at bounding box center [25, 160] width 16 height 16
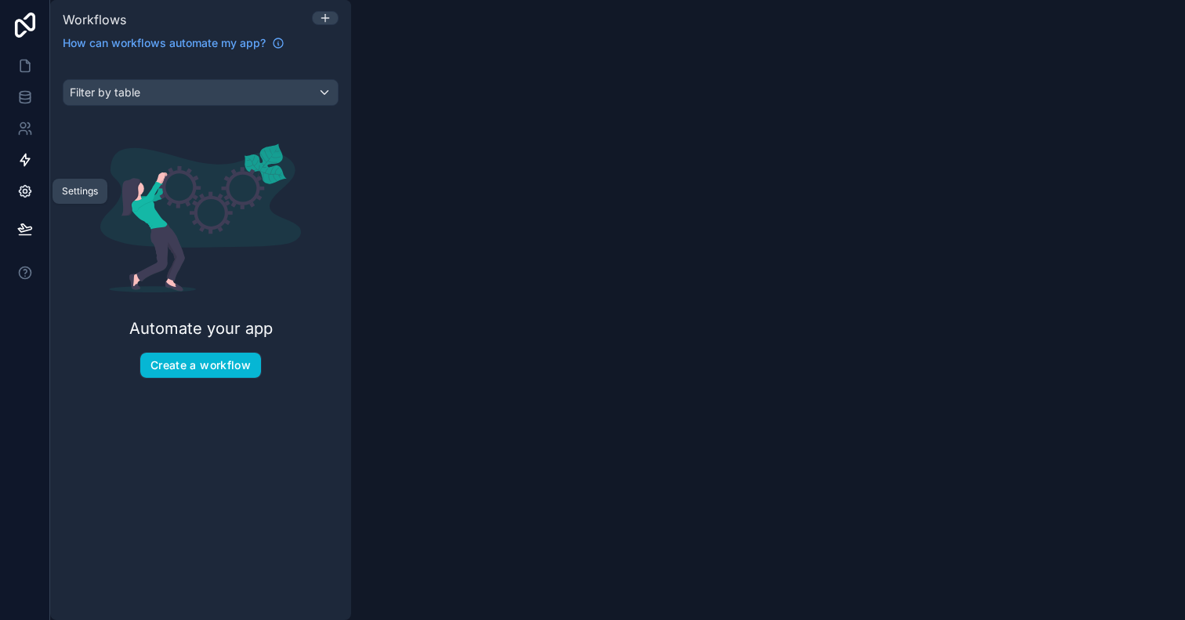
drag, startPoint x: 29, startPoint y: 180, endPoint x: 30, endPoint y: 190, distance: 10.2
click at [29, 180] on link at bounding box center [24, 191] width 49 height 31
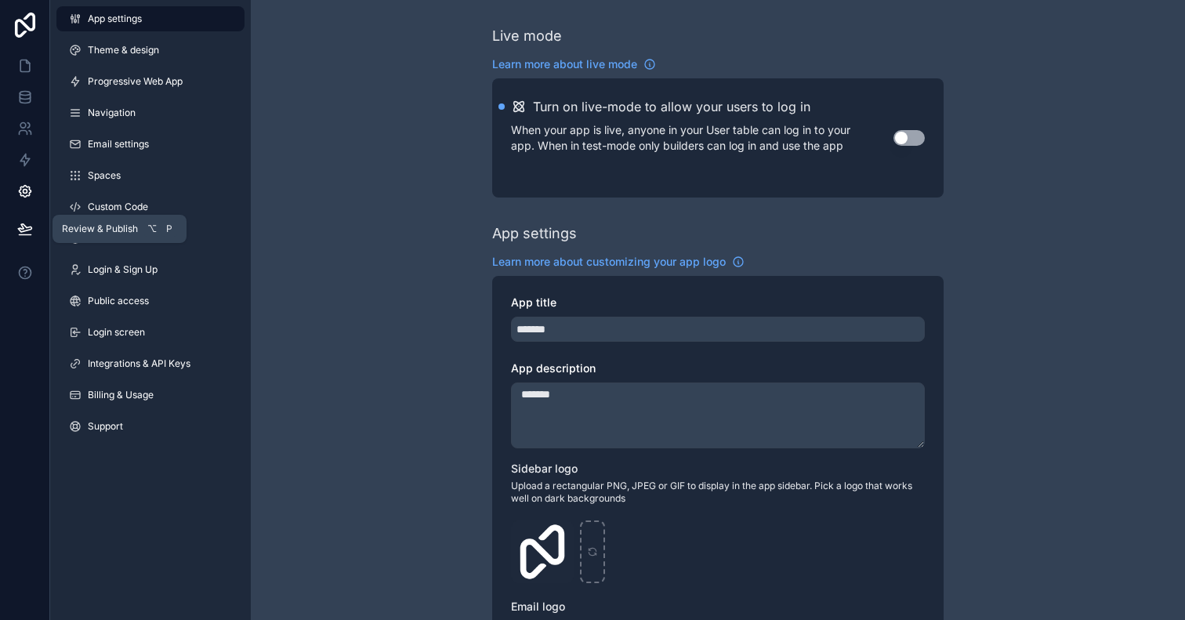
click at [29, 223] on icon at bounding box center [25, 229] width 16 height 16
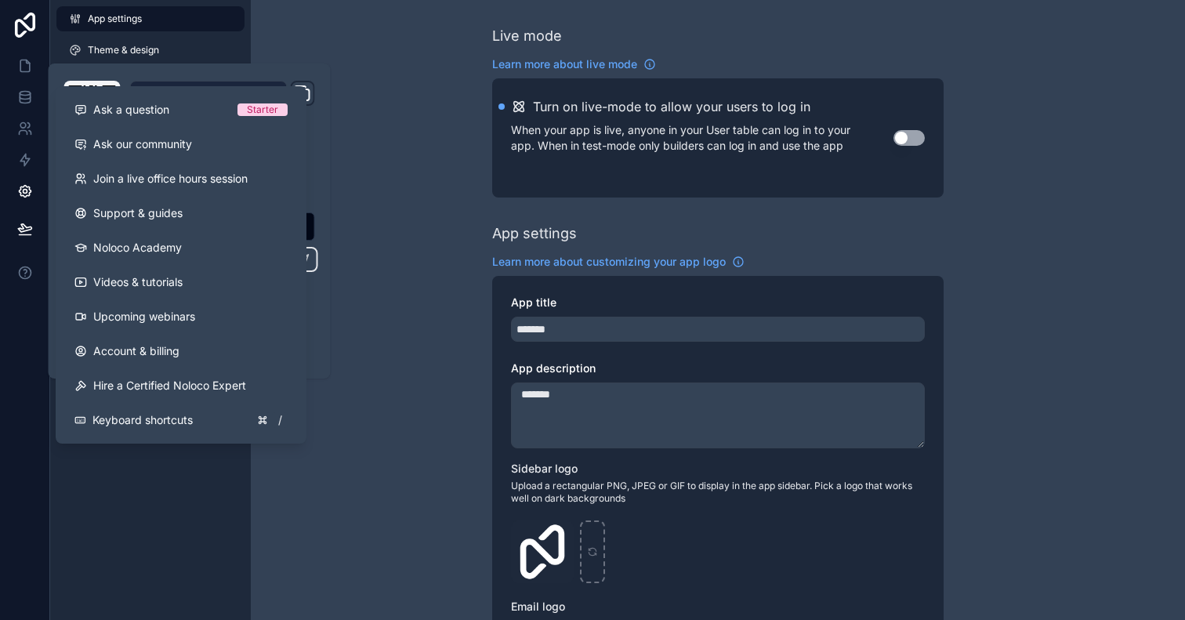
click at [25, 295] on div at bounding box center [25, 310] width 50 height 620
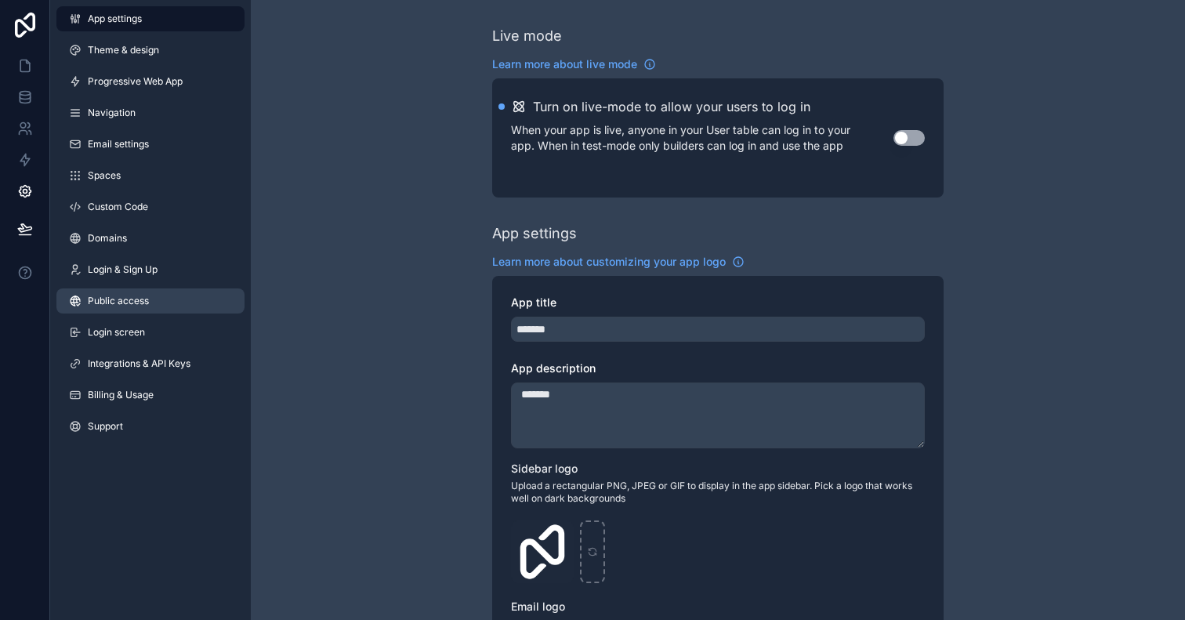
click at [103, 301] on span "Public access" at bounding box center [118, 301] width 61 height 13
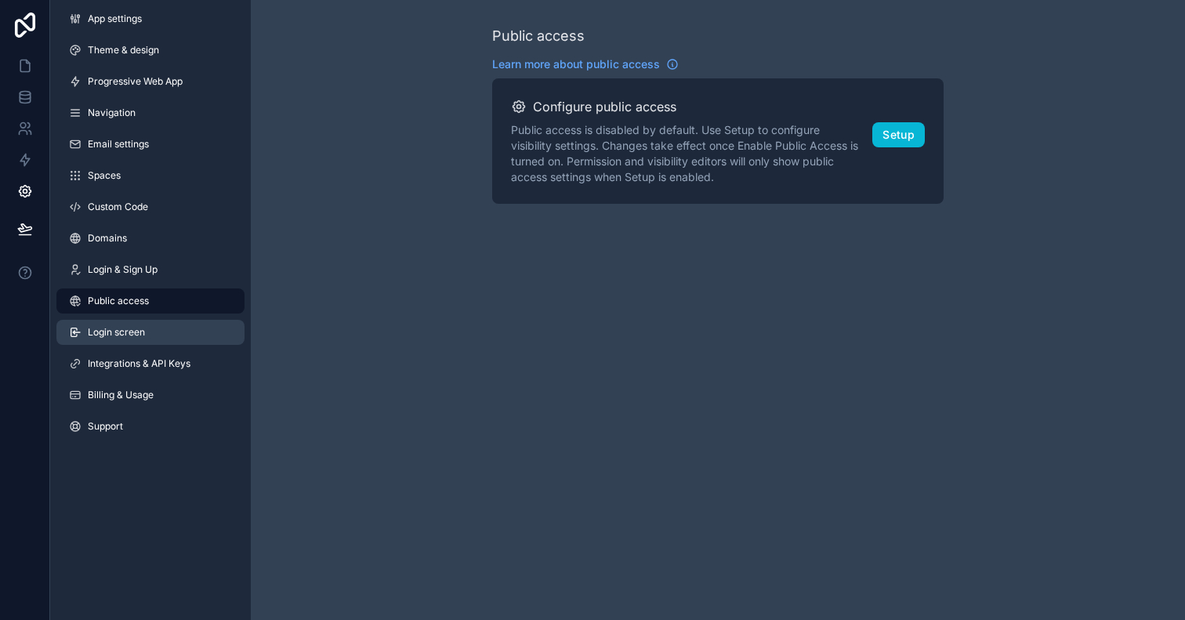
click at [115, 337] on span "Login screen" at bounding box center [116, 332] width 57 height 13
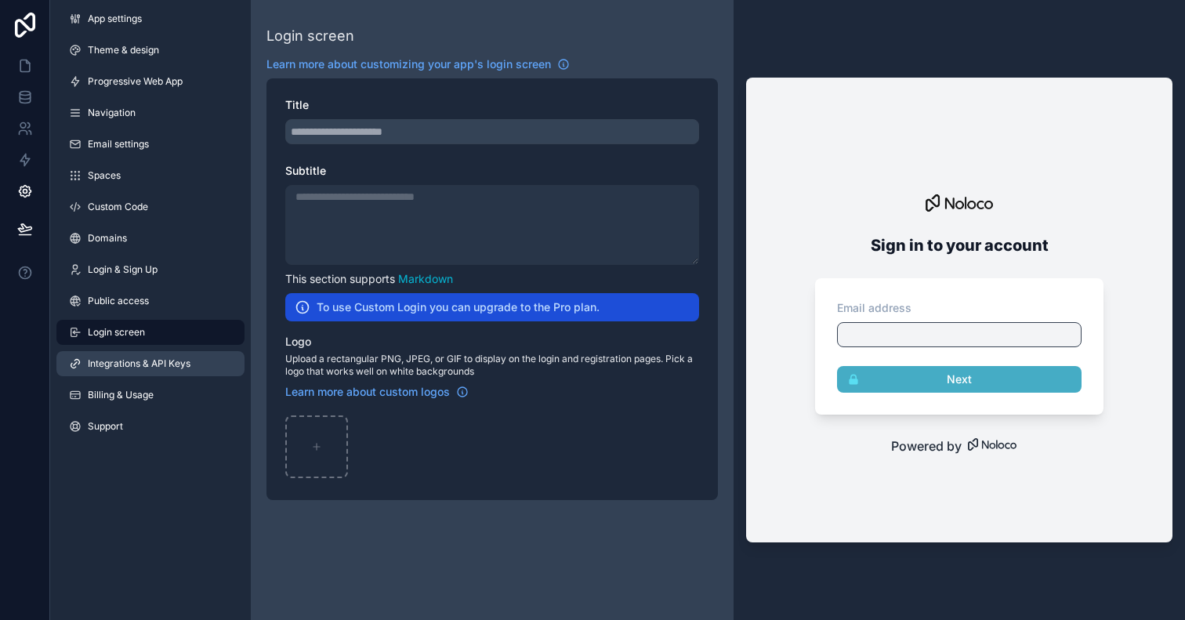
click at [117, 367] on span "Integrations & API Keys" at bounding box center [139, 363] width 103 height 13
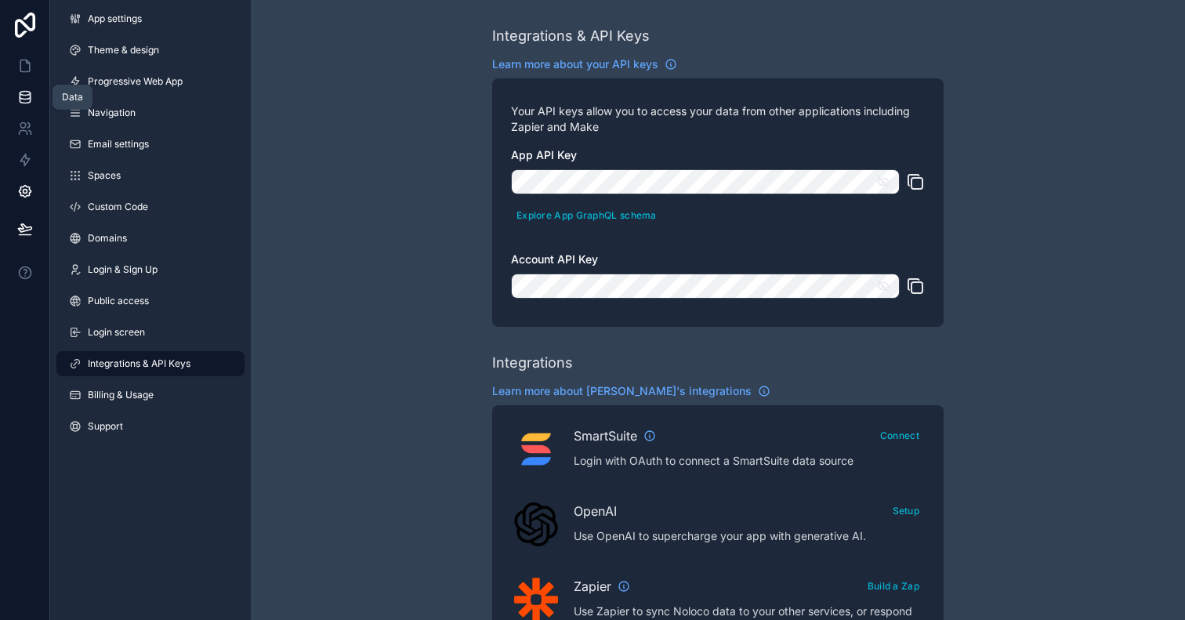
click at [19, 107] on link at bounding box center [24, 96] width 49 height 31
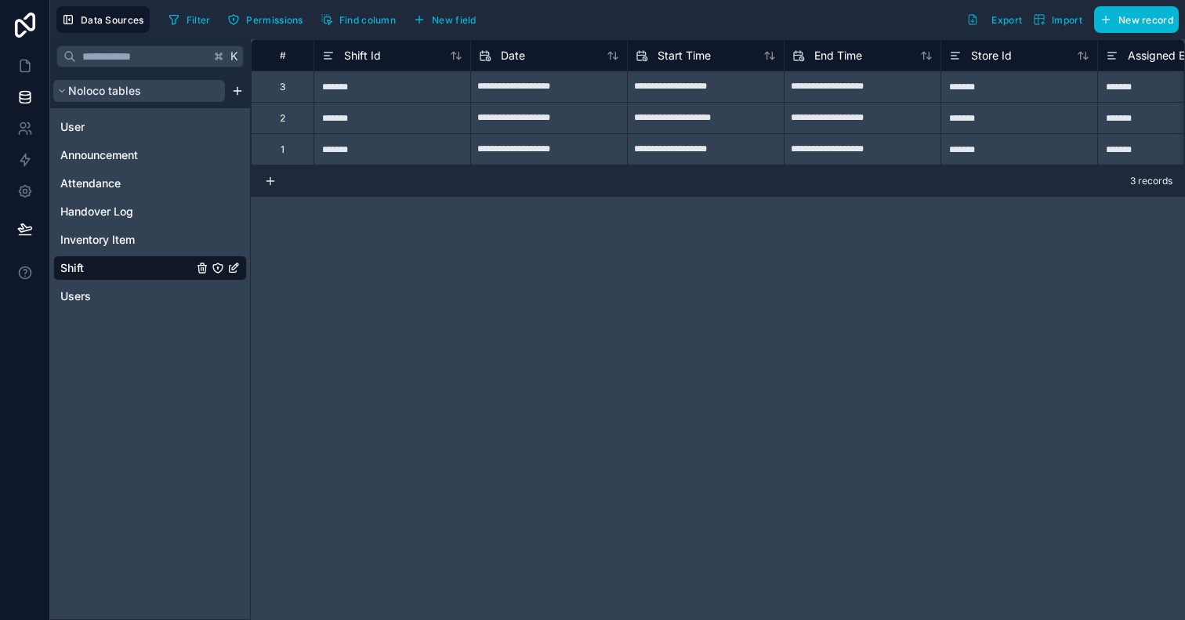
click at [67, 87] on button "Noloco tables" at bounding box center [139, 91] width 172 height 22
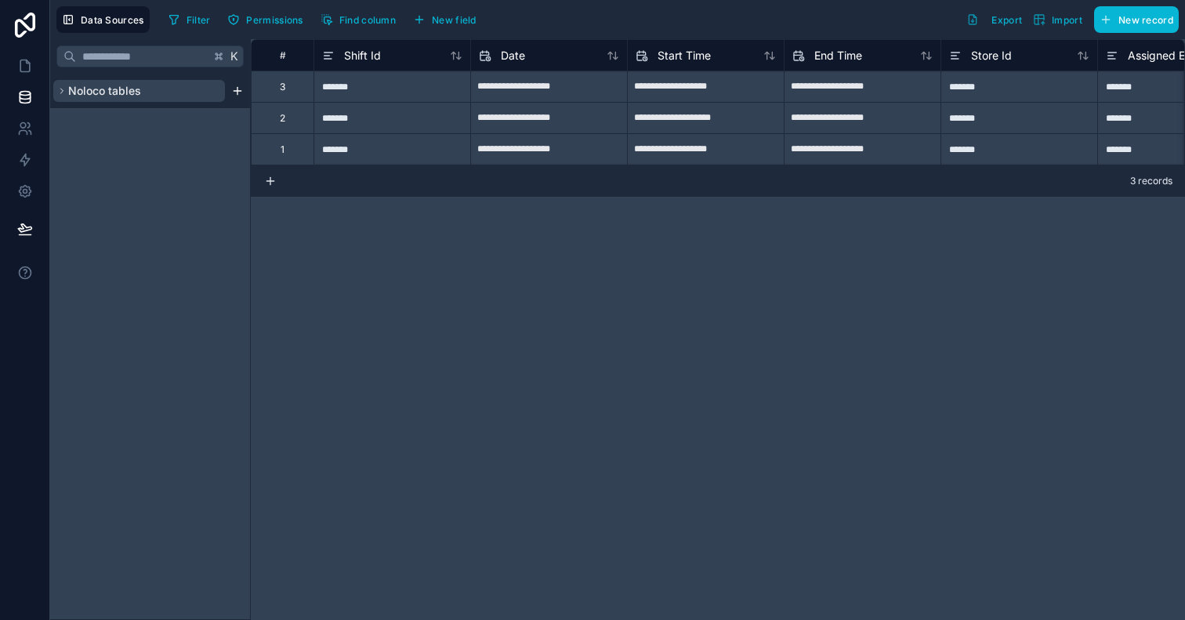
click at [67, 87] on button "Noloco tables" at bounding box center [139, 91] width 172 height 22
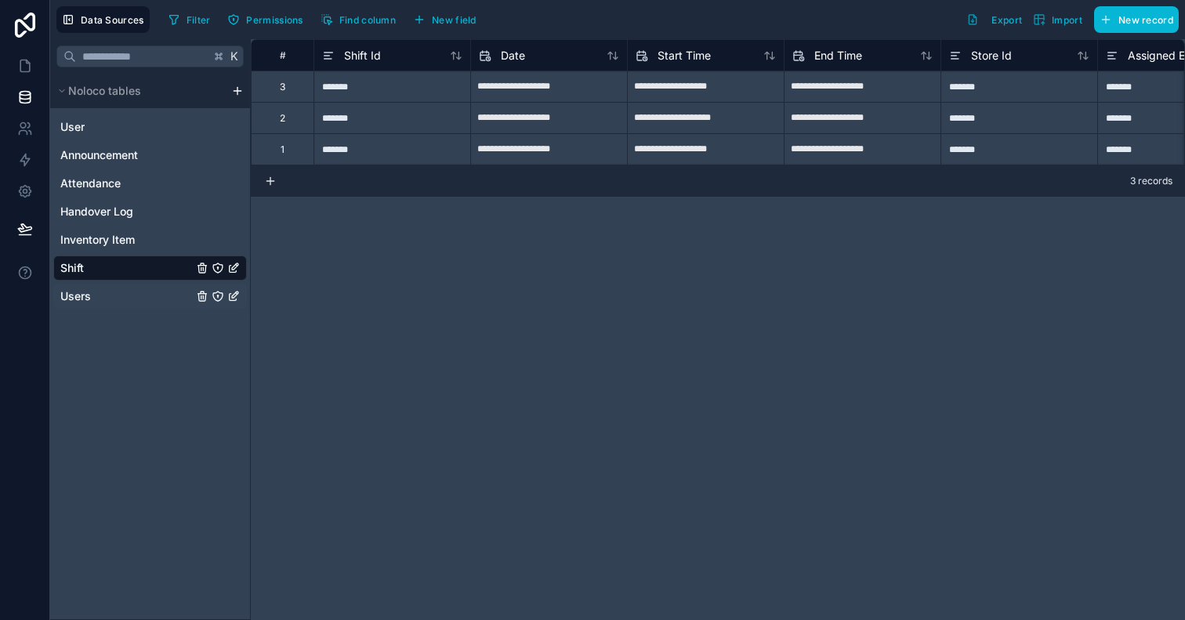
click at [168, 294] on link "Users" at bounding box center [126, 296] width 132 height 16
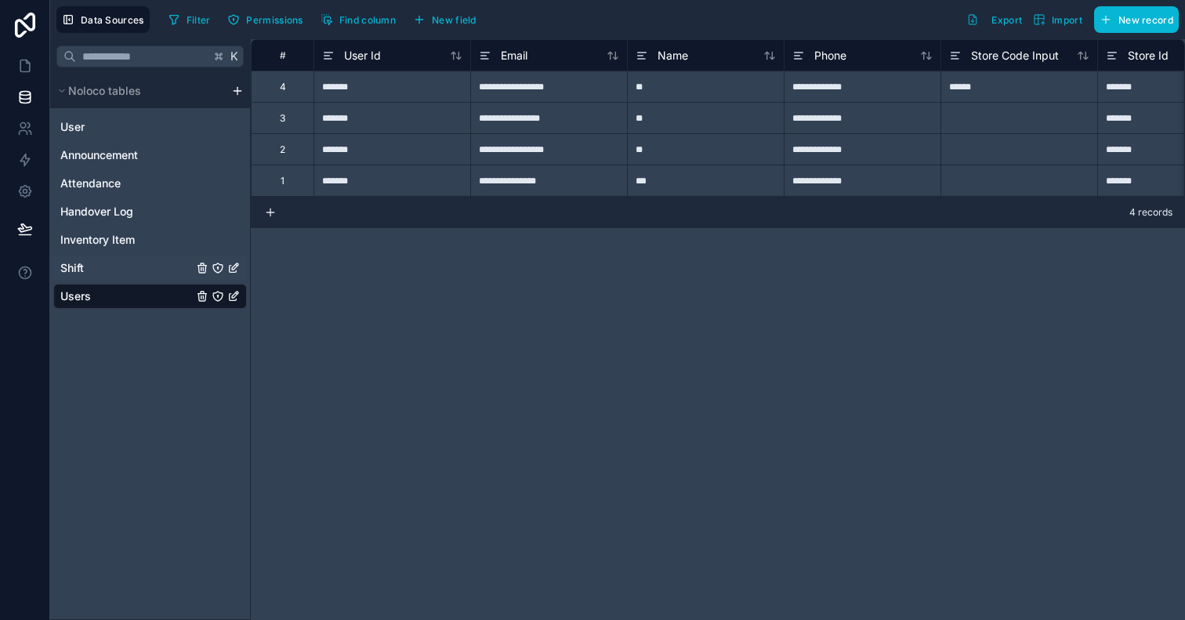
click at [150, 273] on link "Shift" at bounding box center [126, 268] width 132 height 16
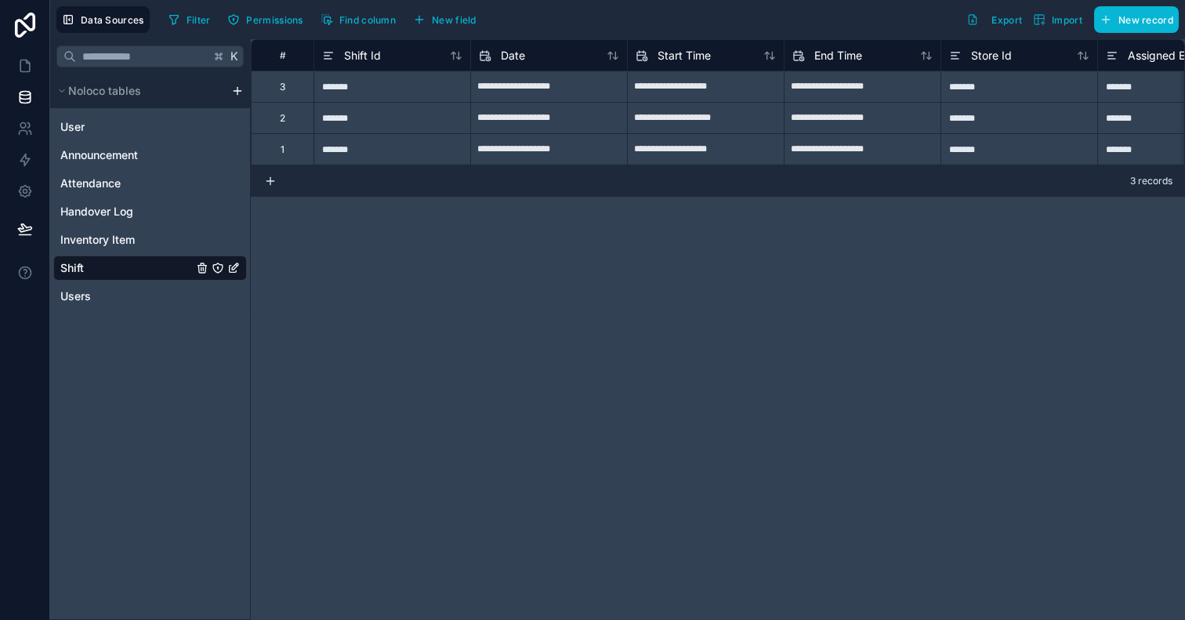
click at [235, 270] on icon "Shift" at bounding box center [233, 268] width 13 height 13
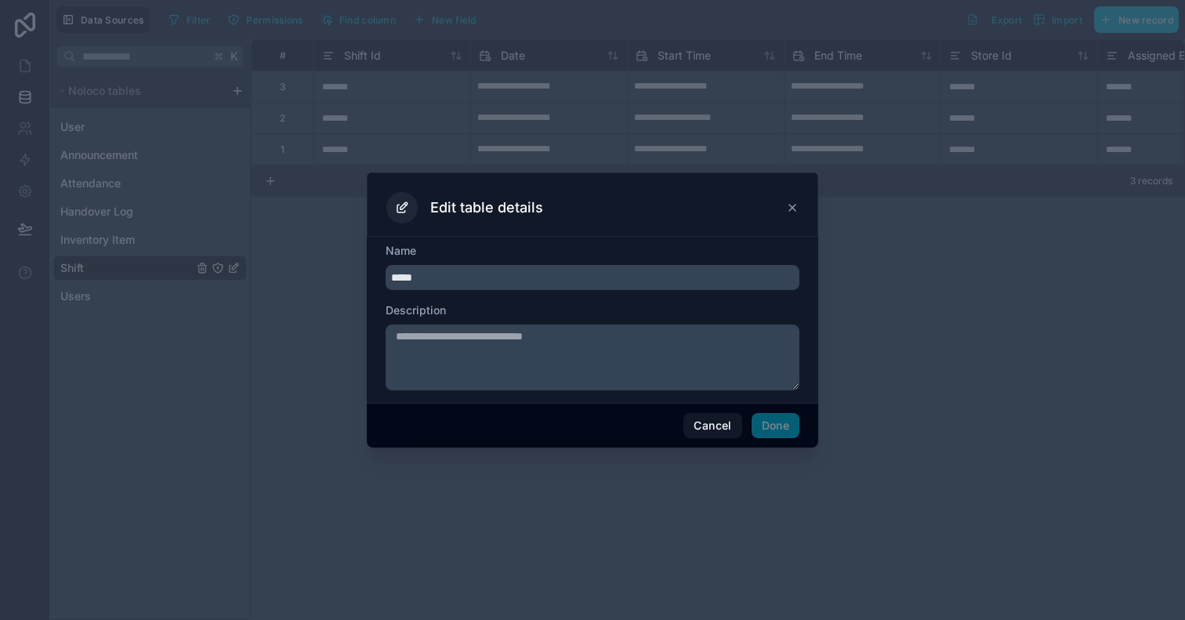
click at [788, 208] on icon at bounding box center [792, 207] width 13 height 13
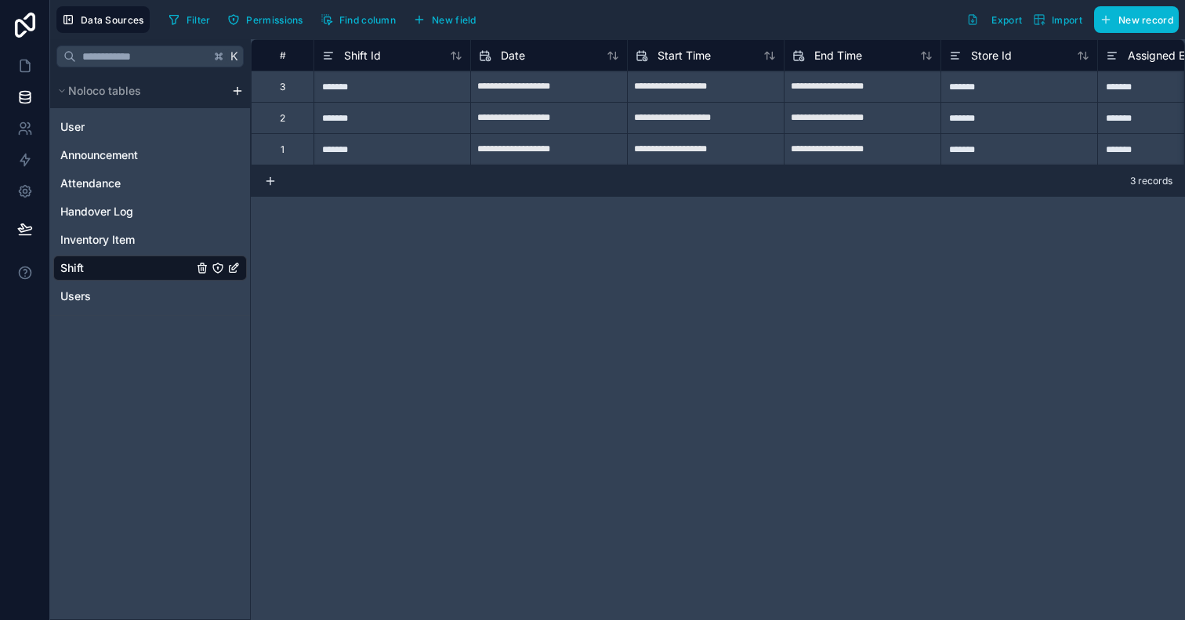
click at [167, 463] on div "K Noloco tables User Announcement Attendance Handover Log Inventory Item Shift …" at bounding box center [150, 329] width 201 height 581
click at [192, 54] on input "text" at bounding box center [143, 56] width 134 height 28
click at [125, 22] on span "Data Sources" at bounding box center [112, 20] width 63 height 12
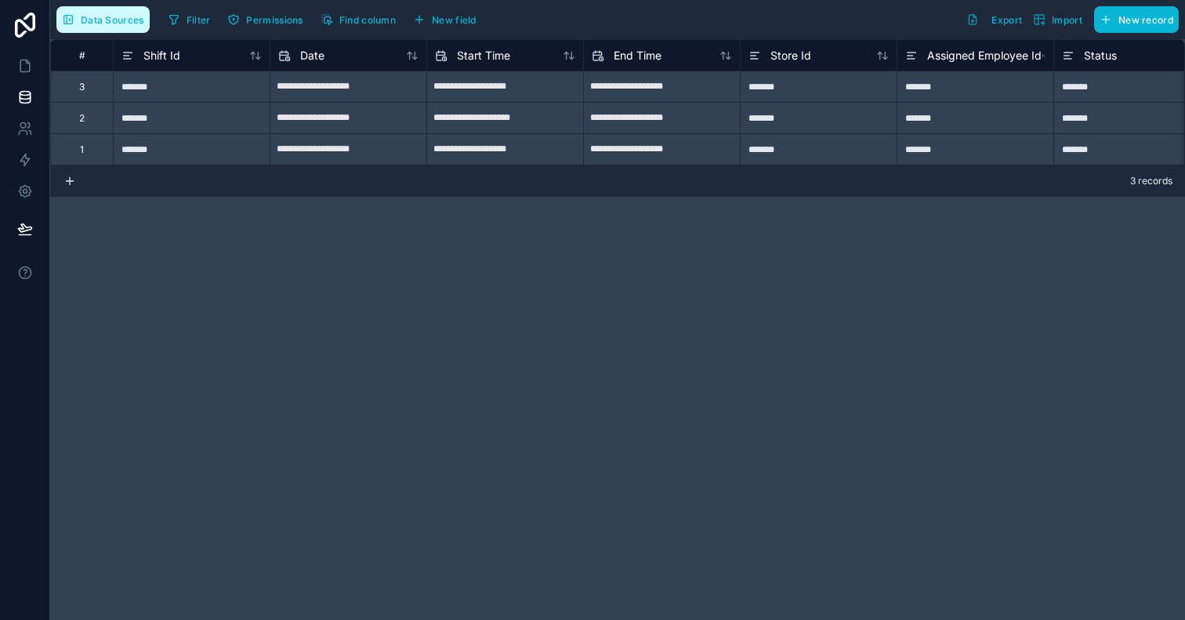
click at [125, 21] on span "Data Sources" at bounding box center [112, 20] width 63 height 12
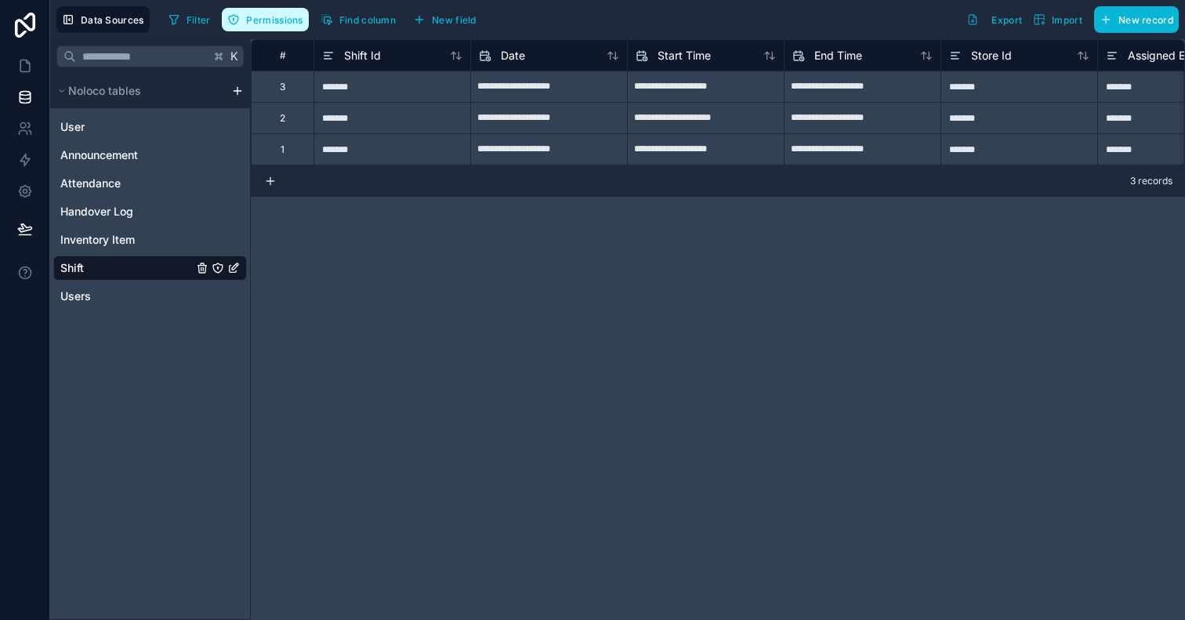
click at [259, 30] on button "Permissions" at bounding box center [265, 20] width 86 height 24
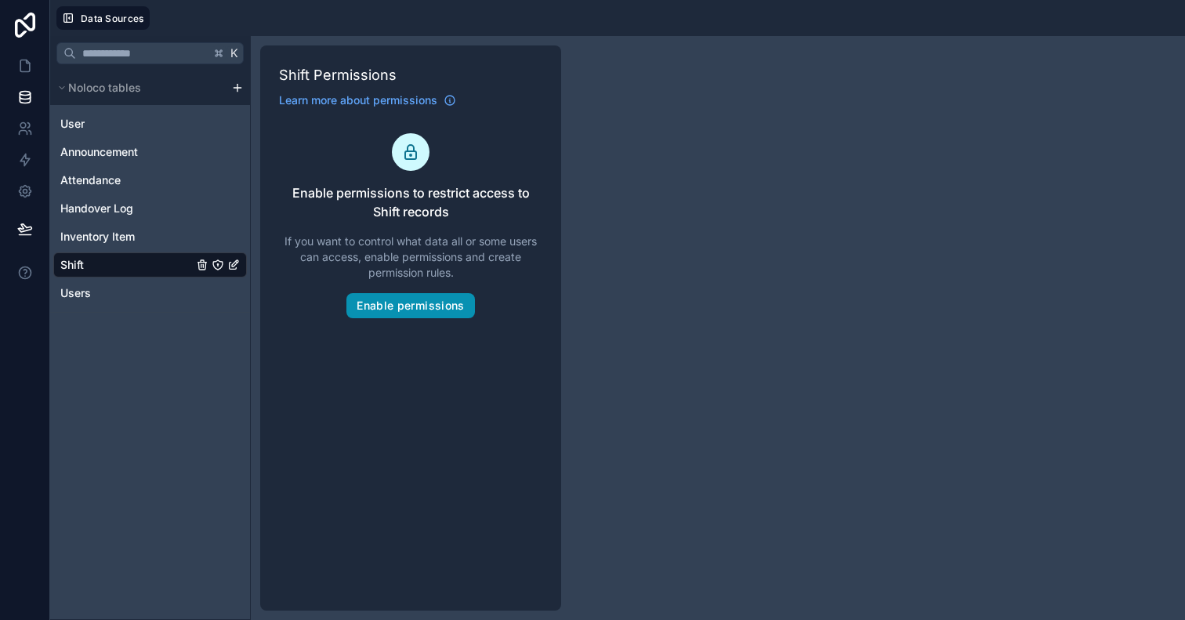
click at [420, 310] on button "Enable permissions" at bounding box center [410, 305] width 128 height 25
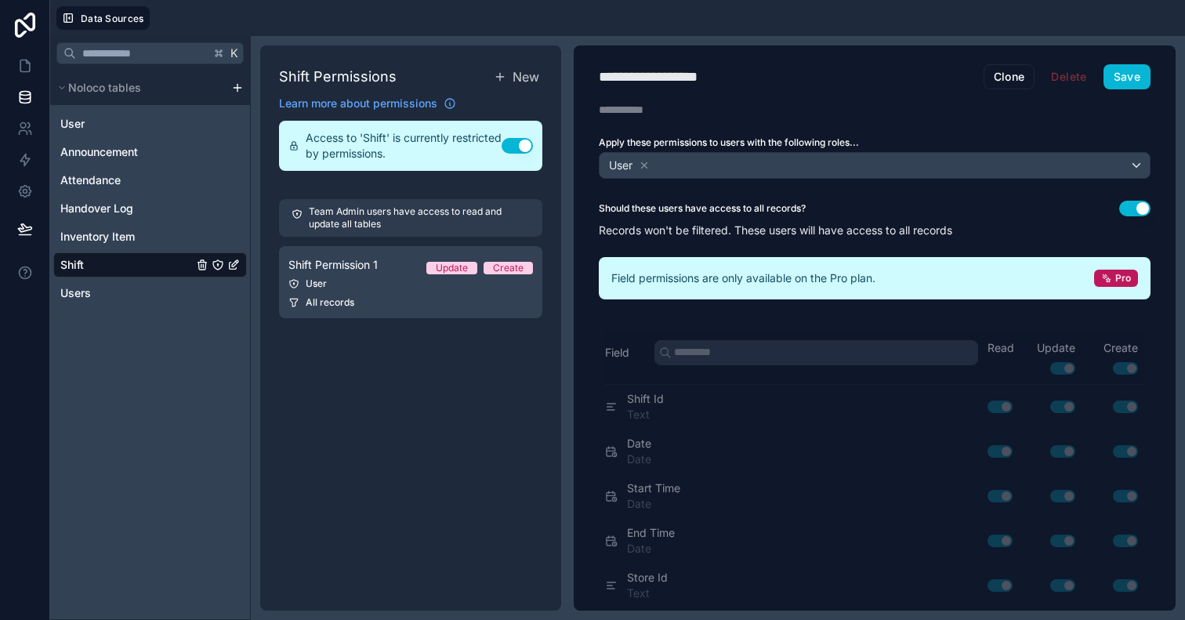
click at [422, 327] on div "Team Admin users have access to read and update all tables Shift Permission 1 U…" at bounding box center [410, 259] width 263 height 138
click at [149, 155] on link "Announcement" at bounding box center [126, 152] width 132 height 16
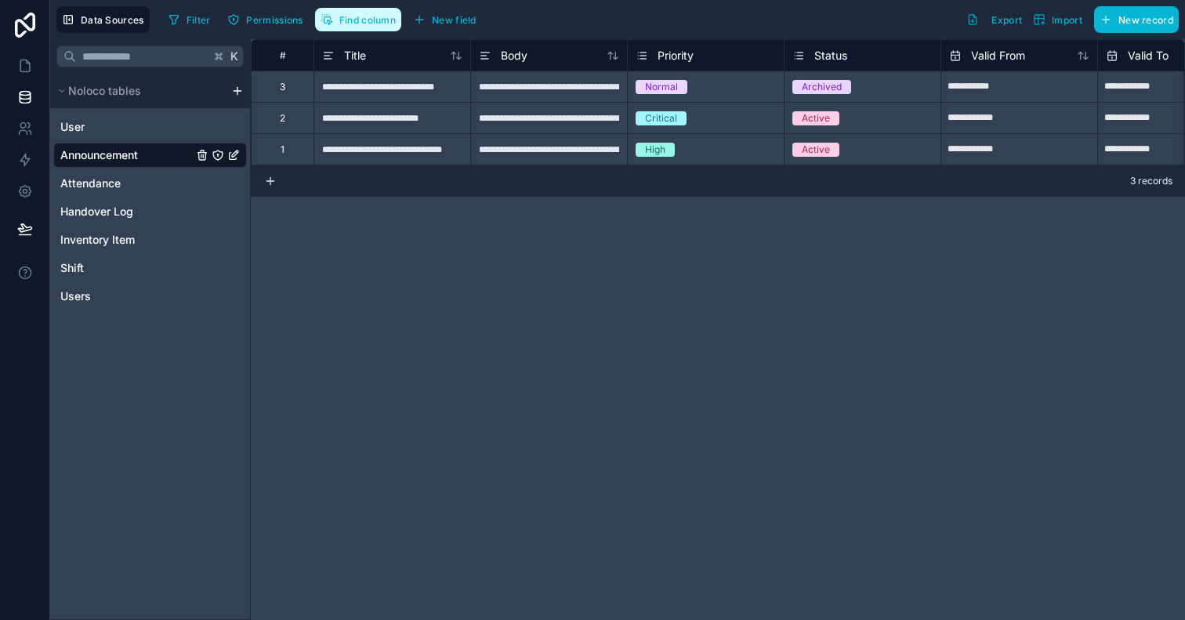
click at [359, 22] on span "Find column" at bounding box center [367, 20] width 56 height 12
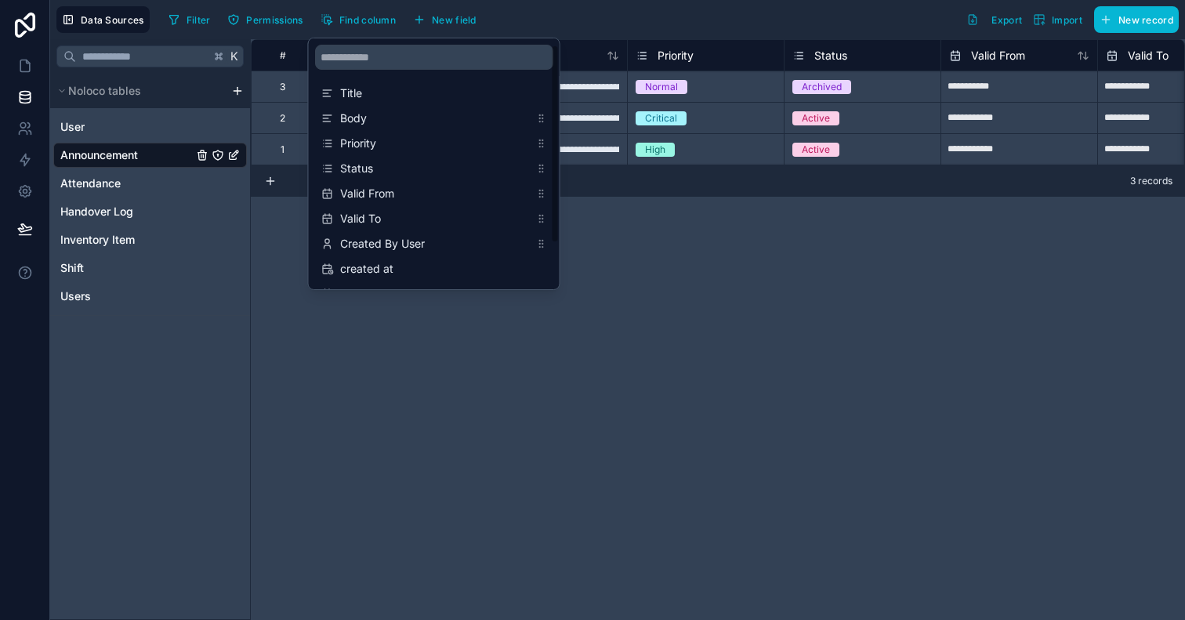
click at [304, 346] on div "**********" at bounding box center [718, 329] width 934 height 581
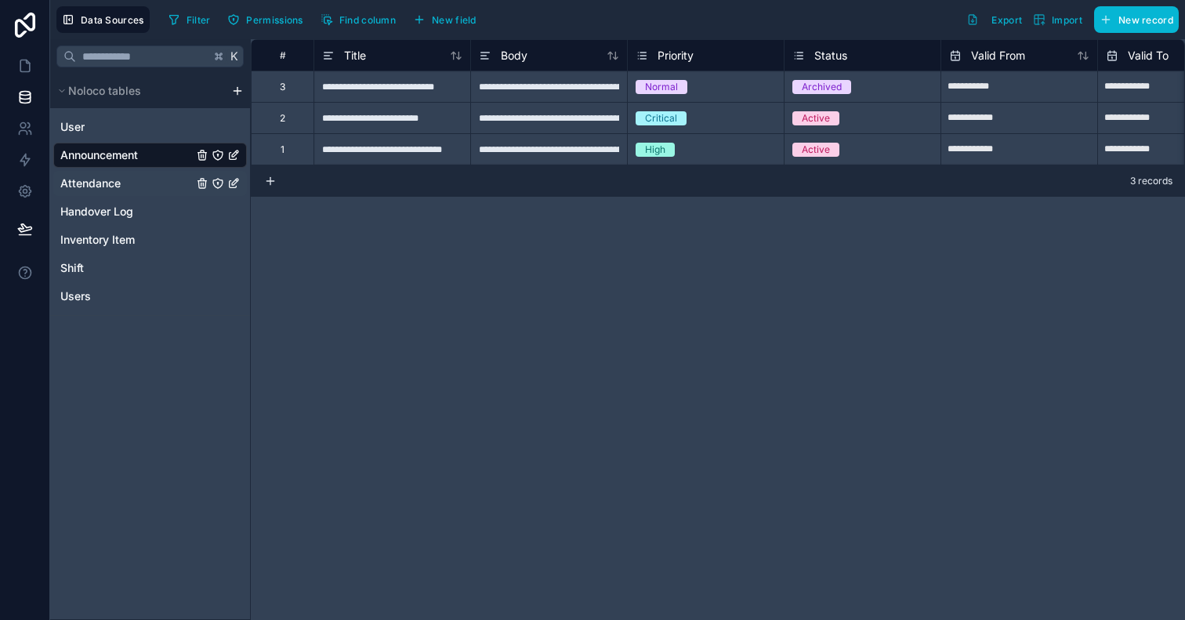
click at [145, 195] on div "Attendance" at bounding box center [150, 183] width 194 height 25
click at [118, 188] on span "Attendance" at bounding box center [90, 184] width 60 height 16
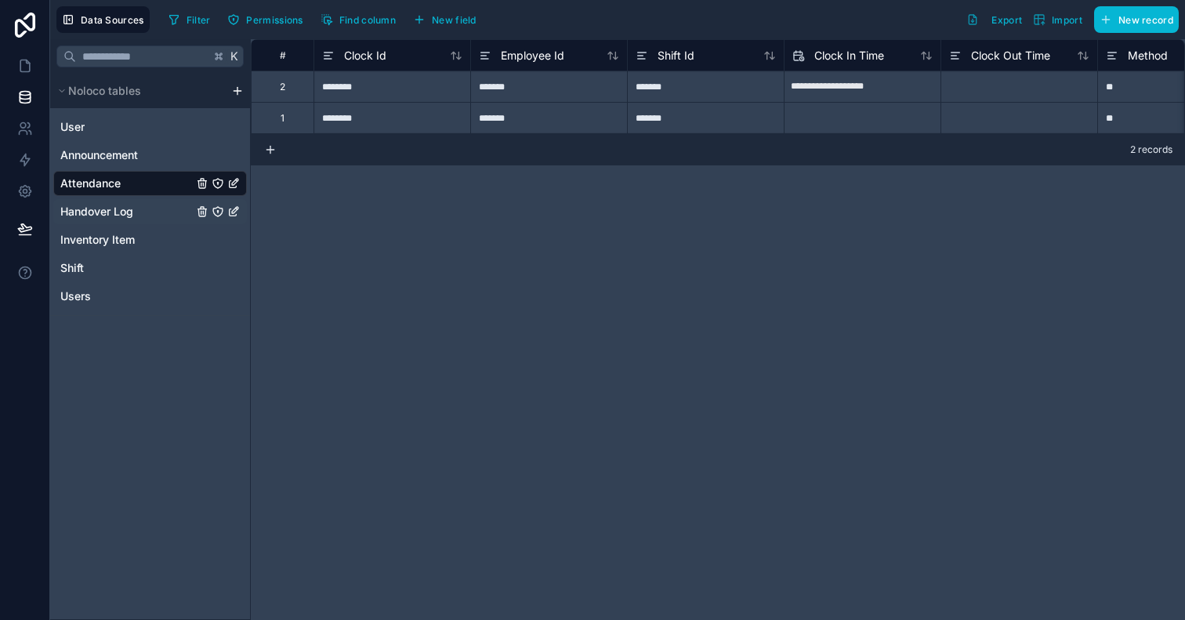
click at [121, 208] on span "Handover Log" at bounding box center [96, 212] width 73 height 16
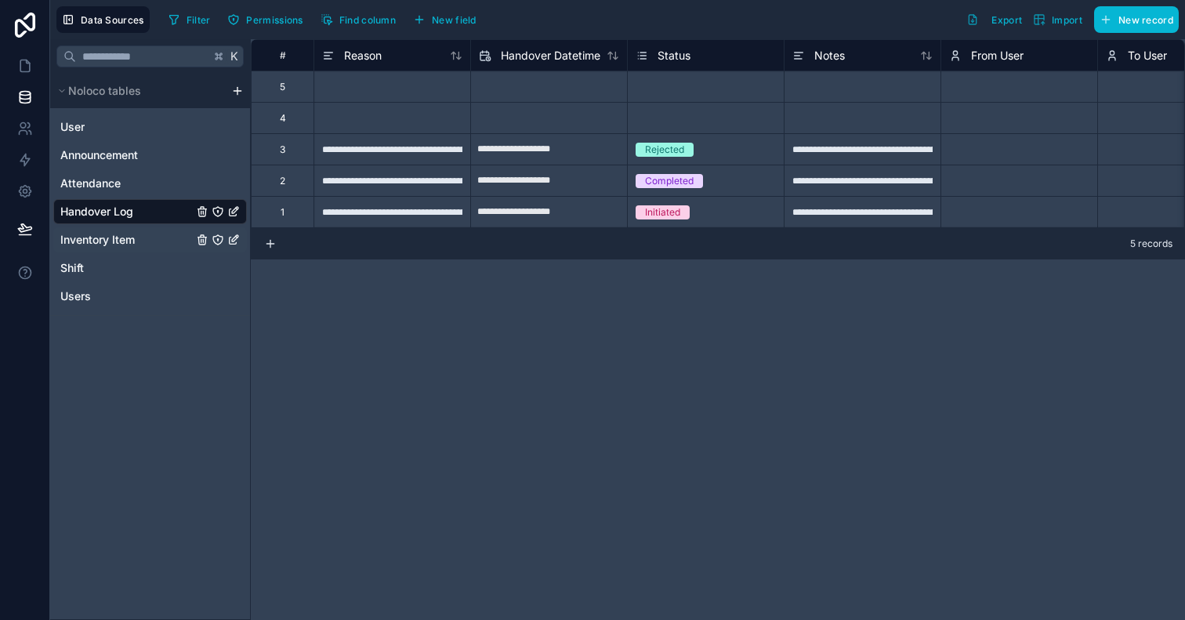
click at [128, 239] on span "Inventory Item" at bounding box center [97, 240] width 74 height 16
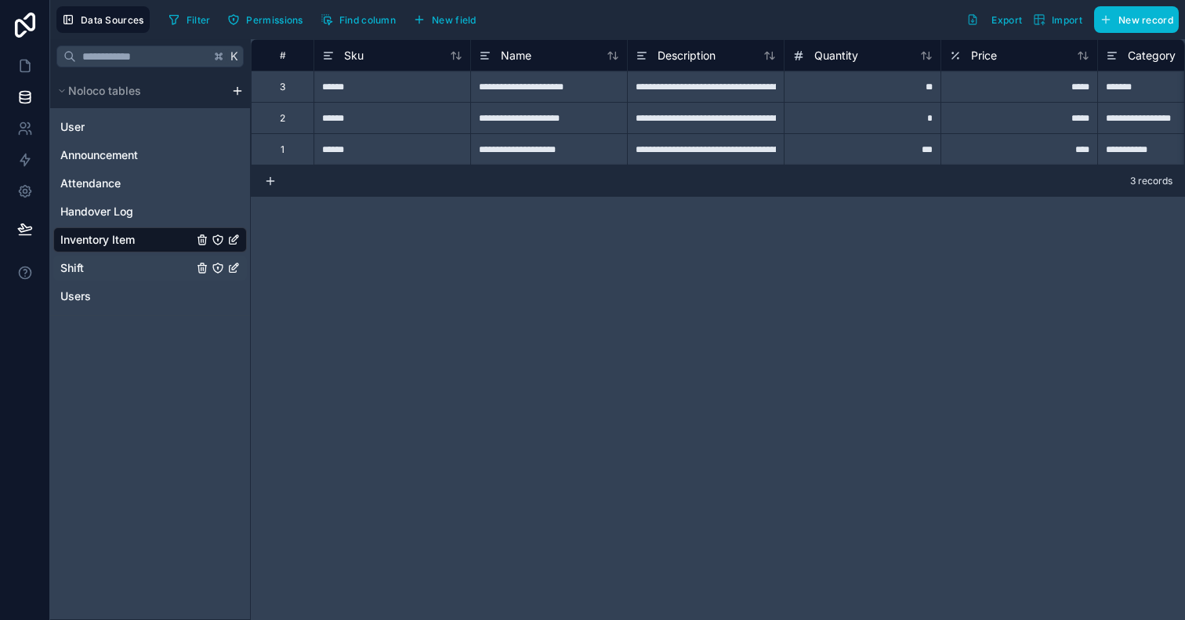
click at [118, 265] on link "Shift" at bounding box center [126, 268] width 132 height 16
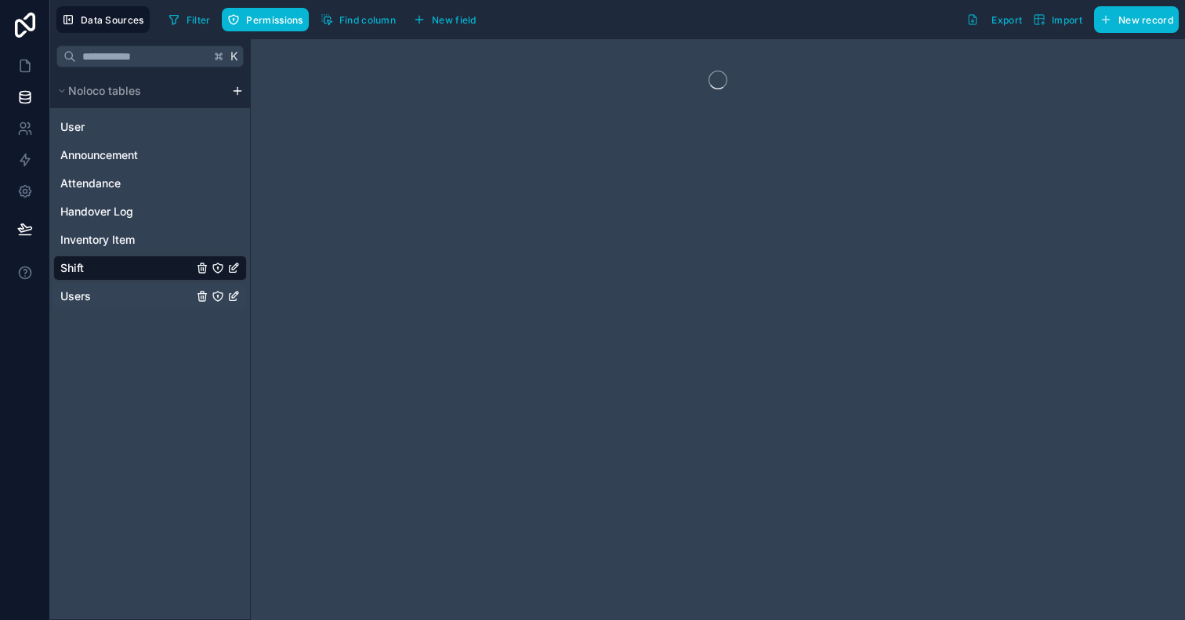
click at [107, 304] on div "Users" at bounding box center [150, 296] width 194 height 25
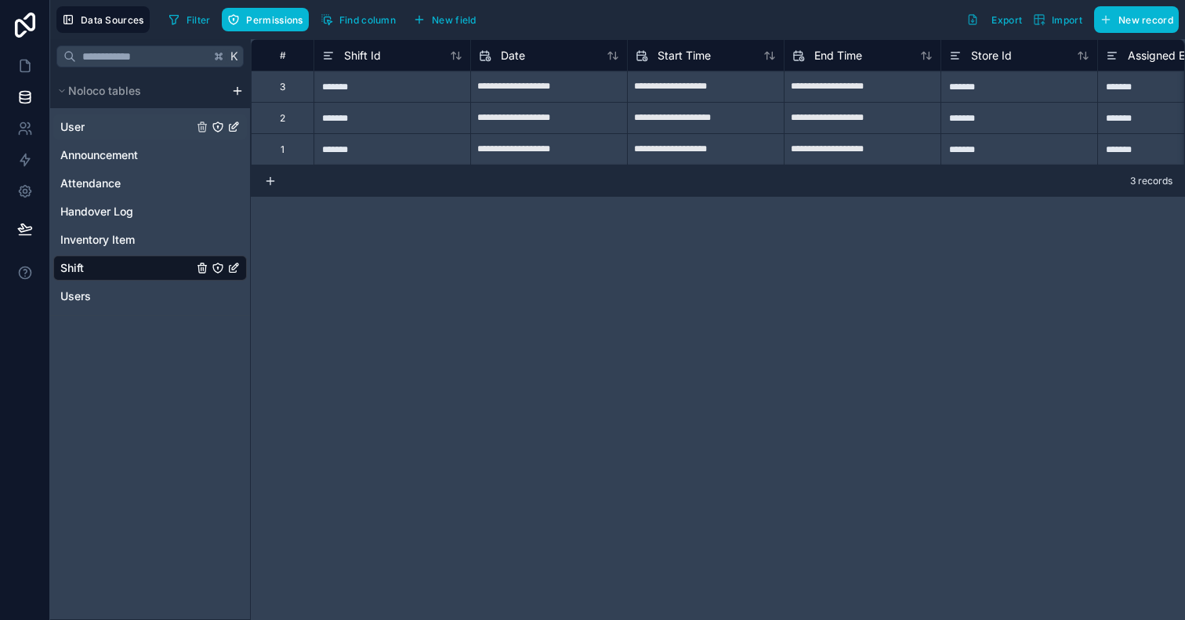
click at [143, 120] on link "User" at bounding box center [126, 127] width 132 height 16
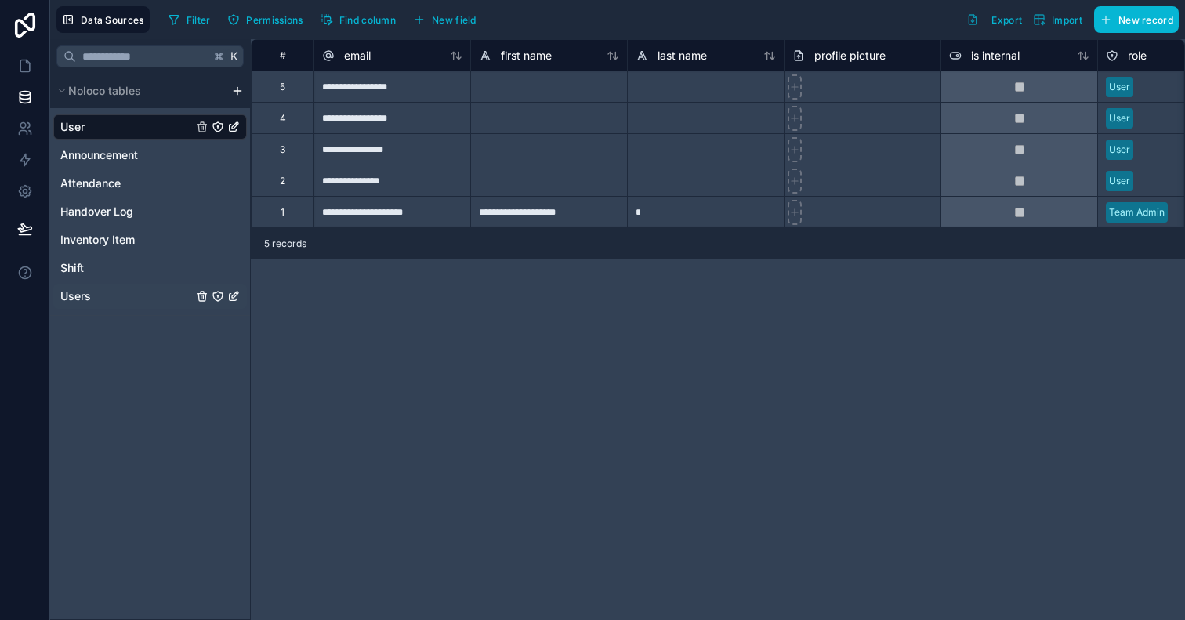
click at [113, 295] on link "Users" at bounding box center [126, 296] width 132 height 16
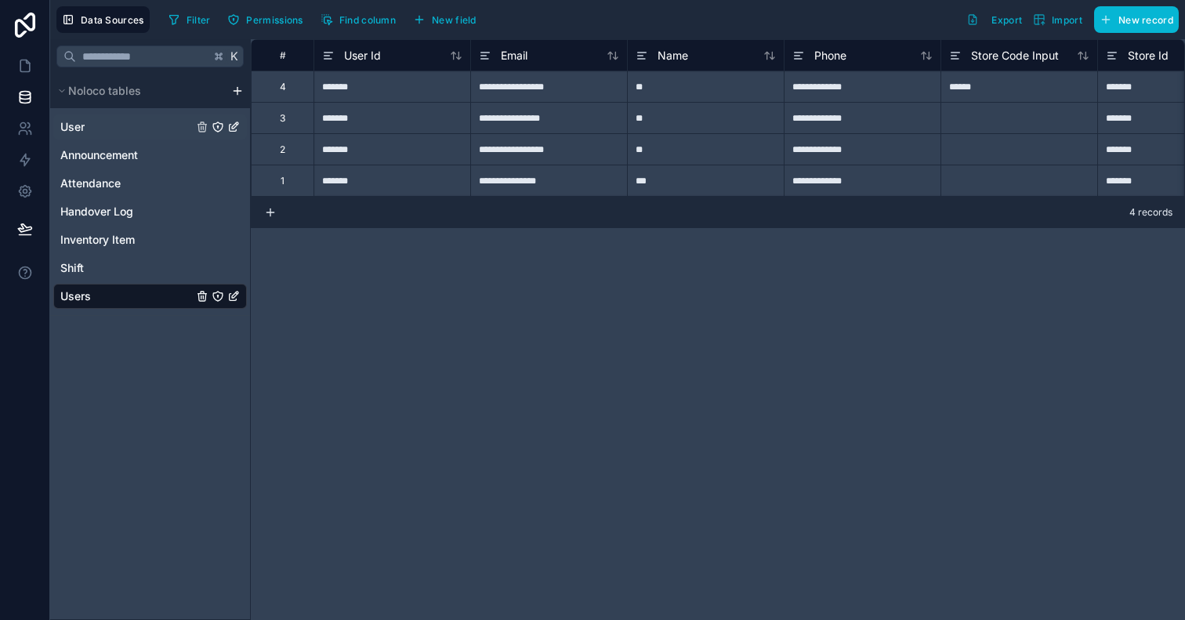
click at [179, 117] on div "User" at bounding box center [150, 126] width 194 height 25
click at [175, 126] on link "User" at bounding box center [126, 127] width 132 height 16
